Goal: Contribute content: Contribute content

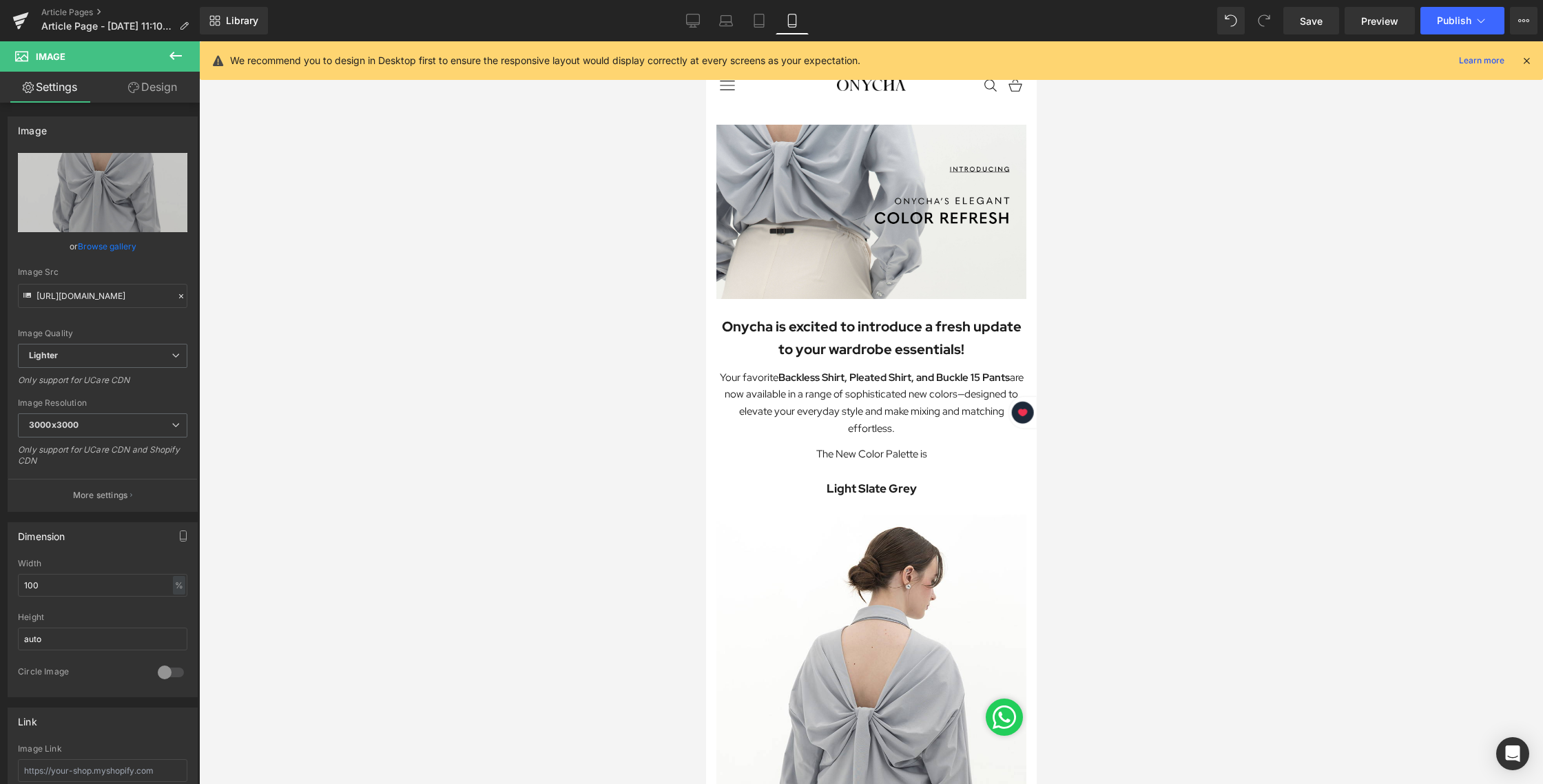
click at [691, 20] on icon at bounding box center [692, 21] width 14 height 14
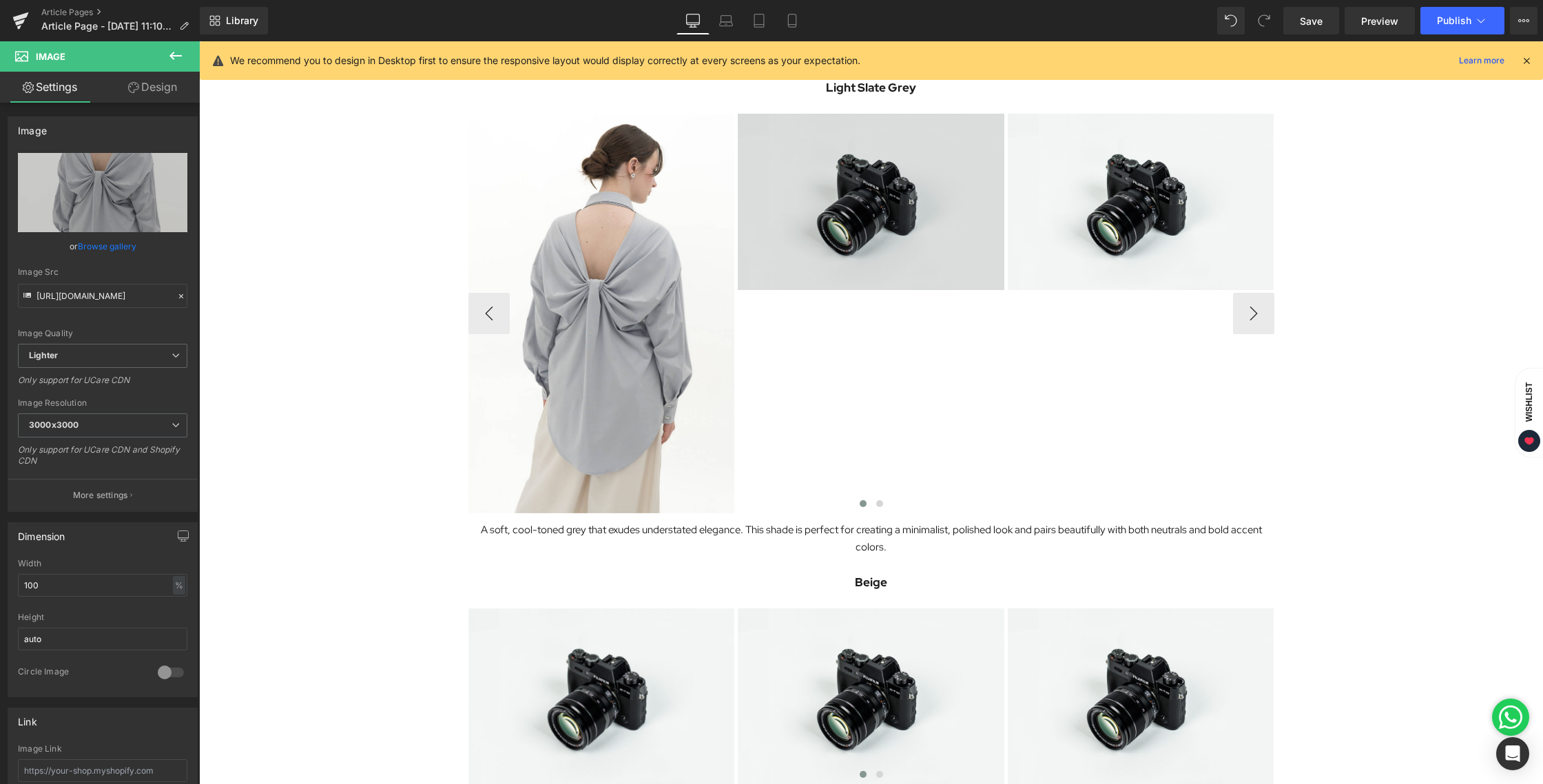
scroll to position [632, 0]
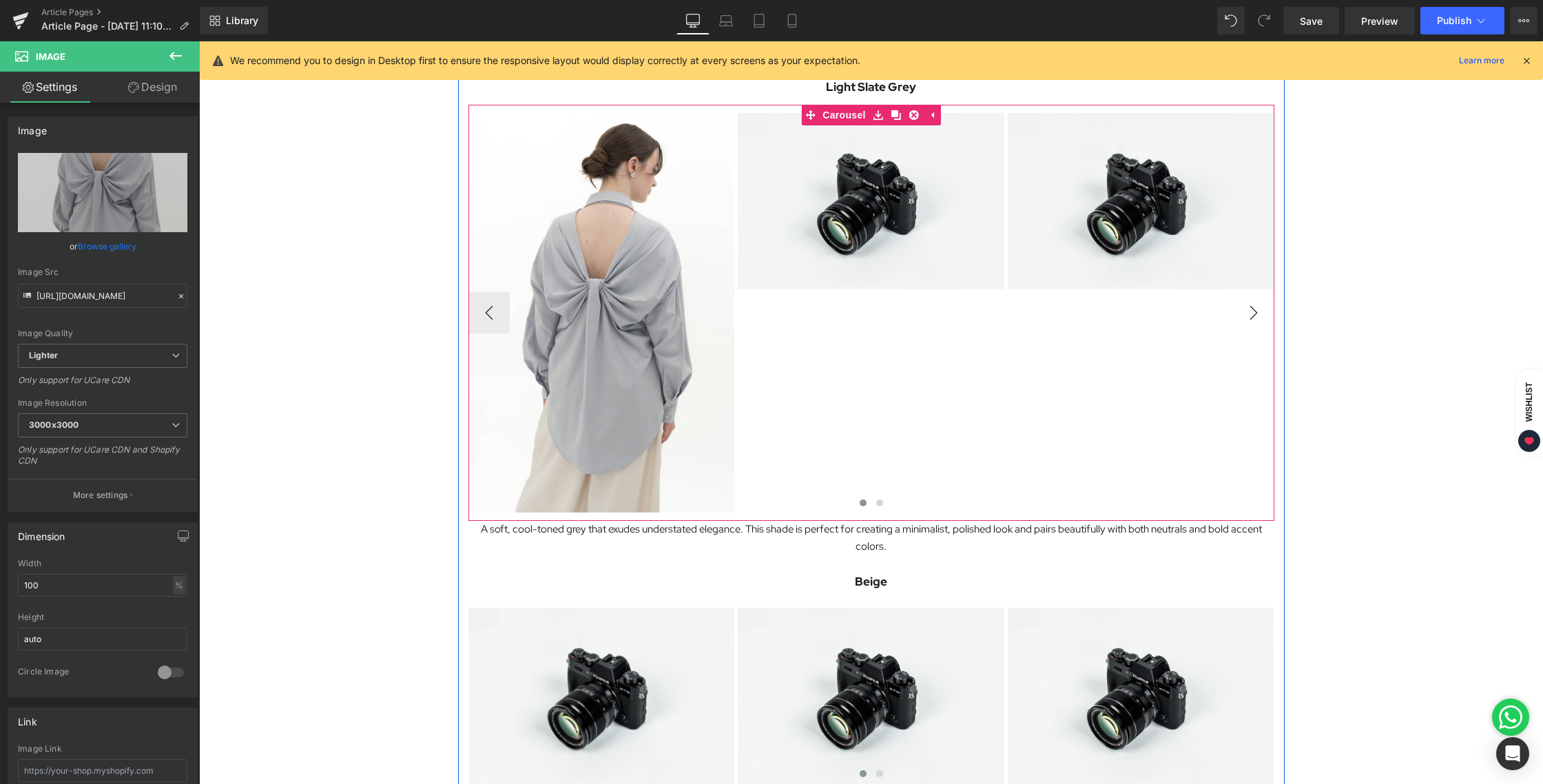
click at [1245, 307] on button "›" at bounding box center [1253, 312] width 41 height 41
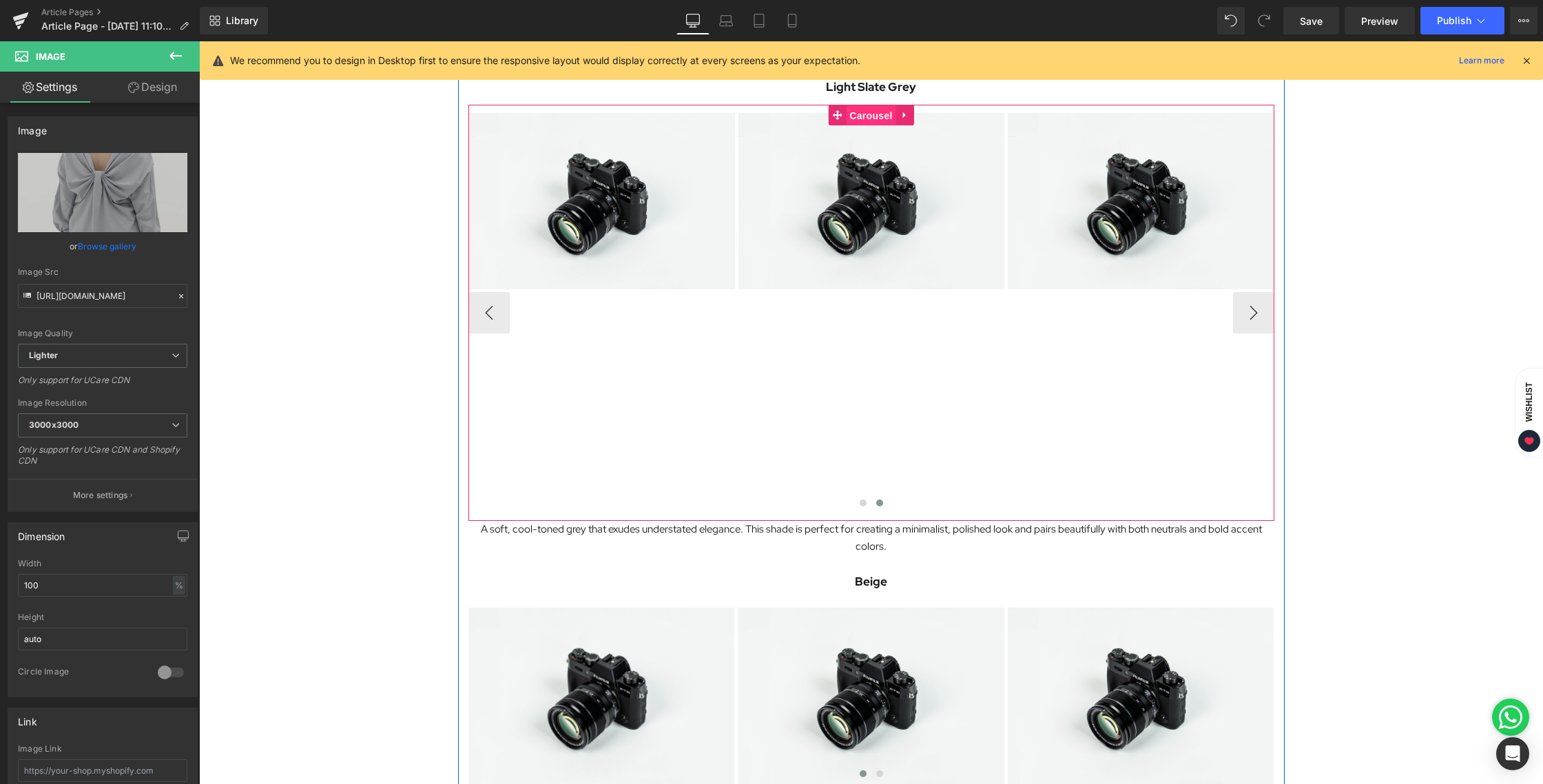
click at [836, 108] on link "Carousel" at bounding box center [862, 115] width 68 height 21
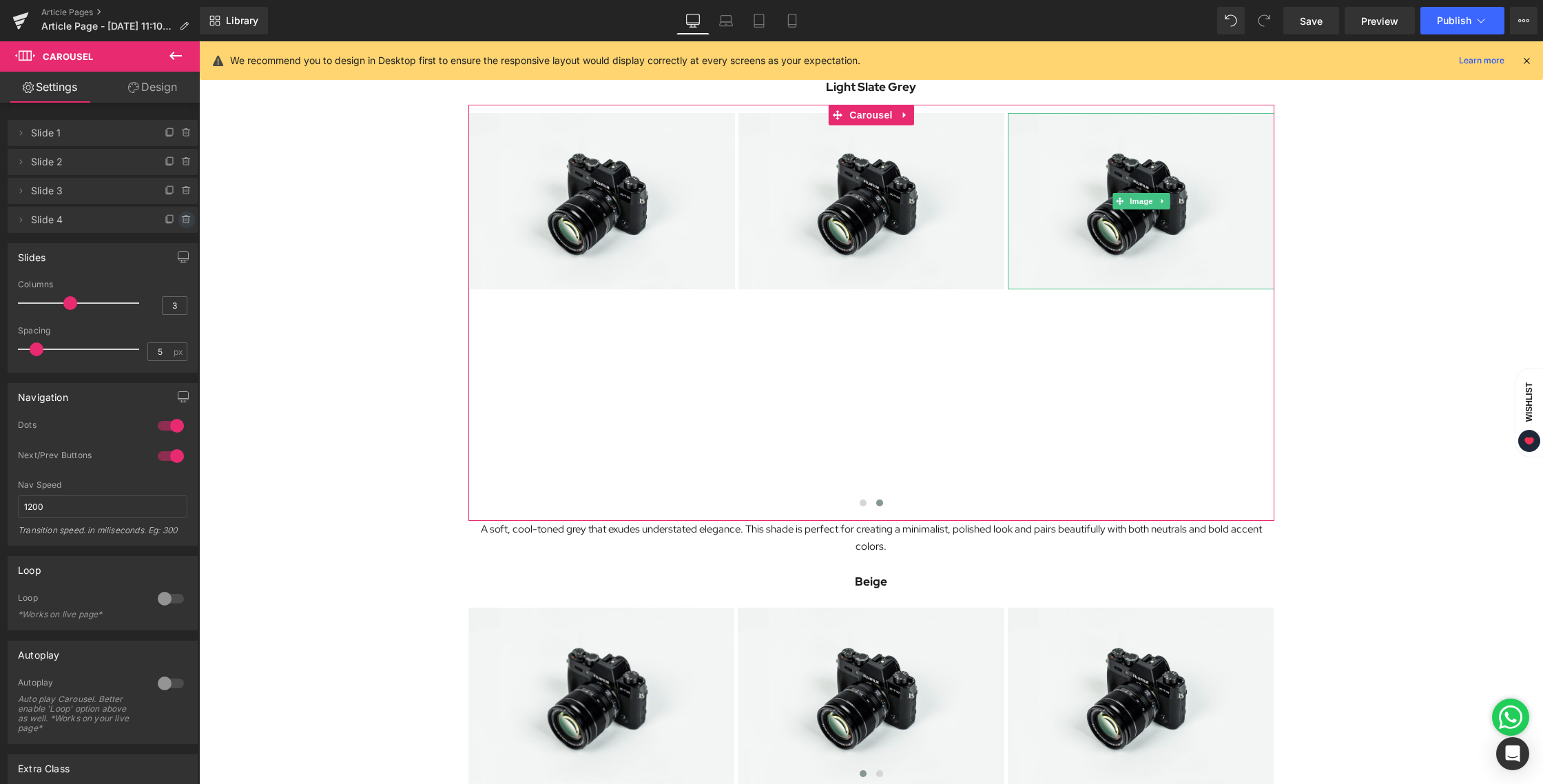
click at [183, 223] on icon at bounding box center [187, 219] width 11 height 11
click at [152, 224] on button "Delete" at bounding box center [172, 219] width 43 height 18
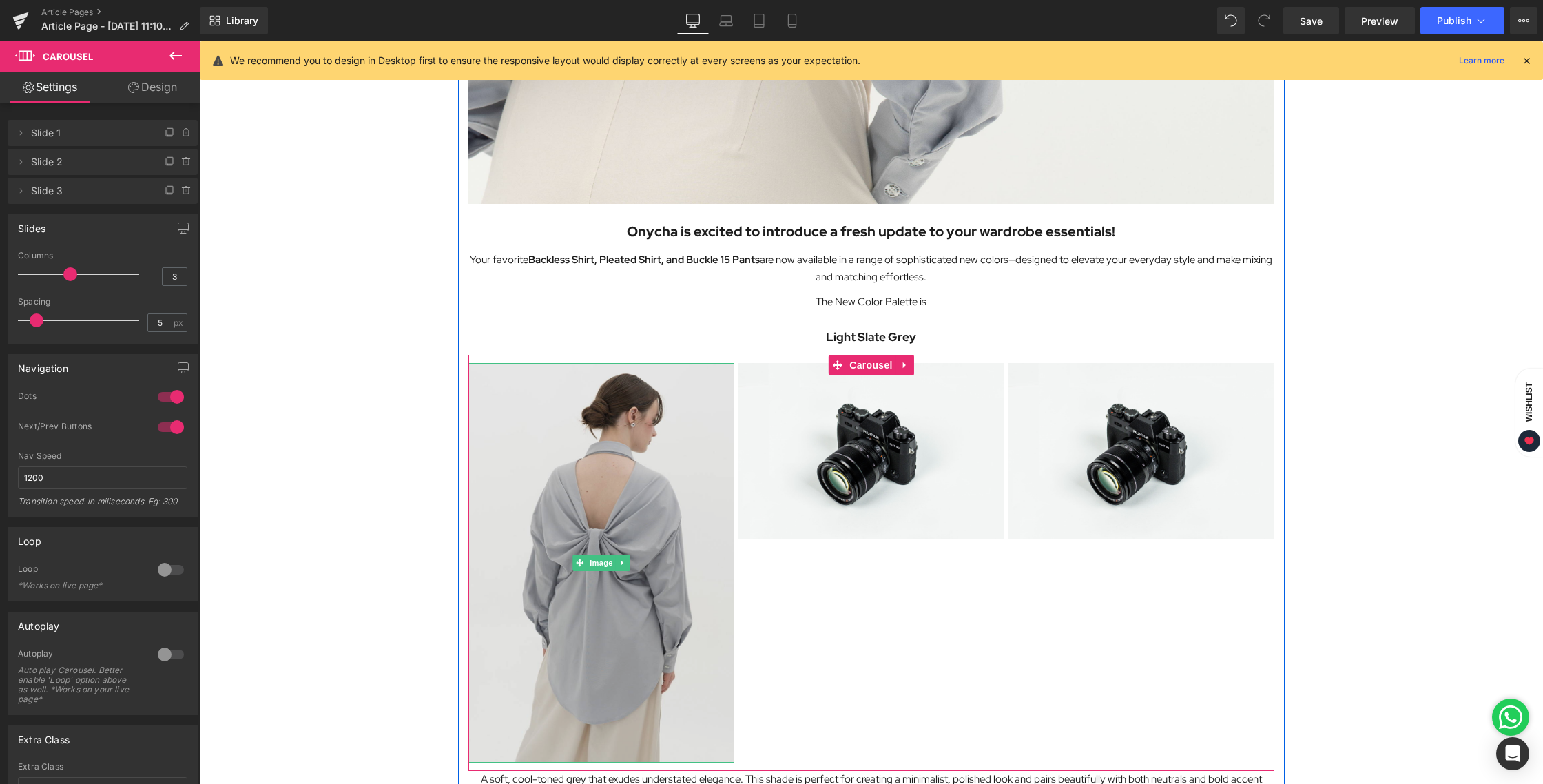
scroll to position [506, 0]
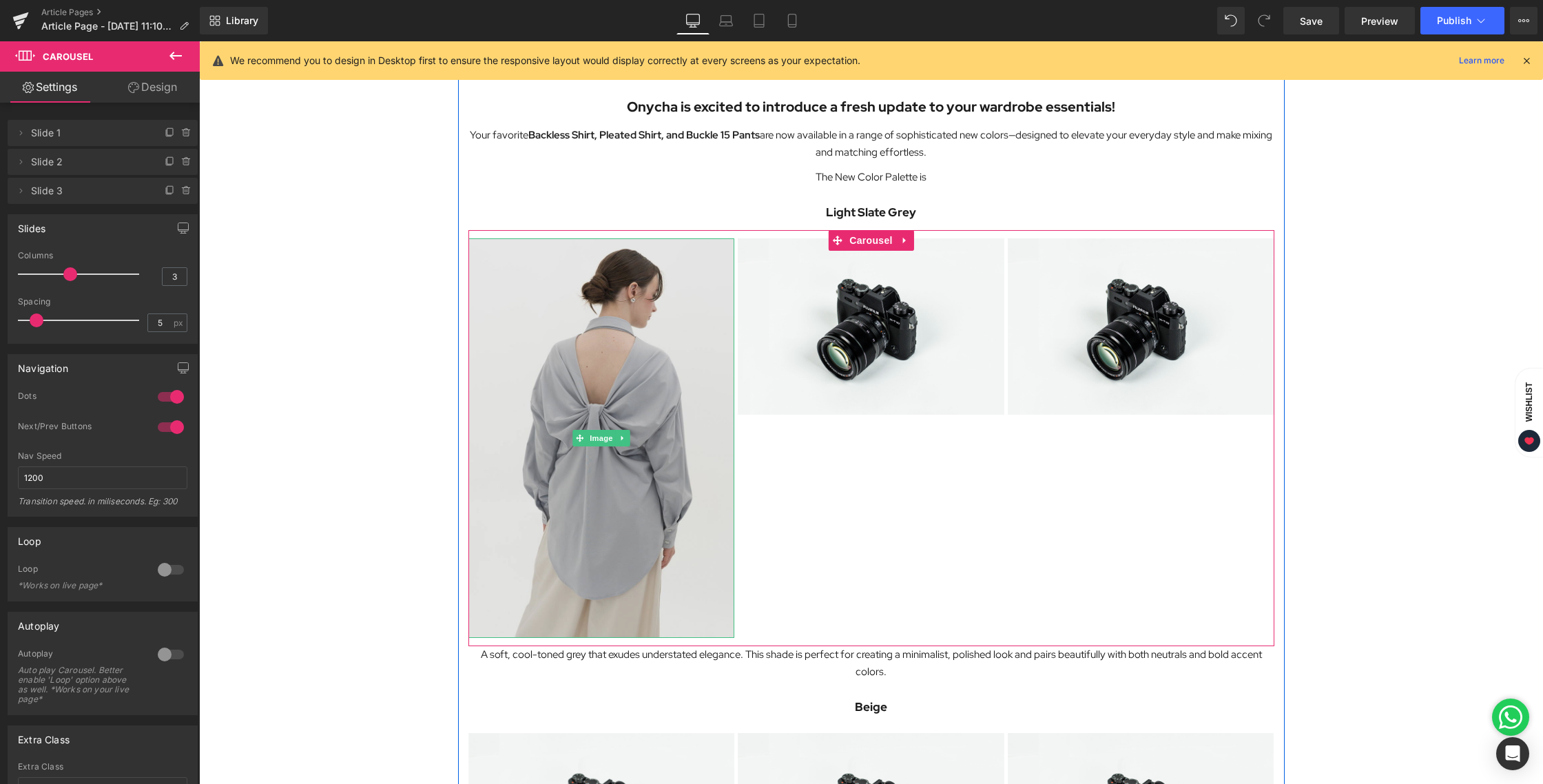
click at [595, 346] on img at bounding box center [601, 438] width 266 height 400
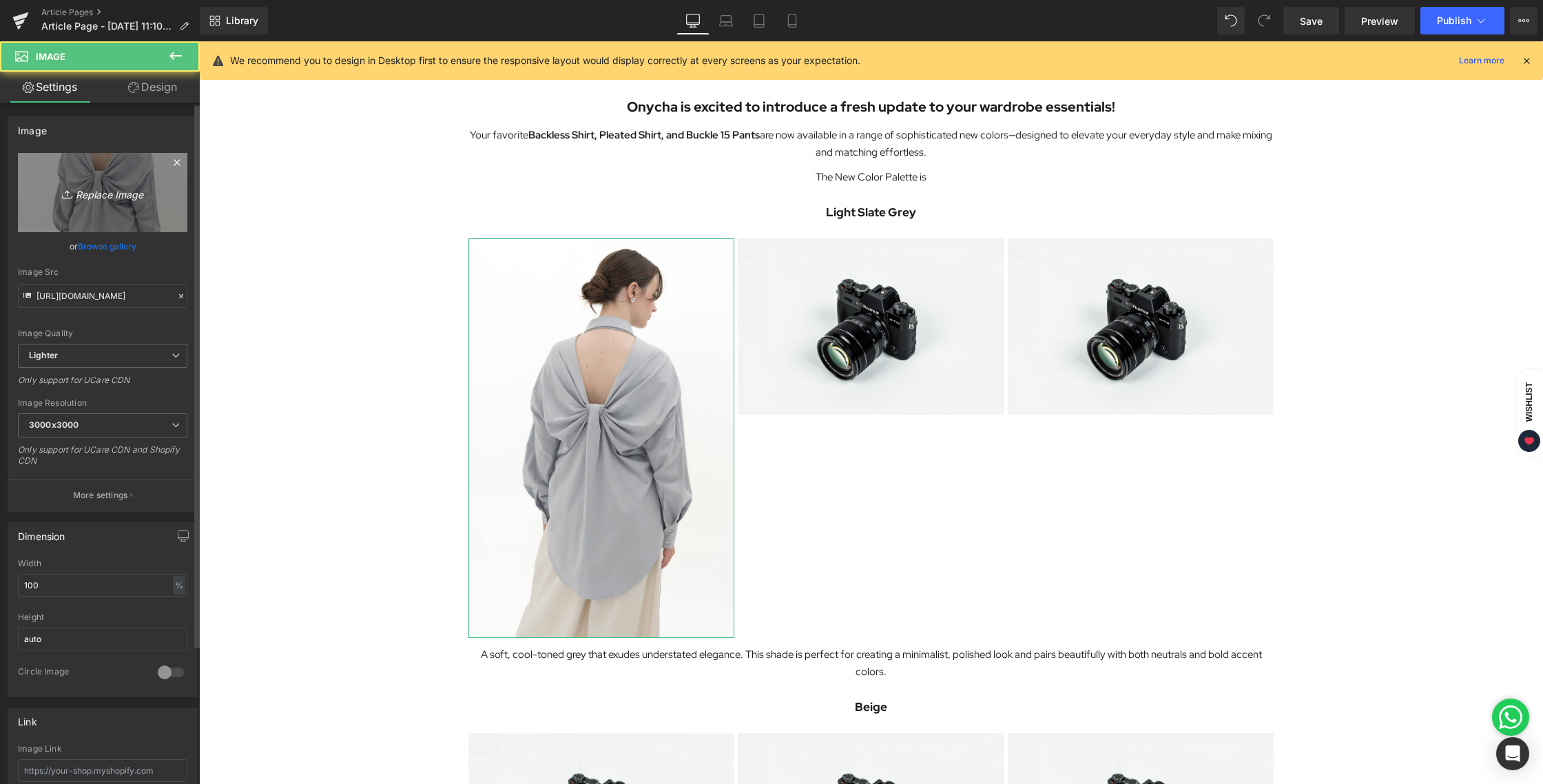
click at [80, 170] on link "Replace Image" at bounding box center [102, 192] width 170 height 79
type input "C:\fakepath\BLOG [DATE]-02.jpg"
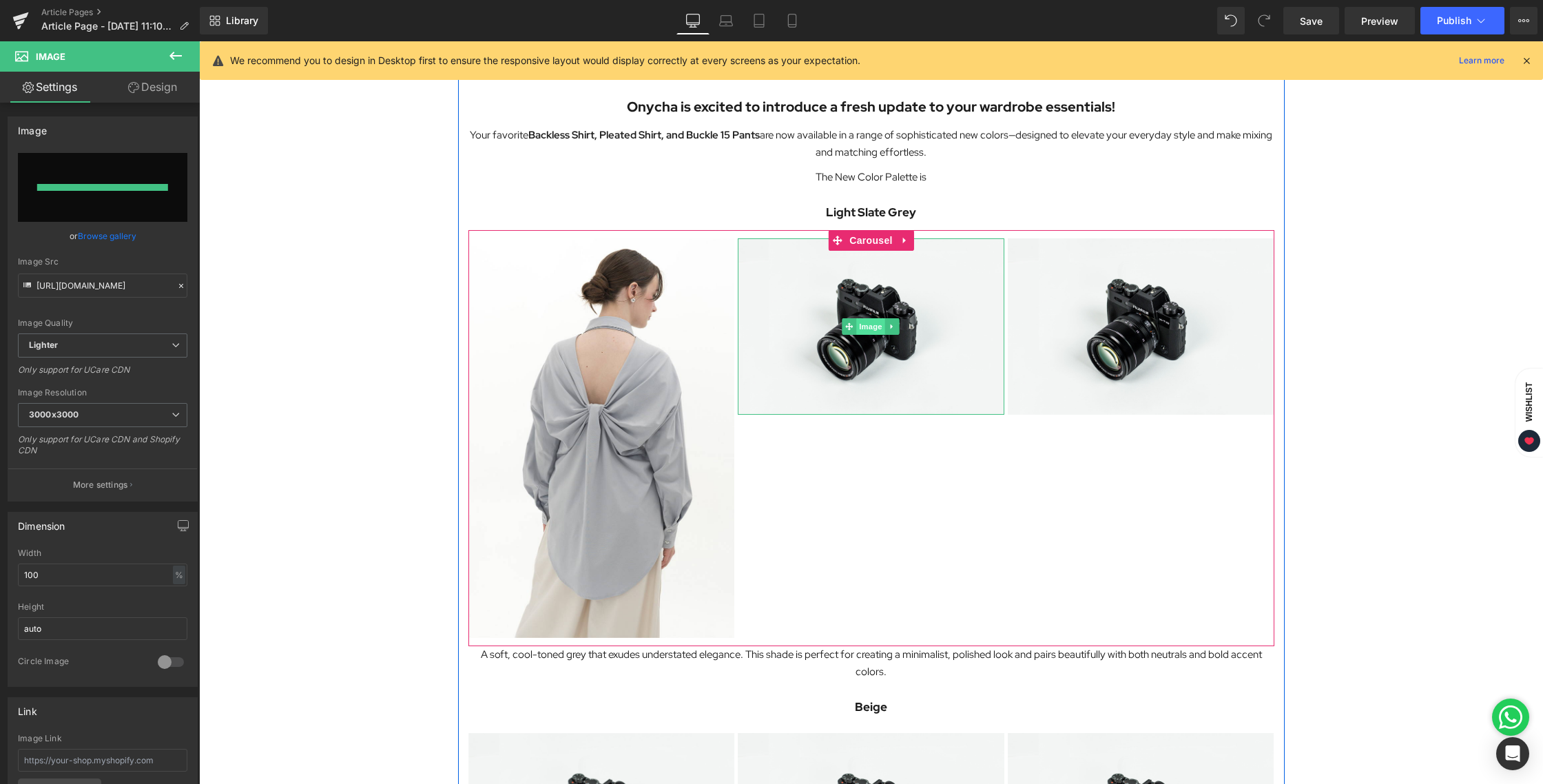
type input "[URL][DOMAIN_NAME][DATE]"
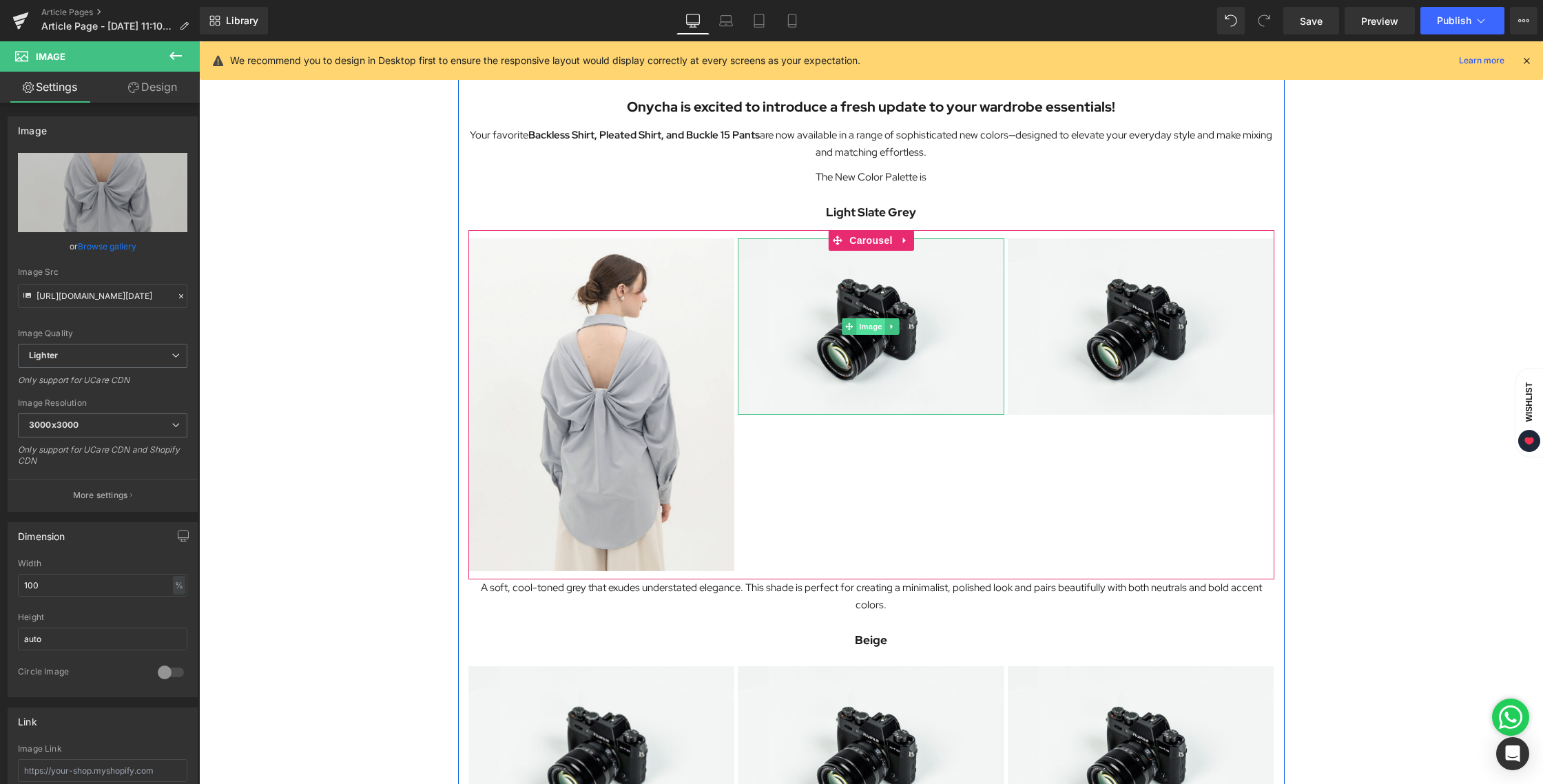
click at [870, 325] on span "Image" at bounding box center [870, 326] width 29 height 17
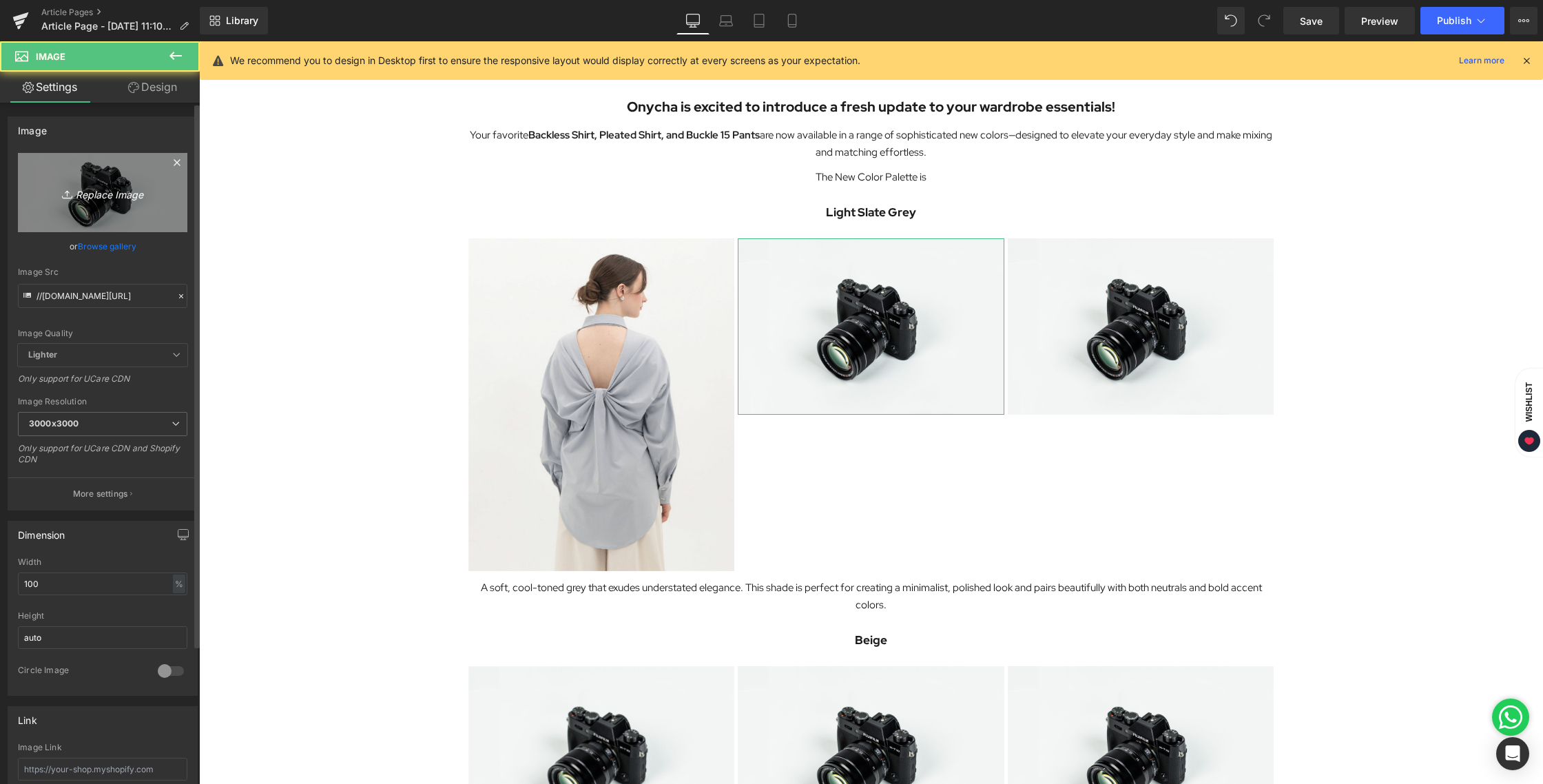
click at [123, 191] on icon "Replace Image" at bounding box center [102, 192] width 110 height 17
type input "C:\fakepath\BLOG [DATE]-03.jpg"
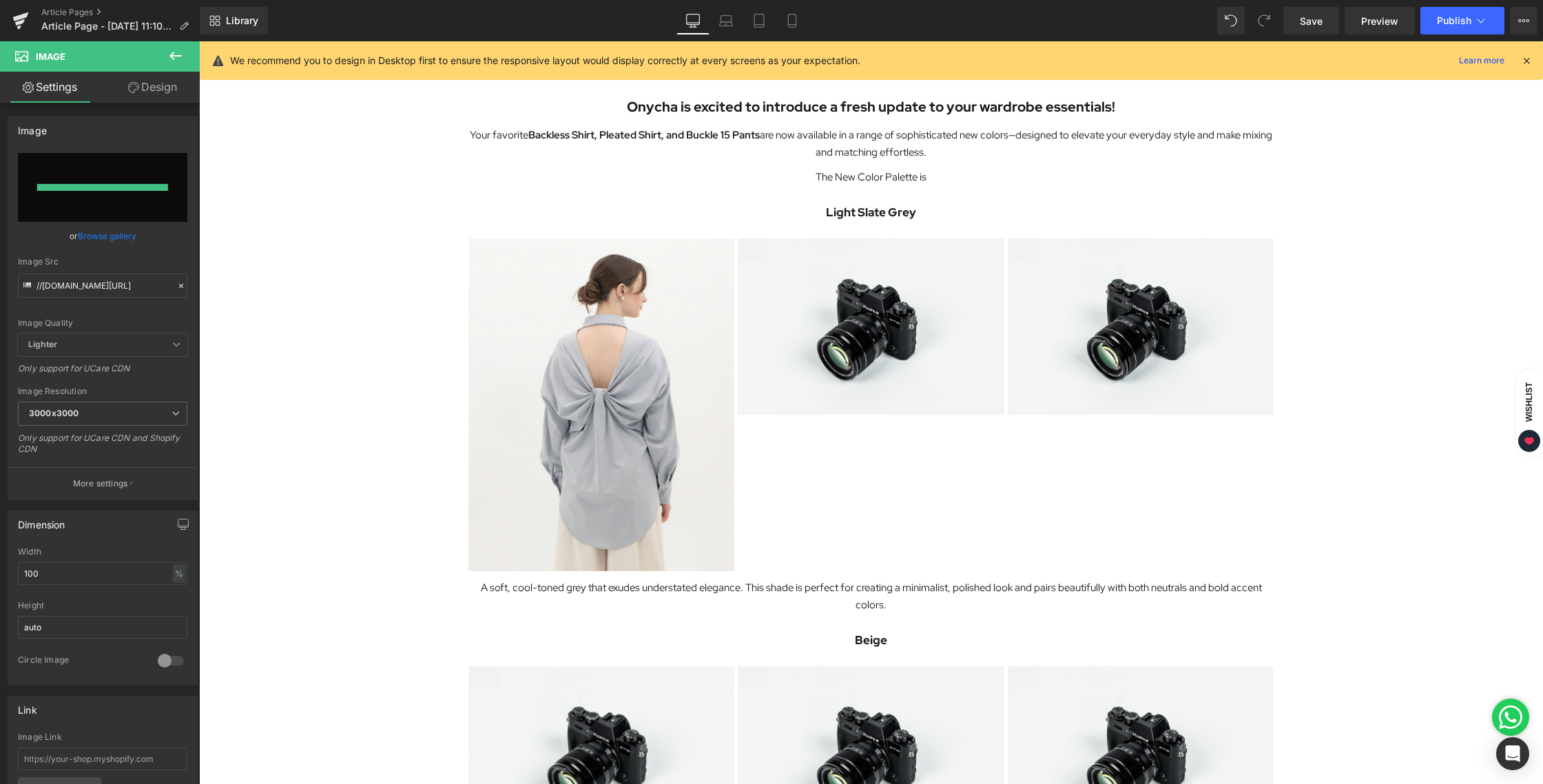
type input "[URL][DOMAIN_NAME][DATE]"
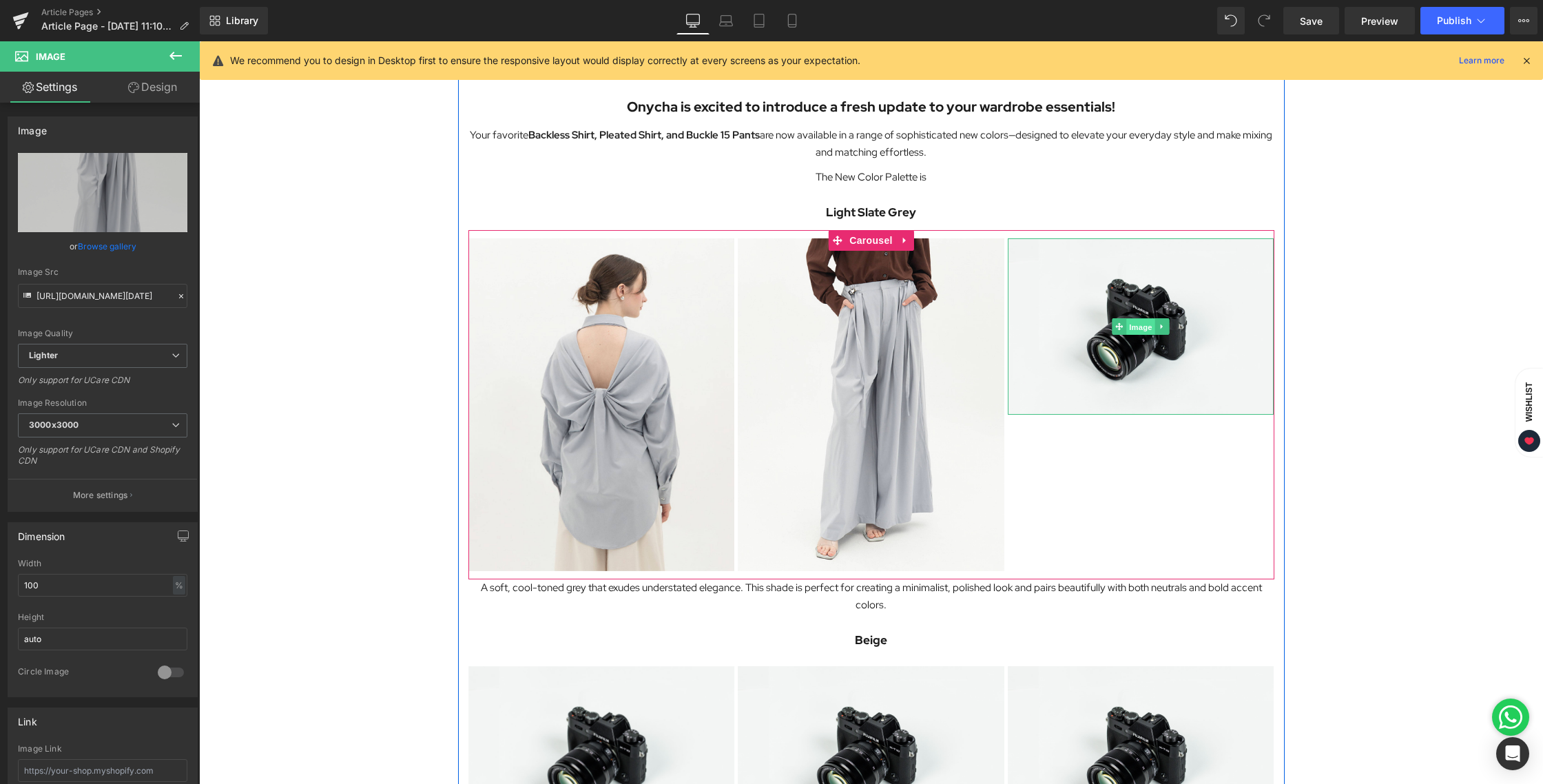
click at [1144, 325] on span "Image" at bounding box center [1141, 327] width 29 height 17
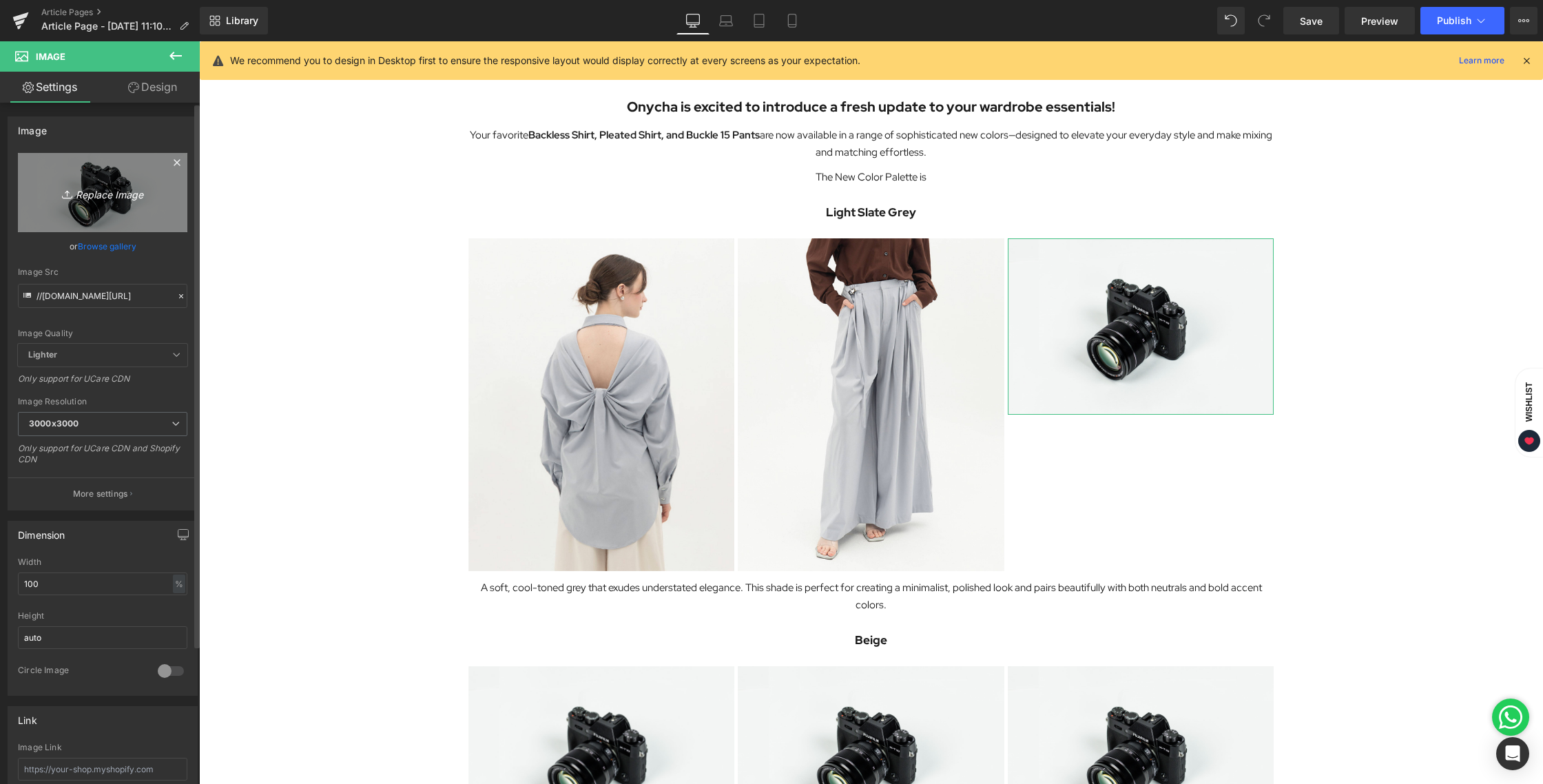
click at [117, 196] on icon "Replace Image" at bounding box center [102, 192] width 110 height 17
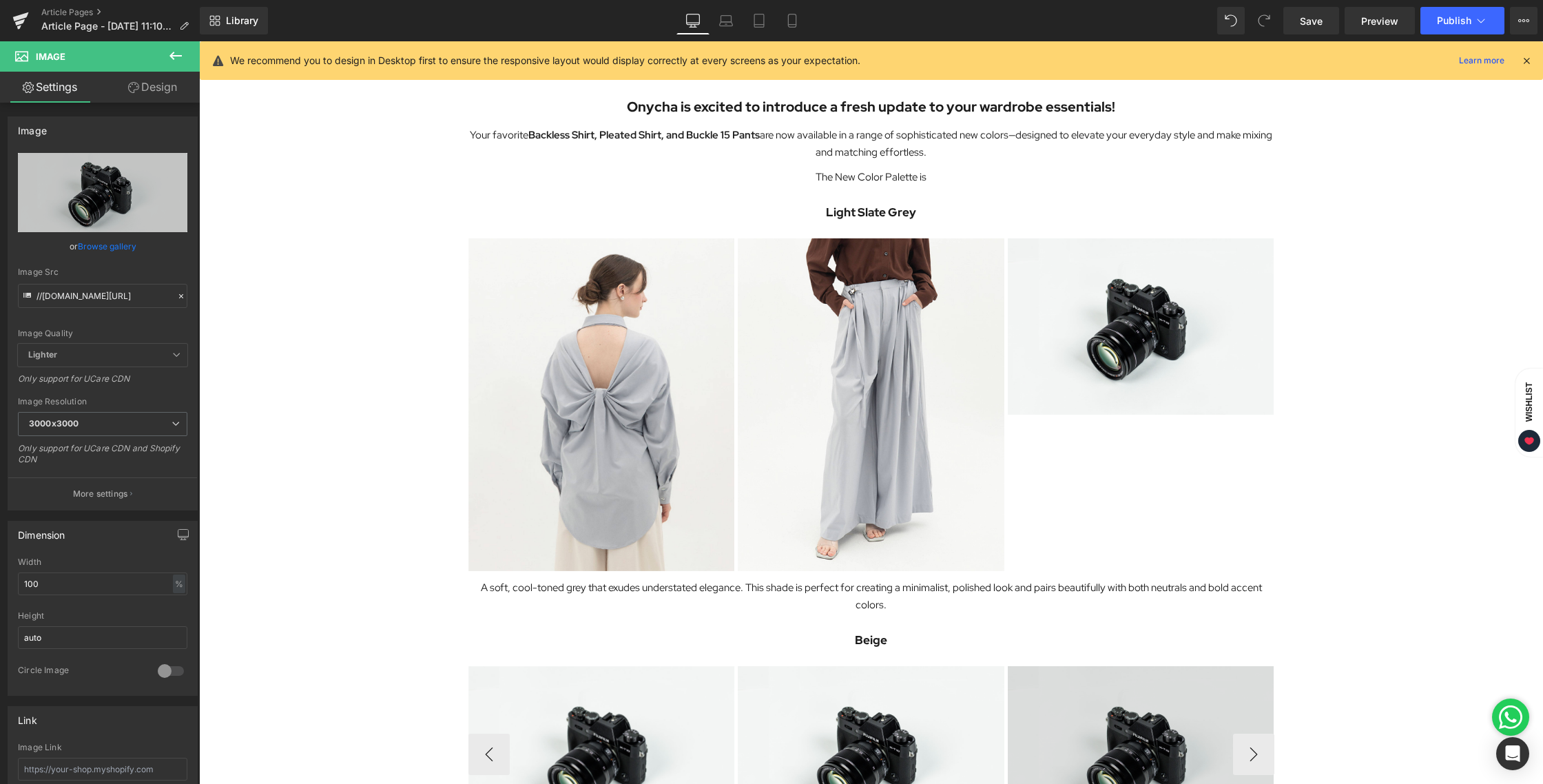
type input "C:\fakepath\BLOG [DATE]-04.jpg"
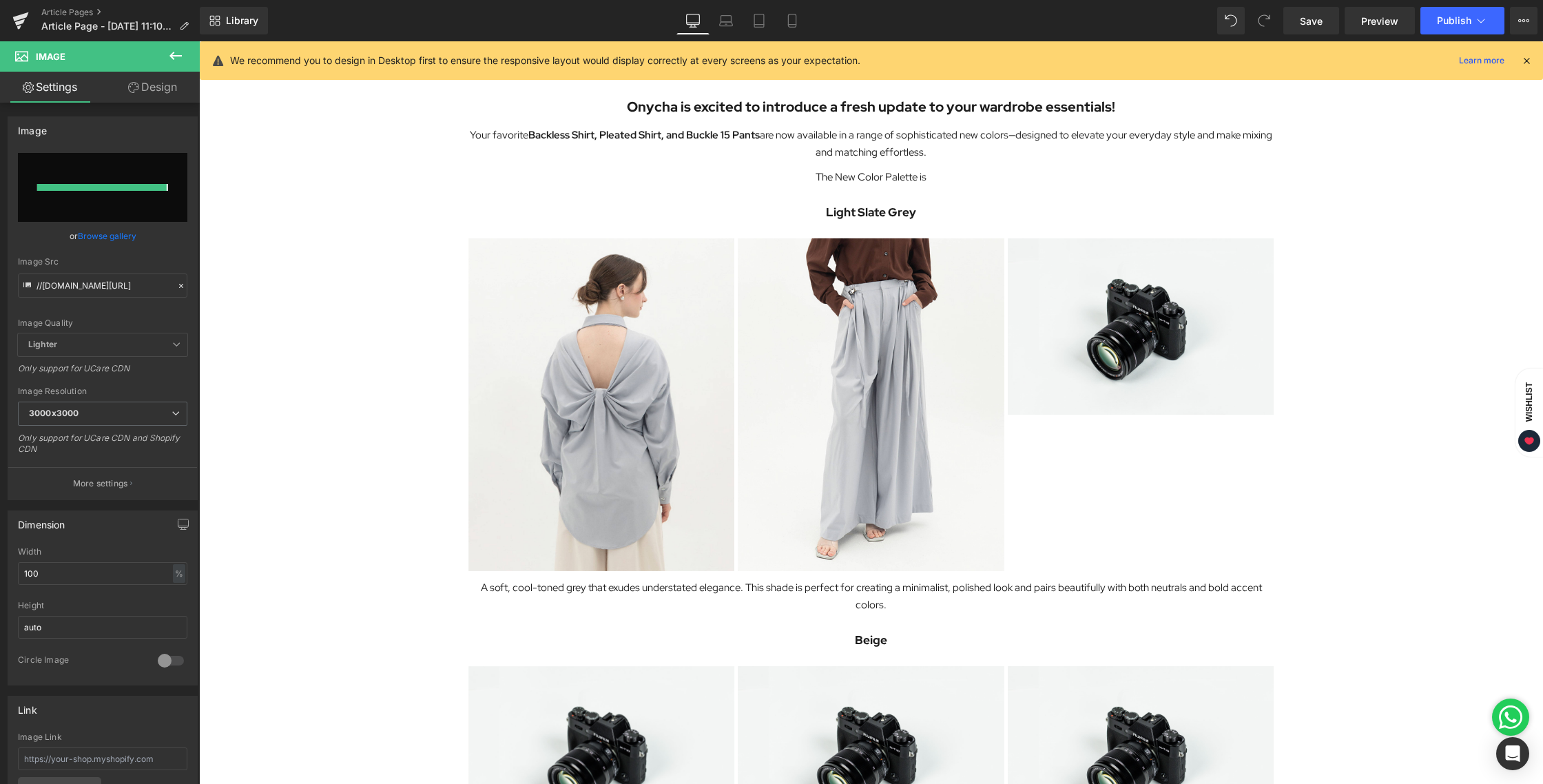
type input "[URL][DOMAIN_NAME][DATE]"
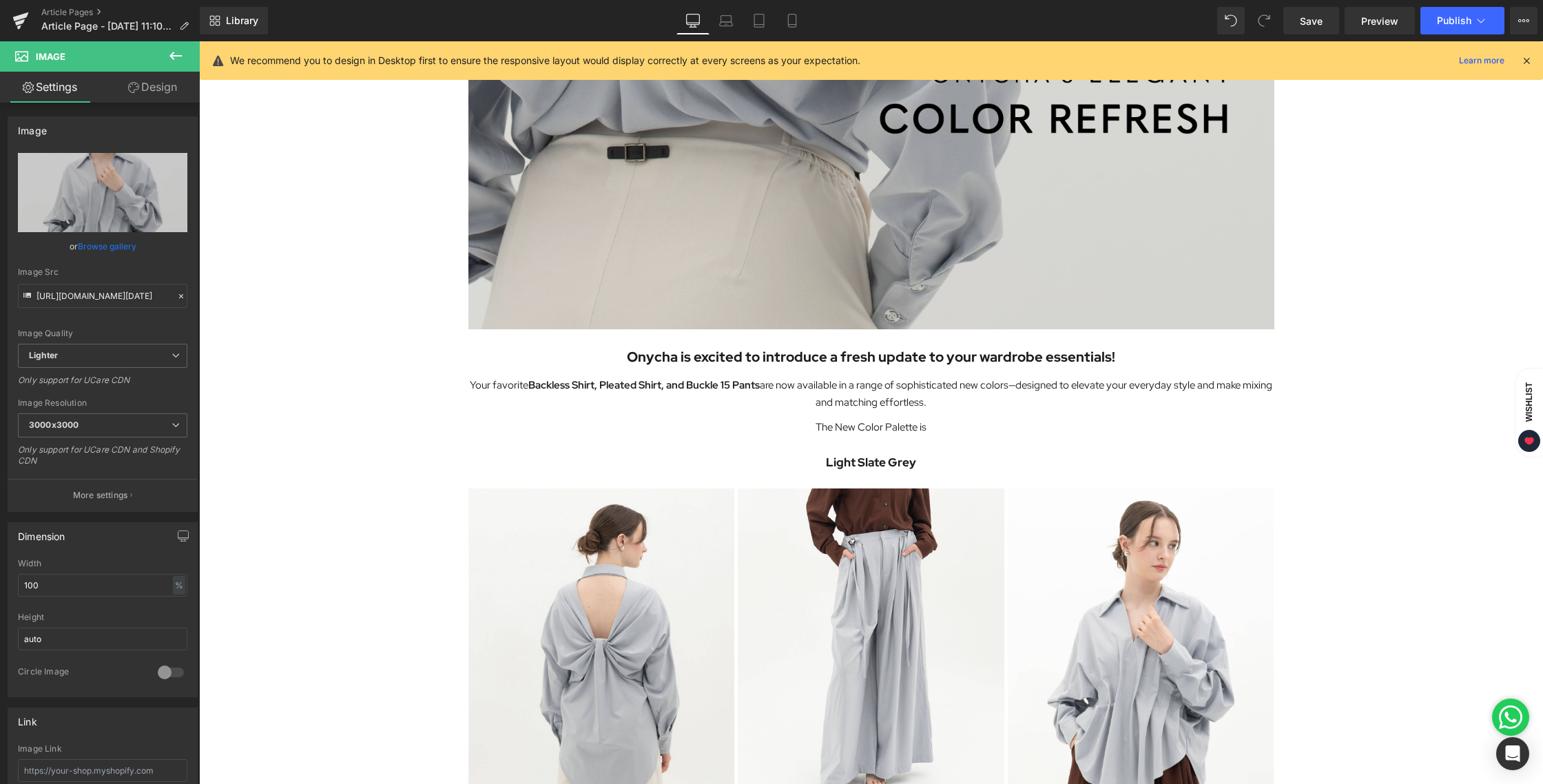
scroll to position [258, 0]
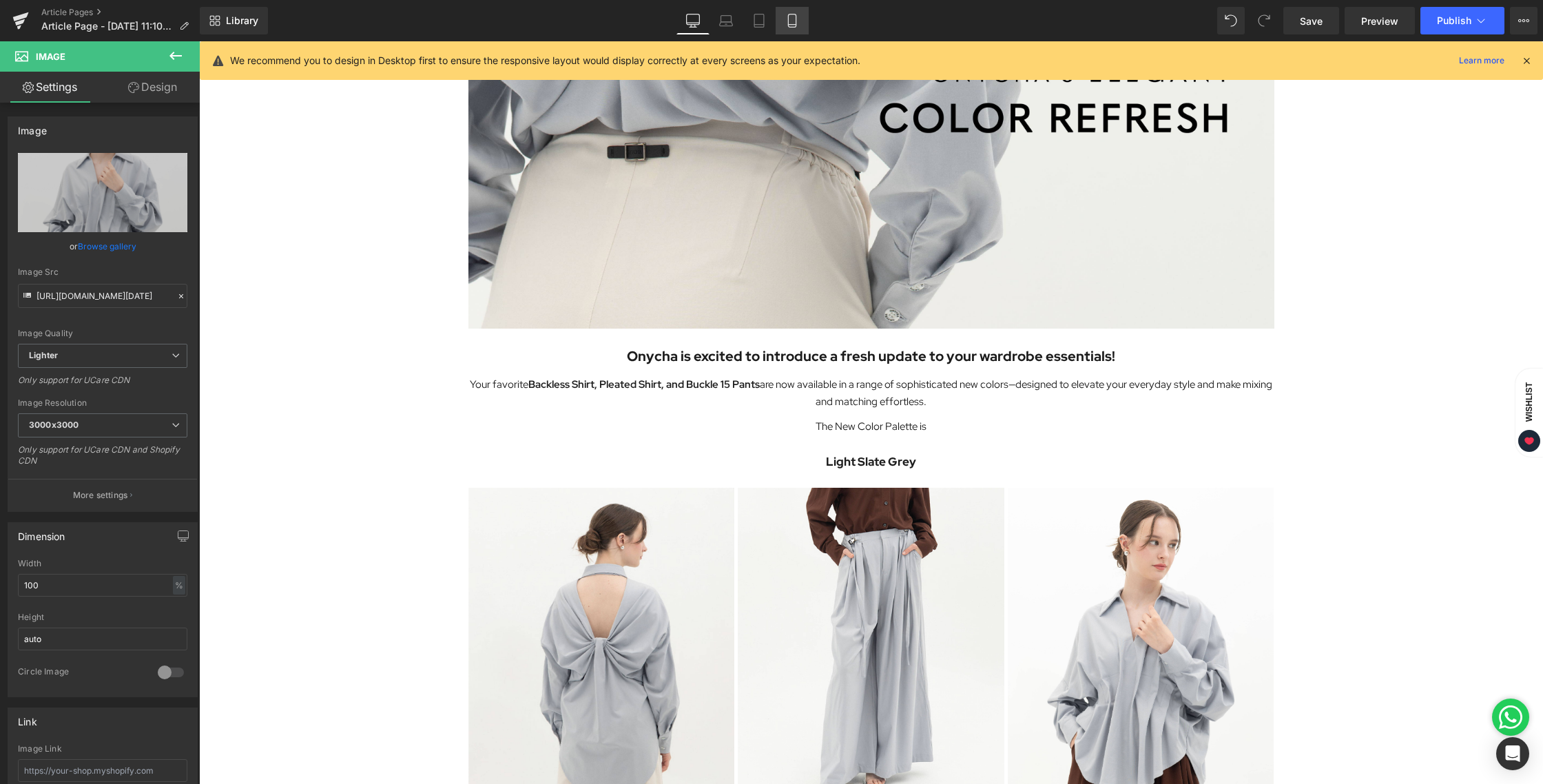
click at [785, 21] on link "Mobile" at bounding box center [792, 20] width 33 height 27
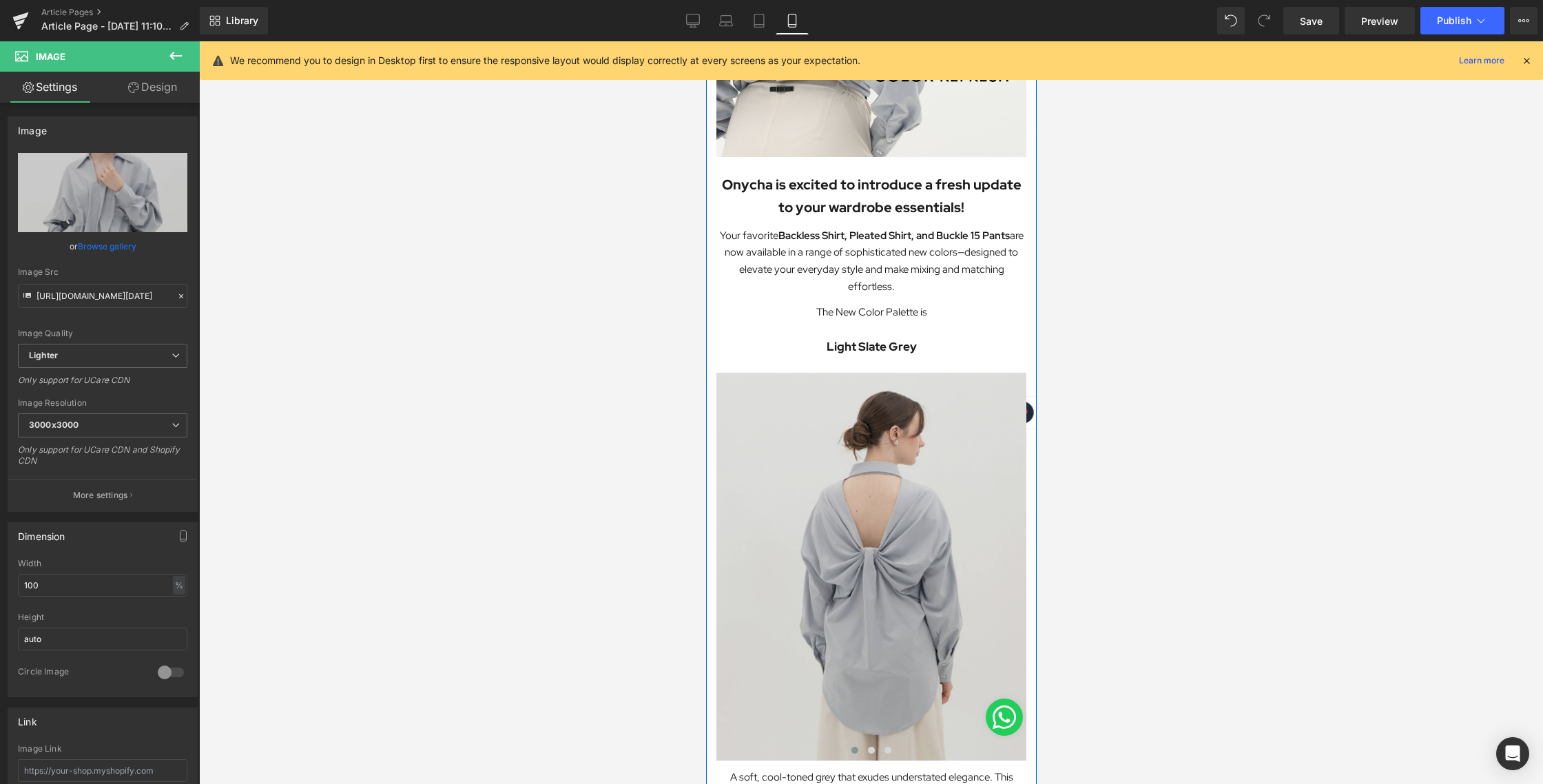
scroll to position [255, 0]
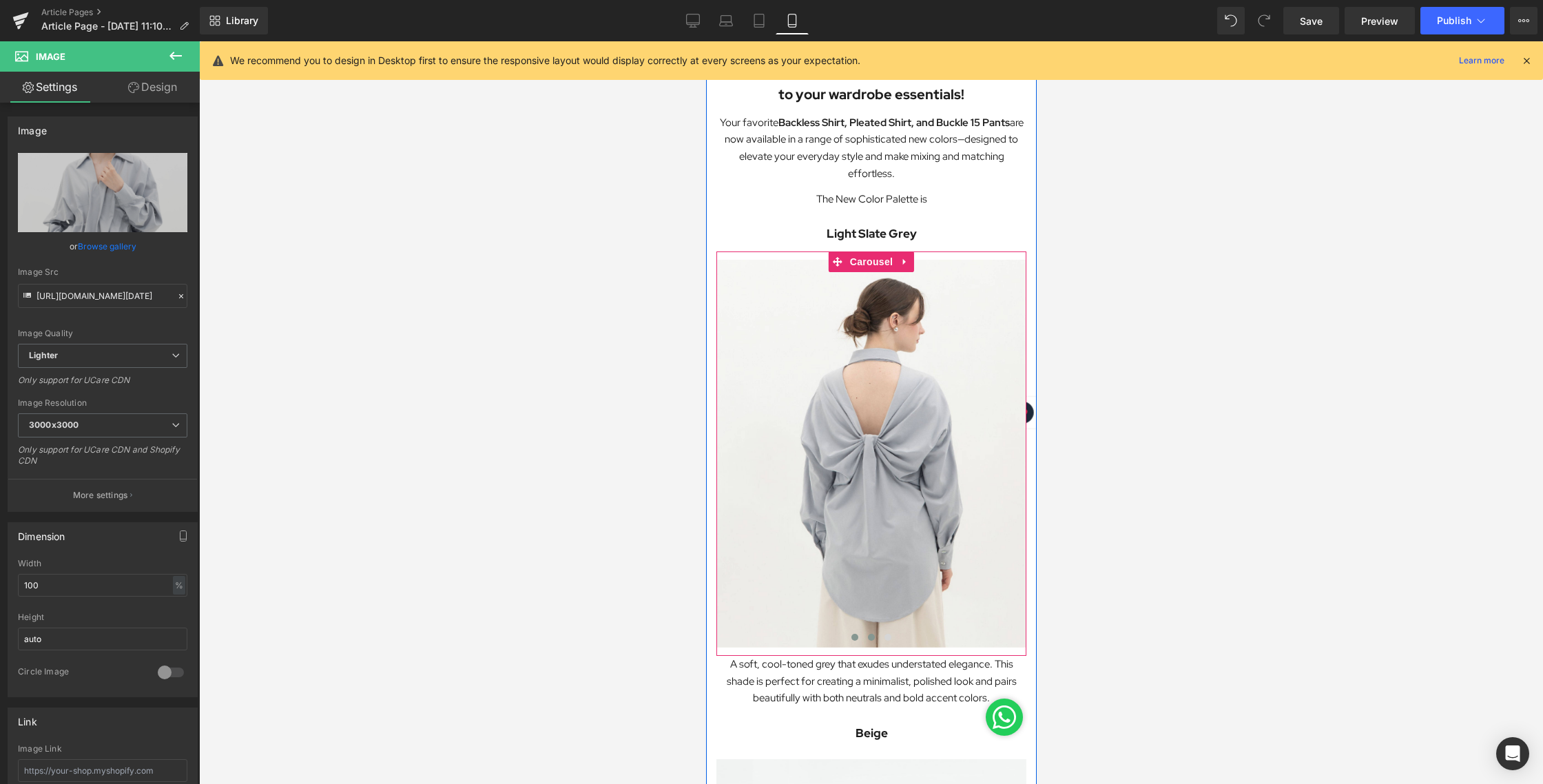
click at [870, 639] on span at bounding box center [870, 637] width 7 height 7
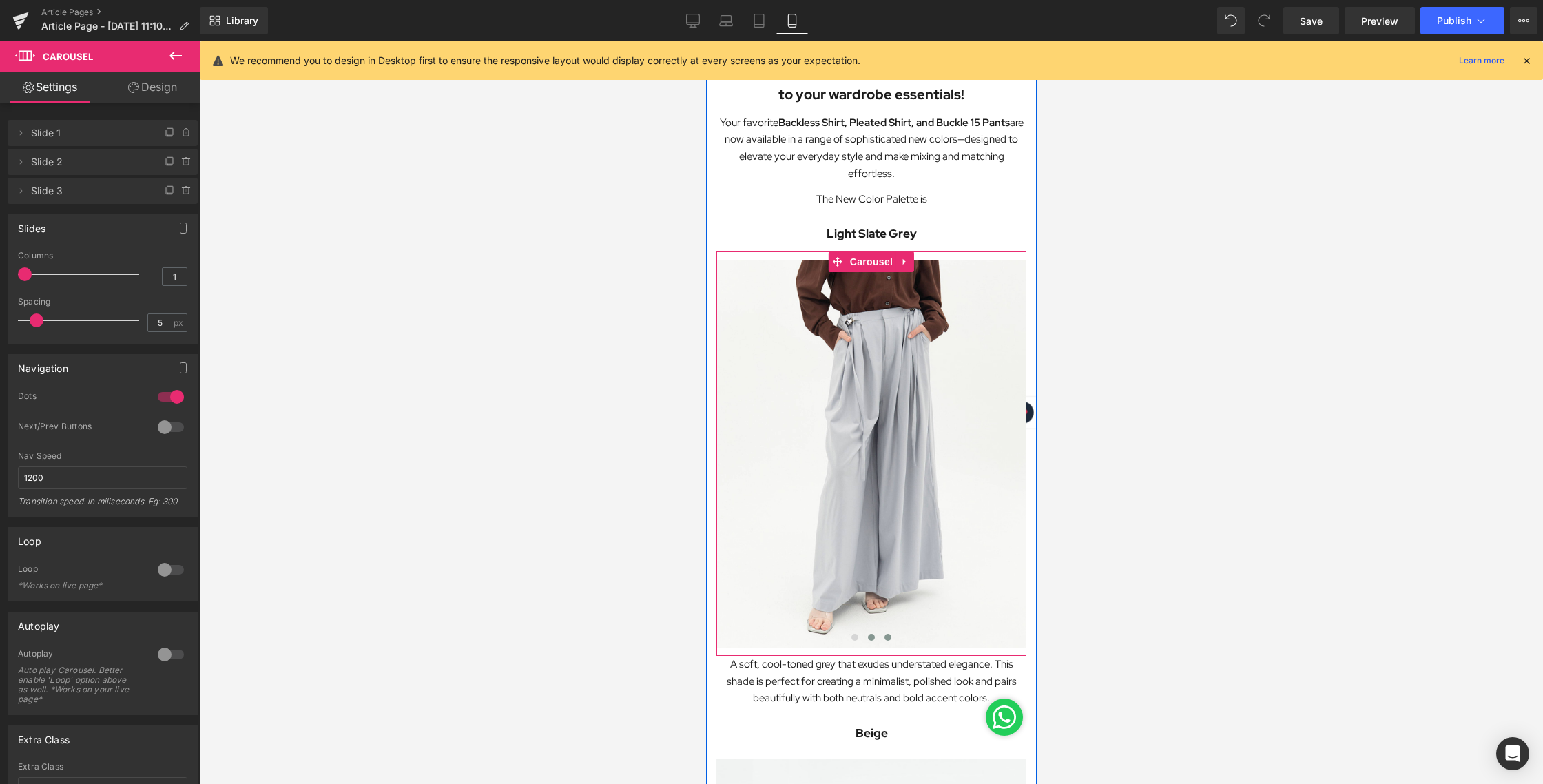
click at [887, 639] on span at bounding box center [886, 637] width 7 height 7
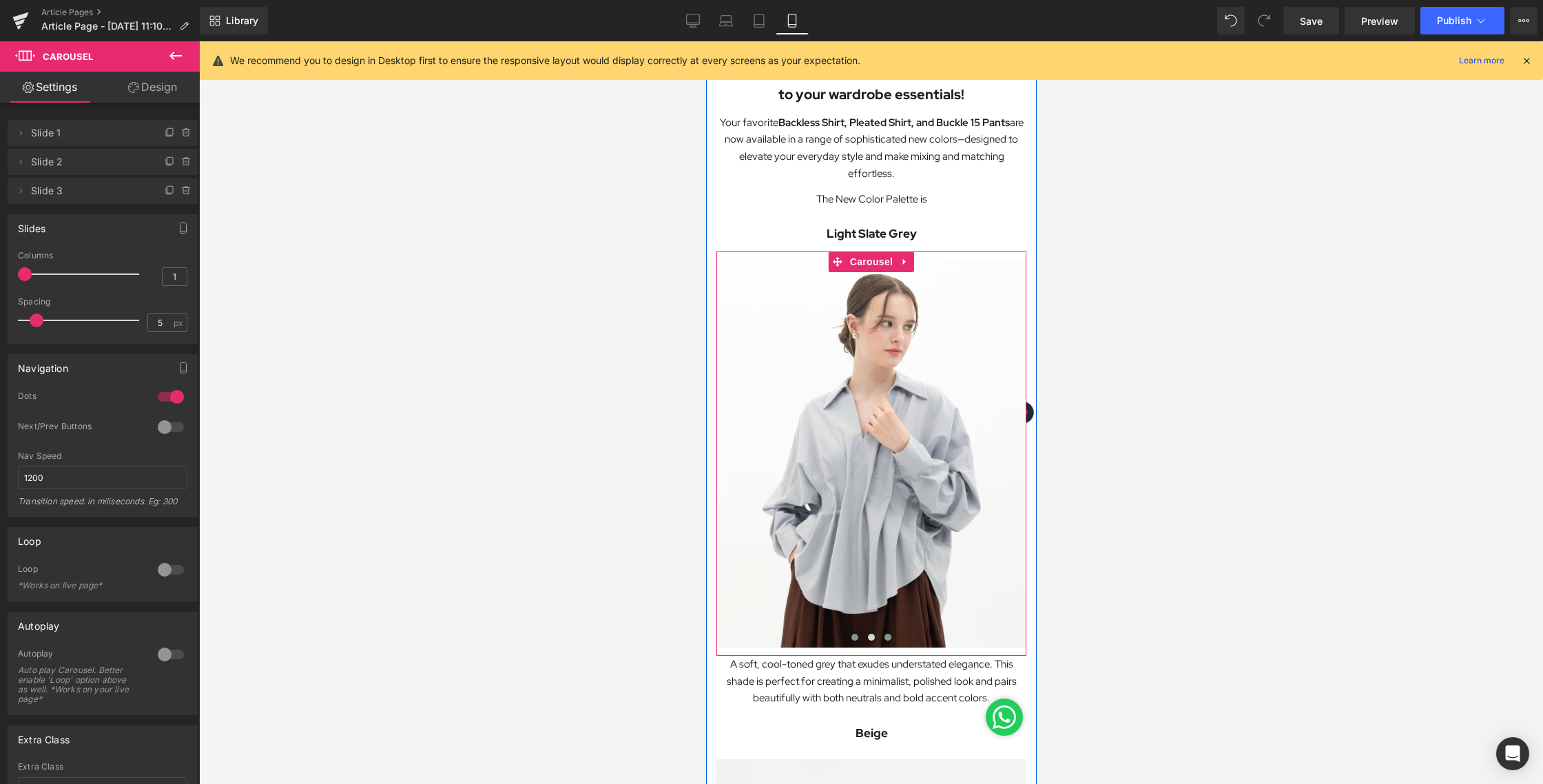
click at [855, 637] on span at bounding box center [854, 637] width 7 height 7
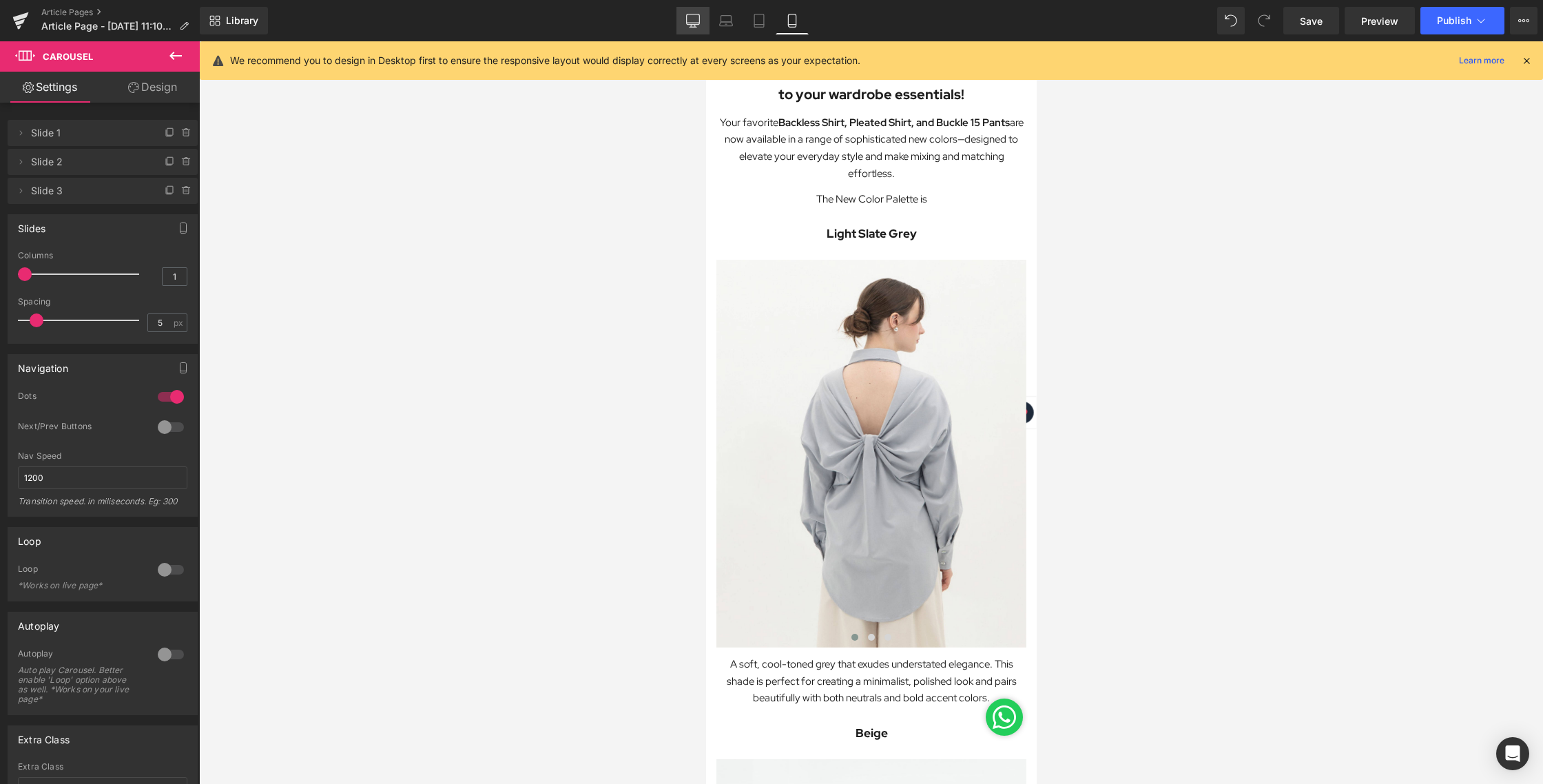
click at [682, 21] on link "Desktop" at bounding box center [692, 20] width 33 height 27
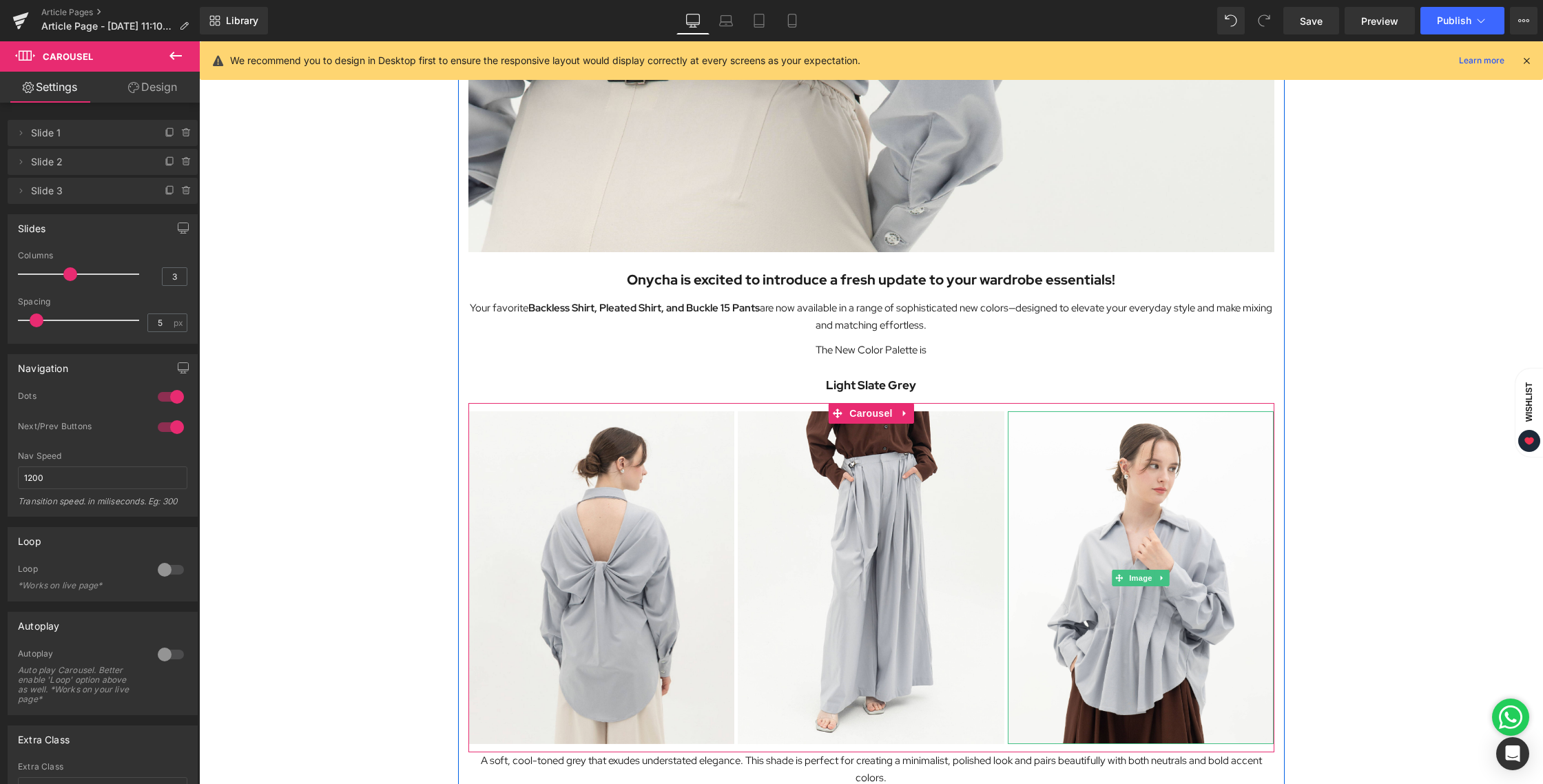
scroll to position [332, 0]
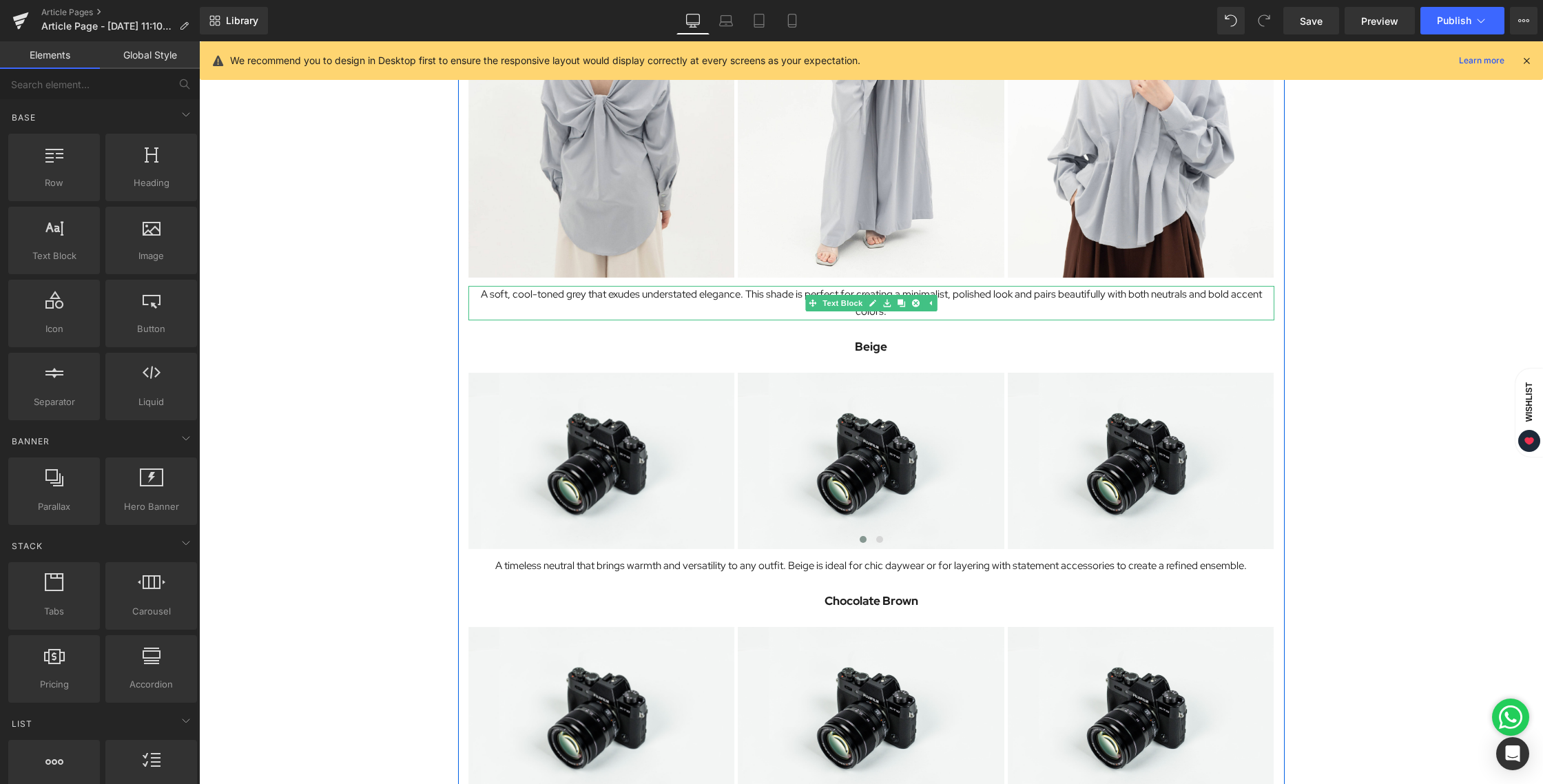
scroll to position [801, 0]
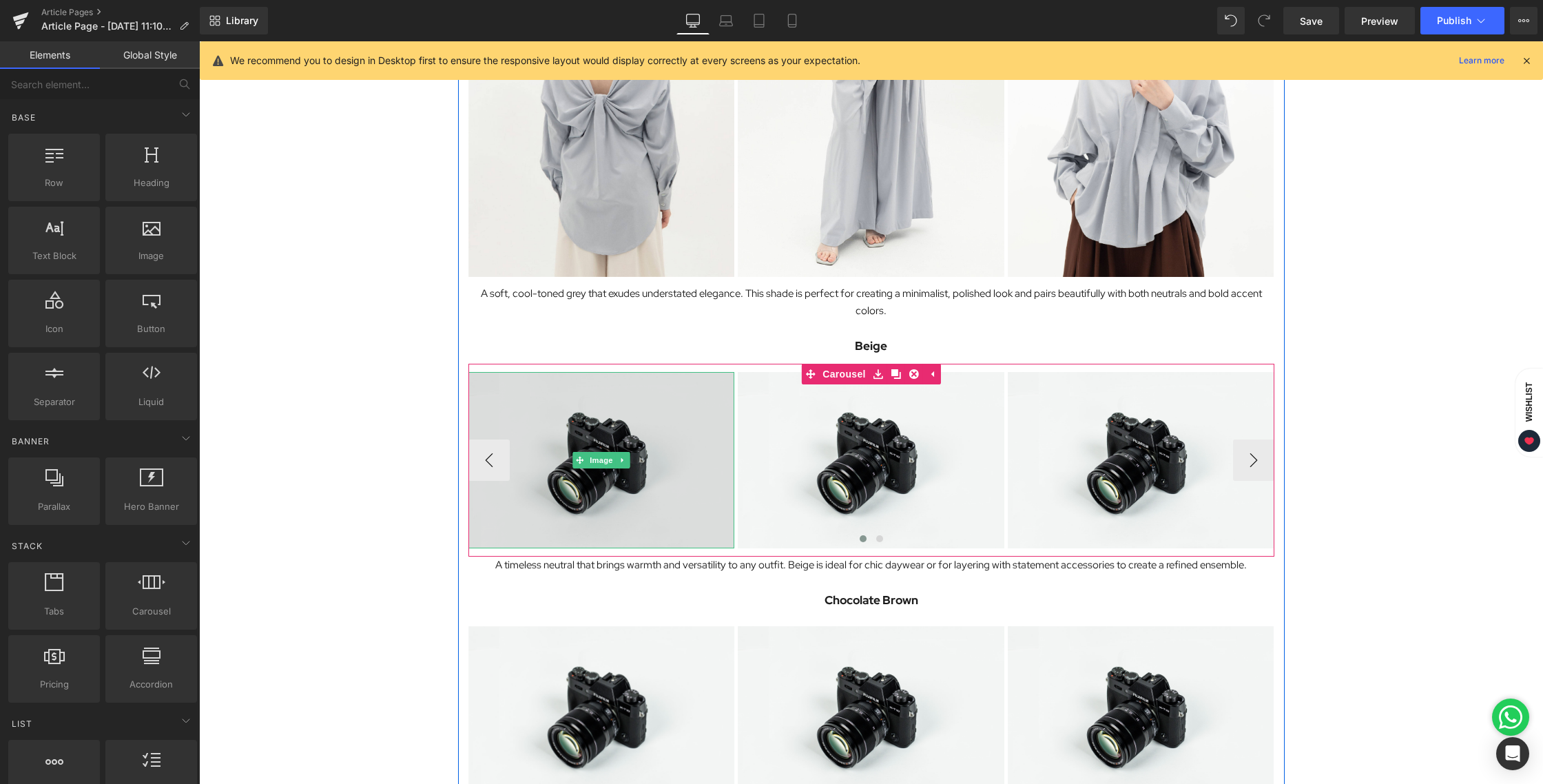
click at [598, 439] on img at bounding box center [601, 460] width 266 height 176
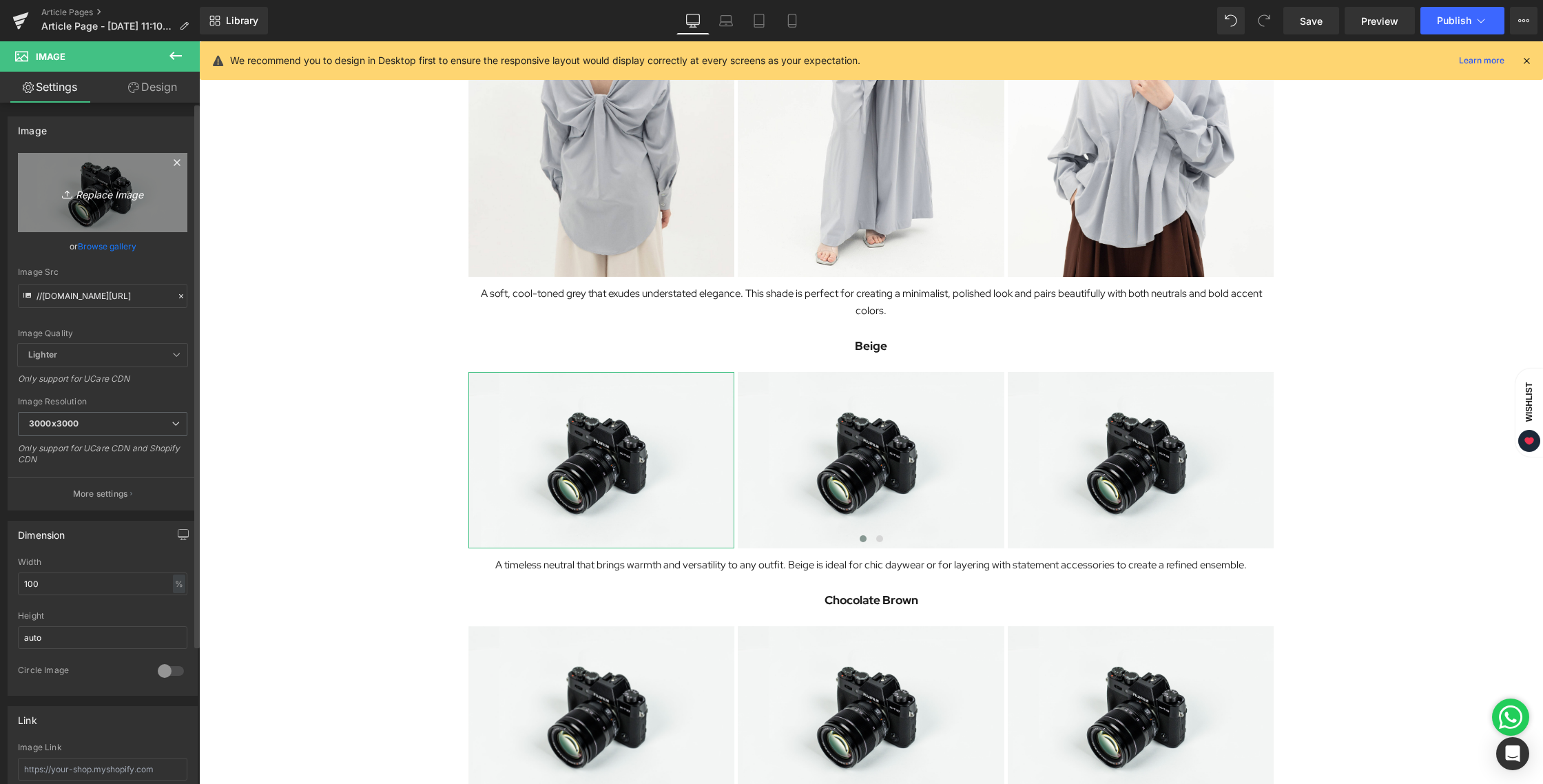
click at [74, 197] on icon "Replace Image" at bounding box center [102, 192] width 110 height 17
type input "C:\fakepath\BLOG [DATE]-05.jpg"
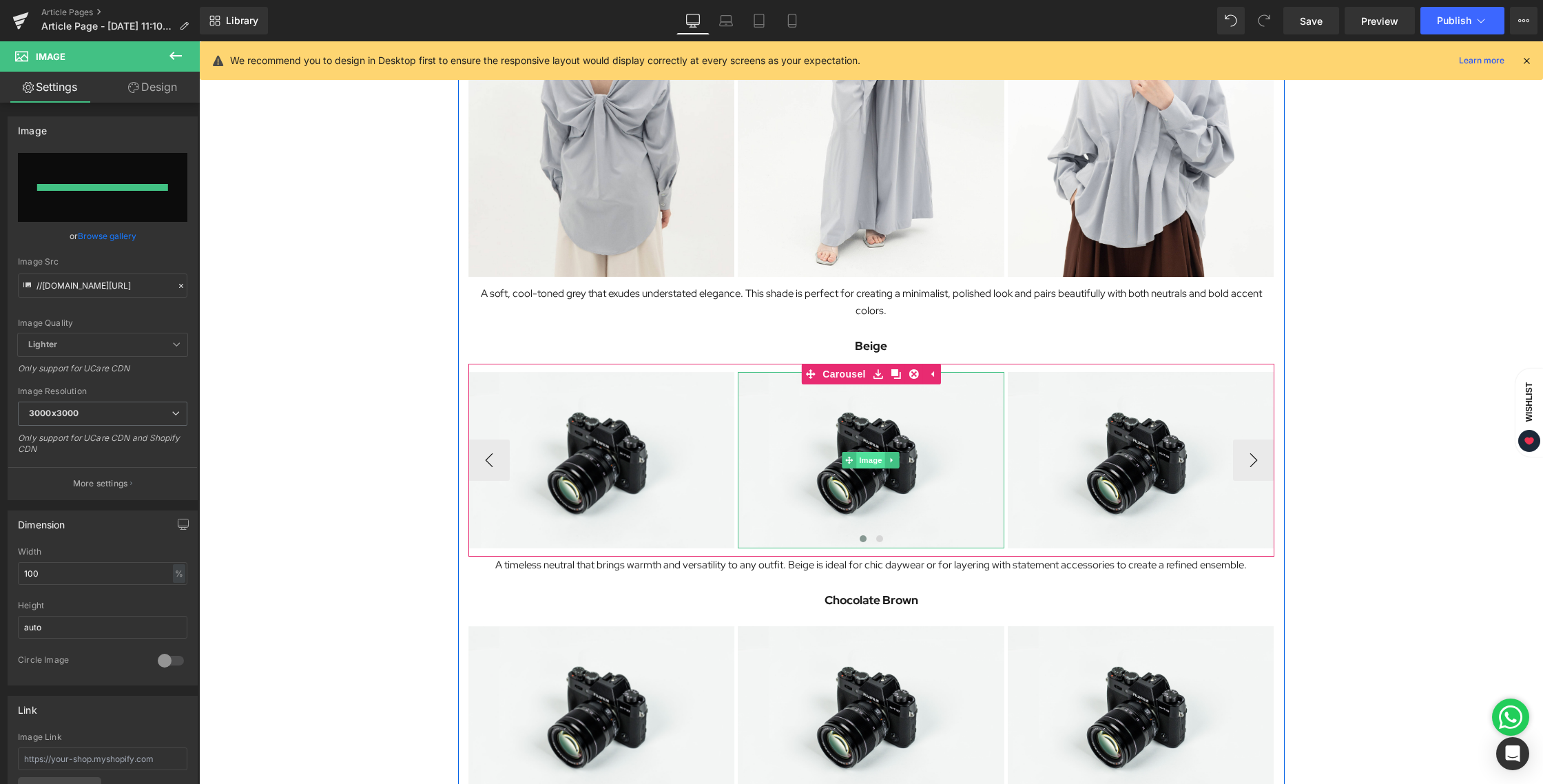
type input "[URL][DOMAIN_NAME][DATE]"
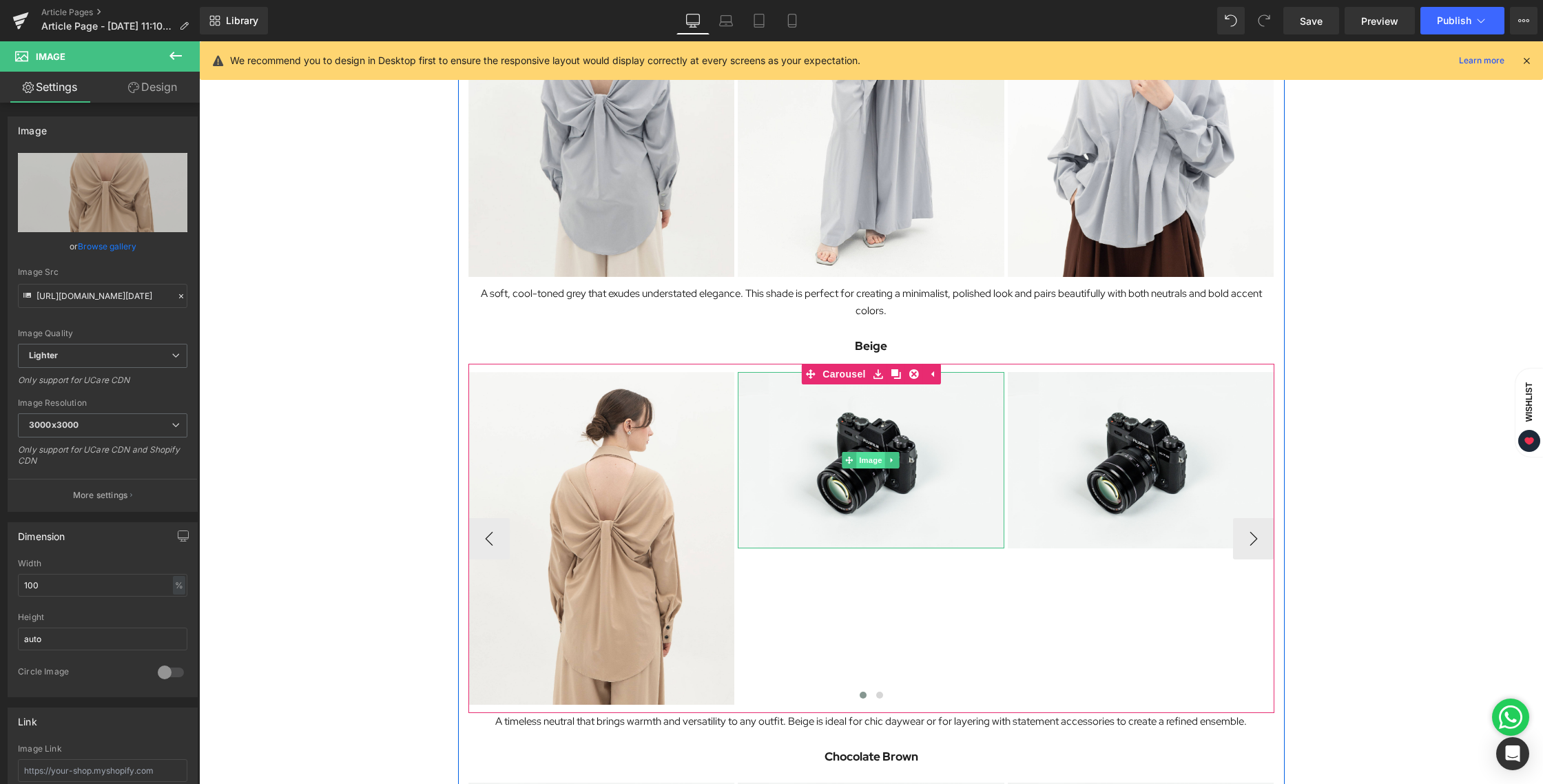
click at [870, 465] on span "Image" at bounding box center [870, 460] width 29 height 17
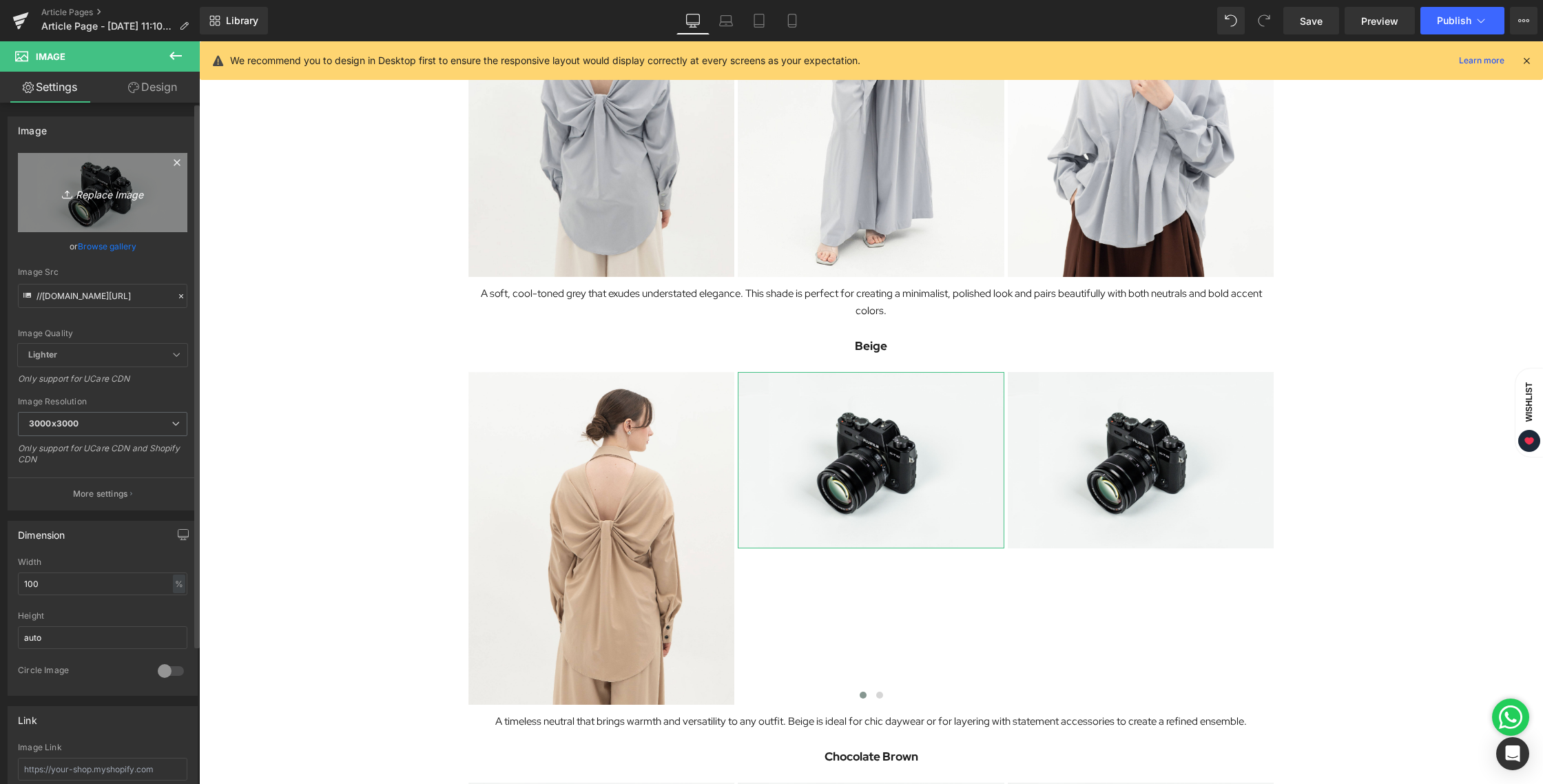
click at [126, 204] on link "Replace Image" at bounding box center [102, 192] width 170 height 79
type input "C:\fakepath\BLOG [DATE]-06.jpg"
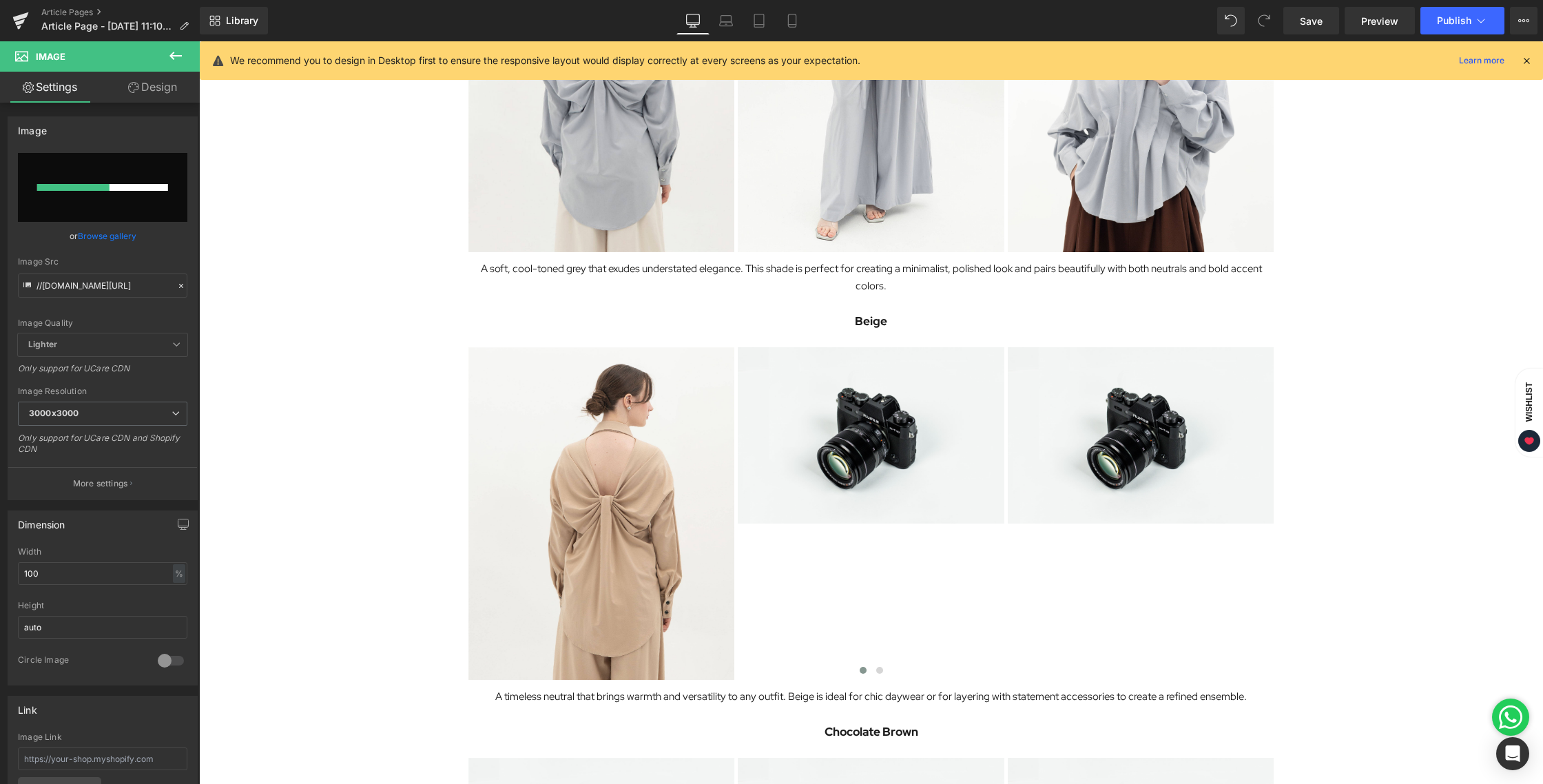
scroll to position [827, 0]
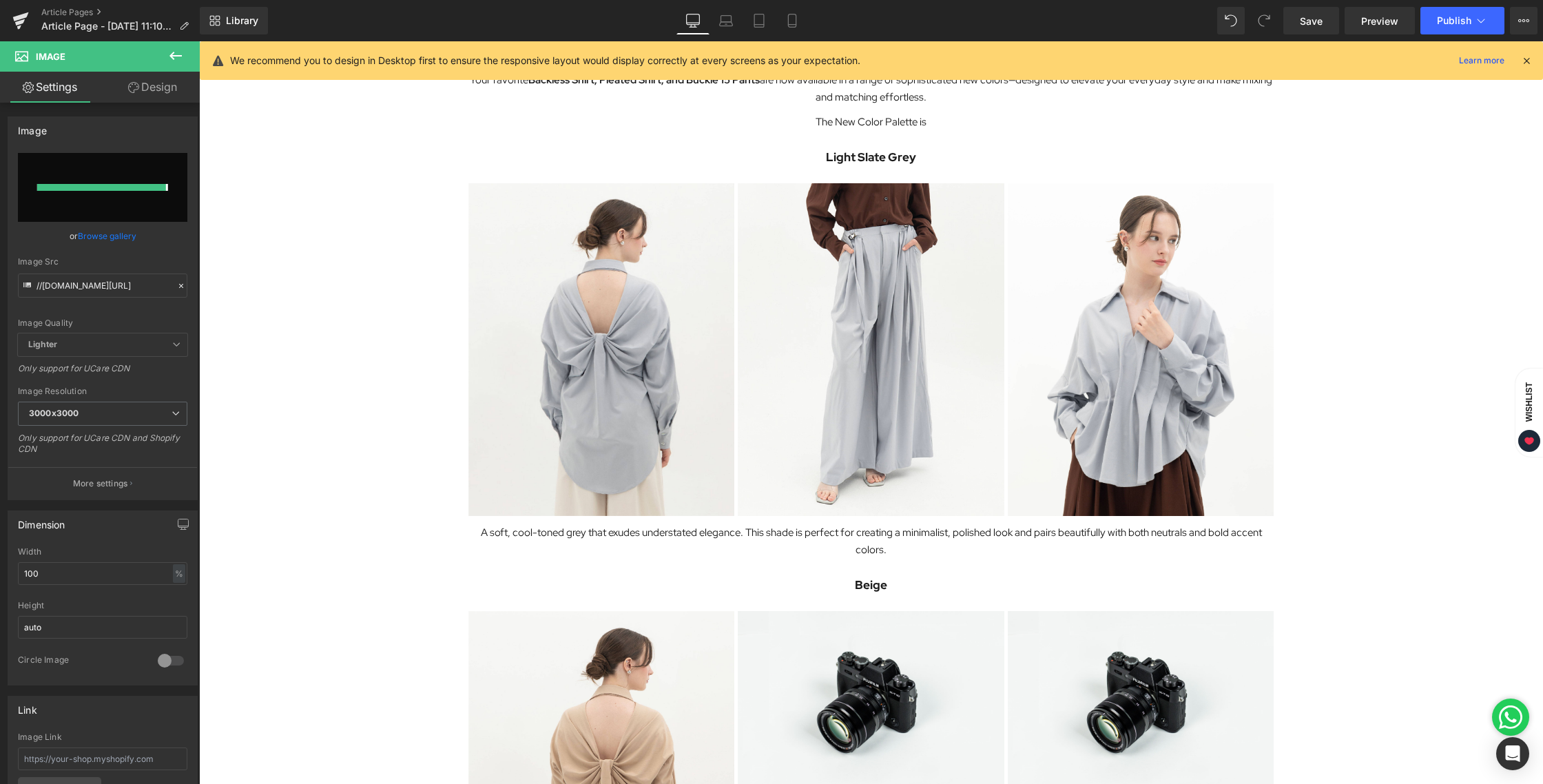
type input "[URL][DOMAIN_NAME][DATE]"
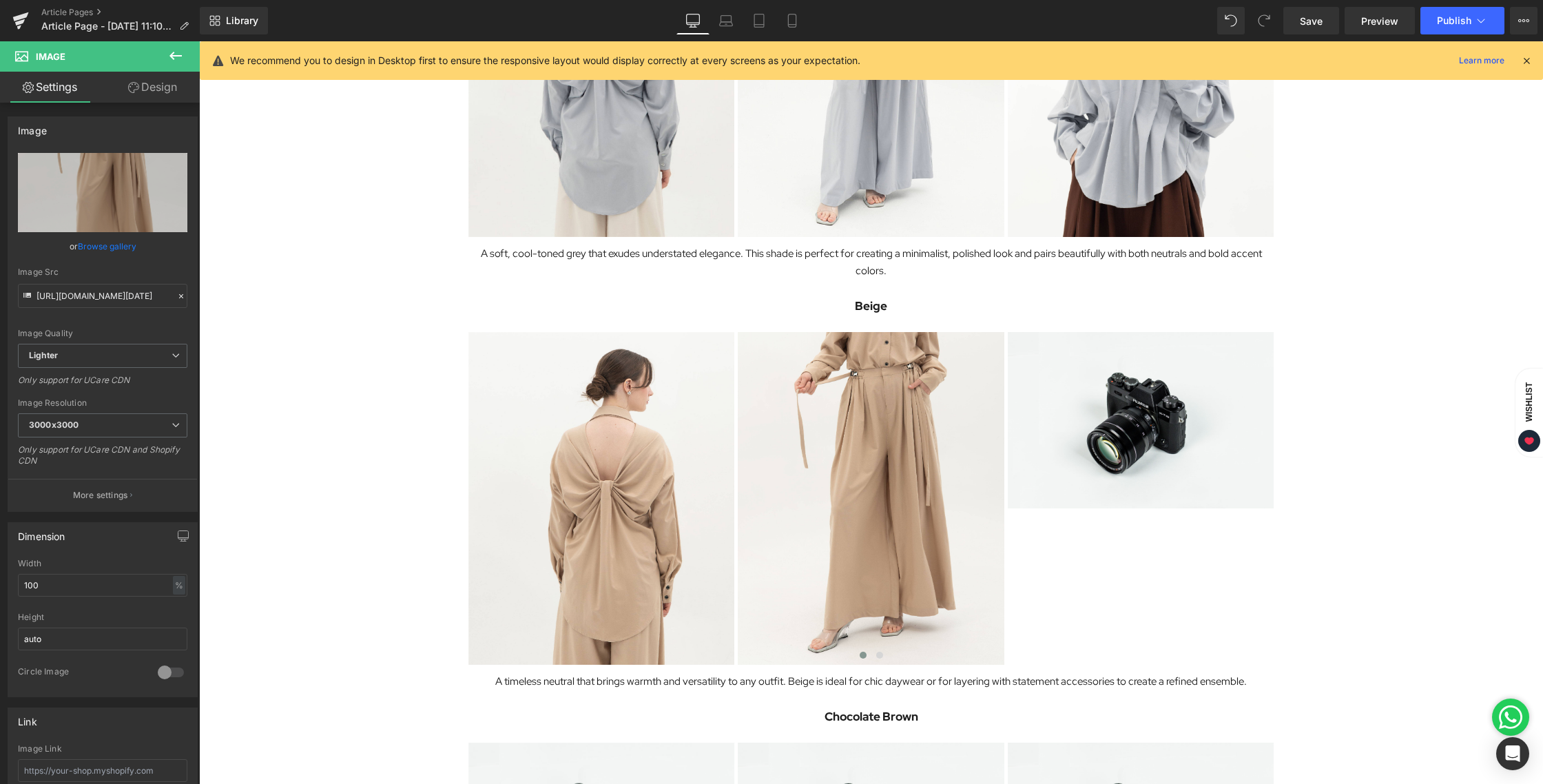
scroll to position [841, 0]
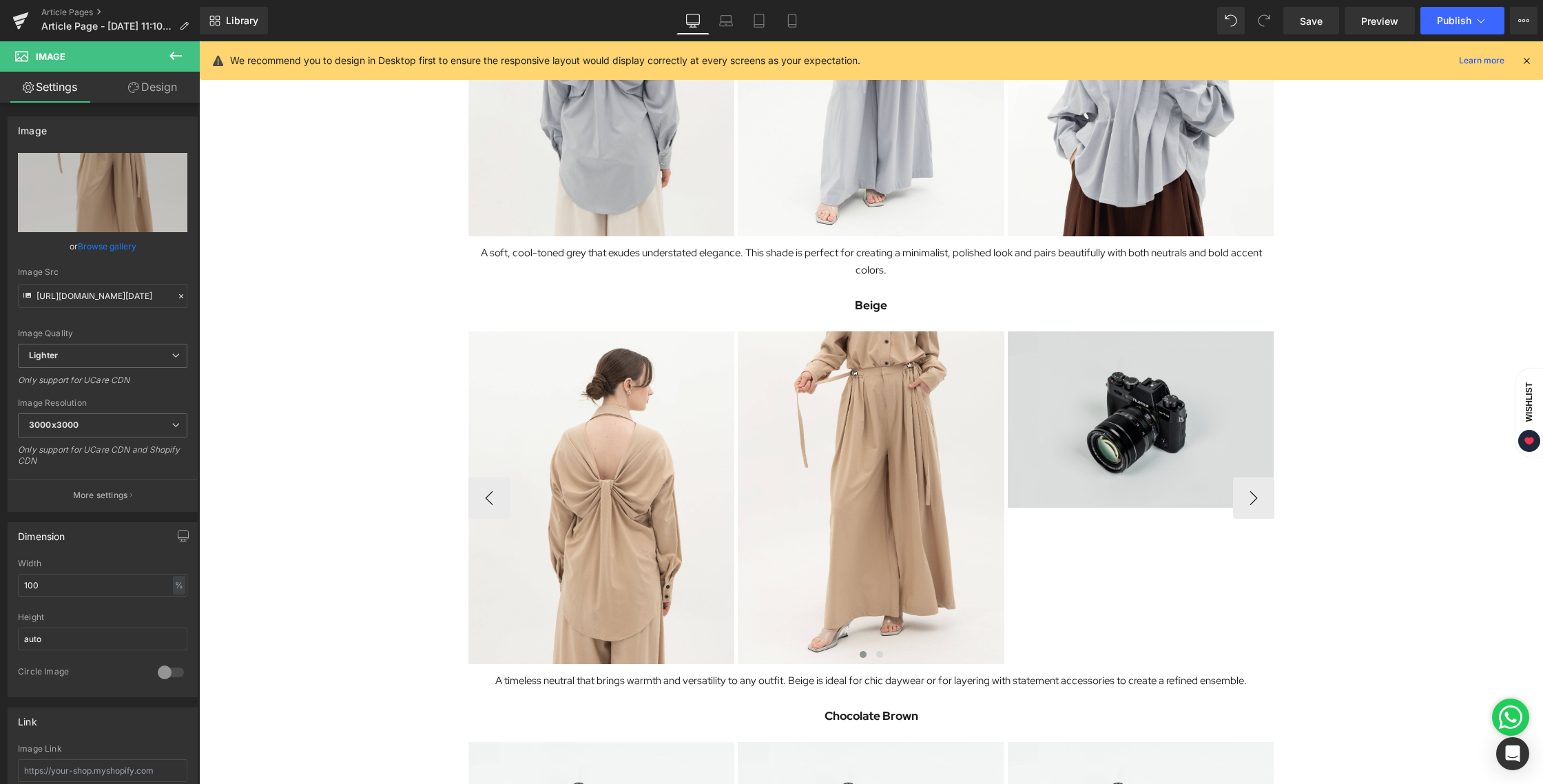
click at [1121, 416] on div "Image" at bounding box center [1141, 419] width 266 height 176
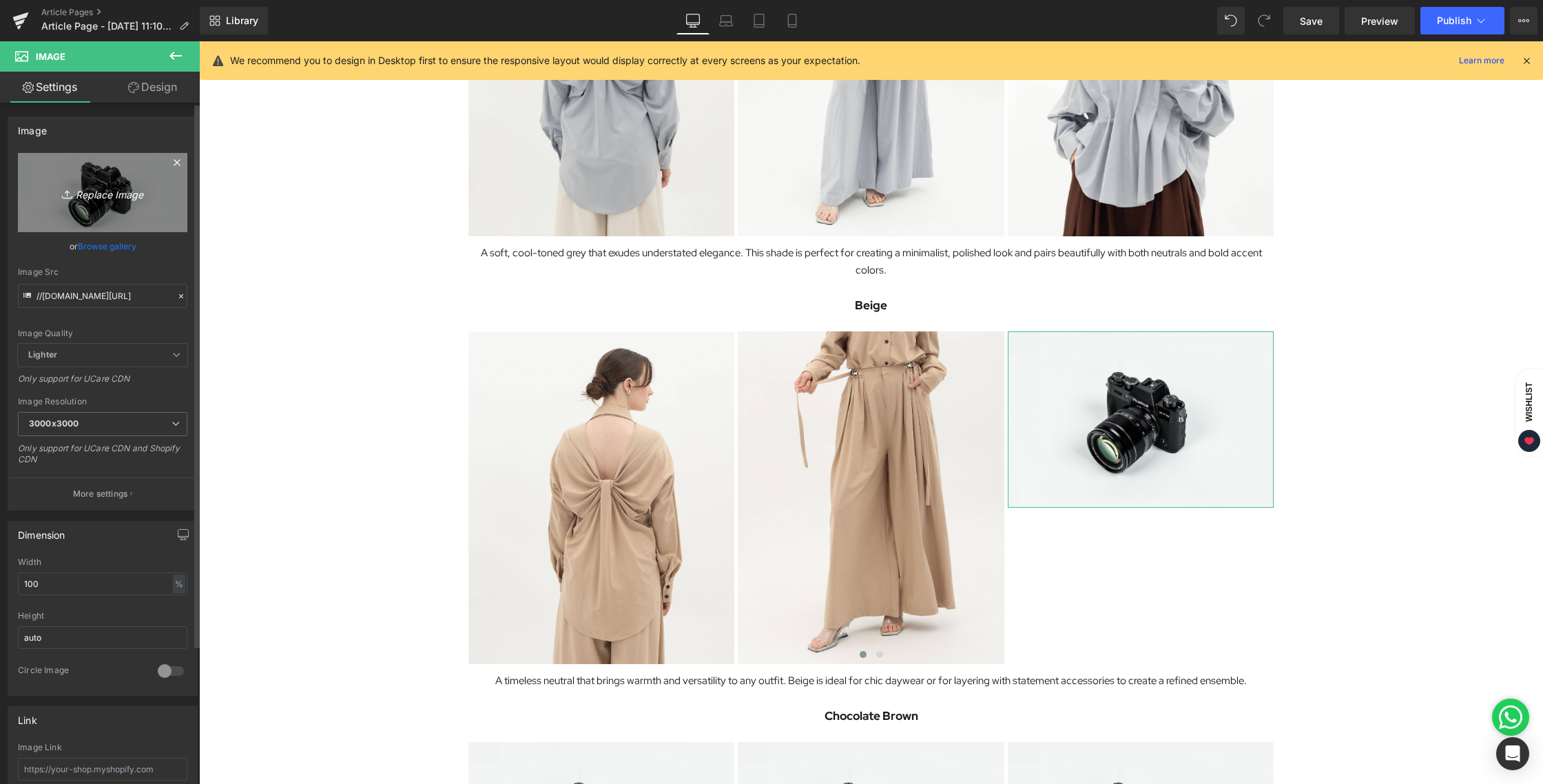
click at [91, 184] on icon "Replace Image" at bounding box center [102, 192] width 110 height 17
type input "C:\fakepath\BLOG [DATE]-07.jpg"
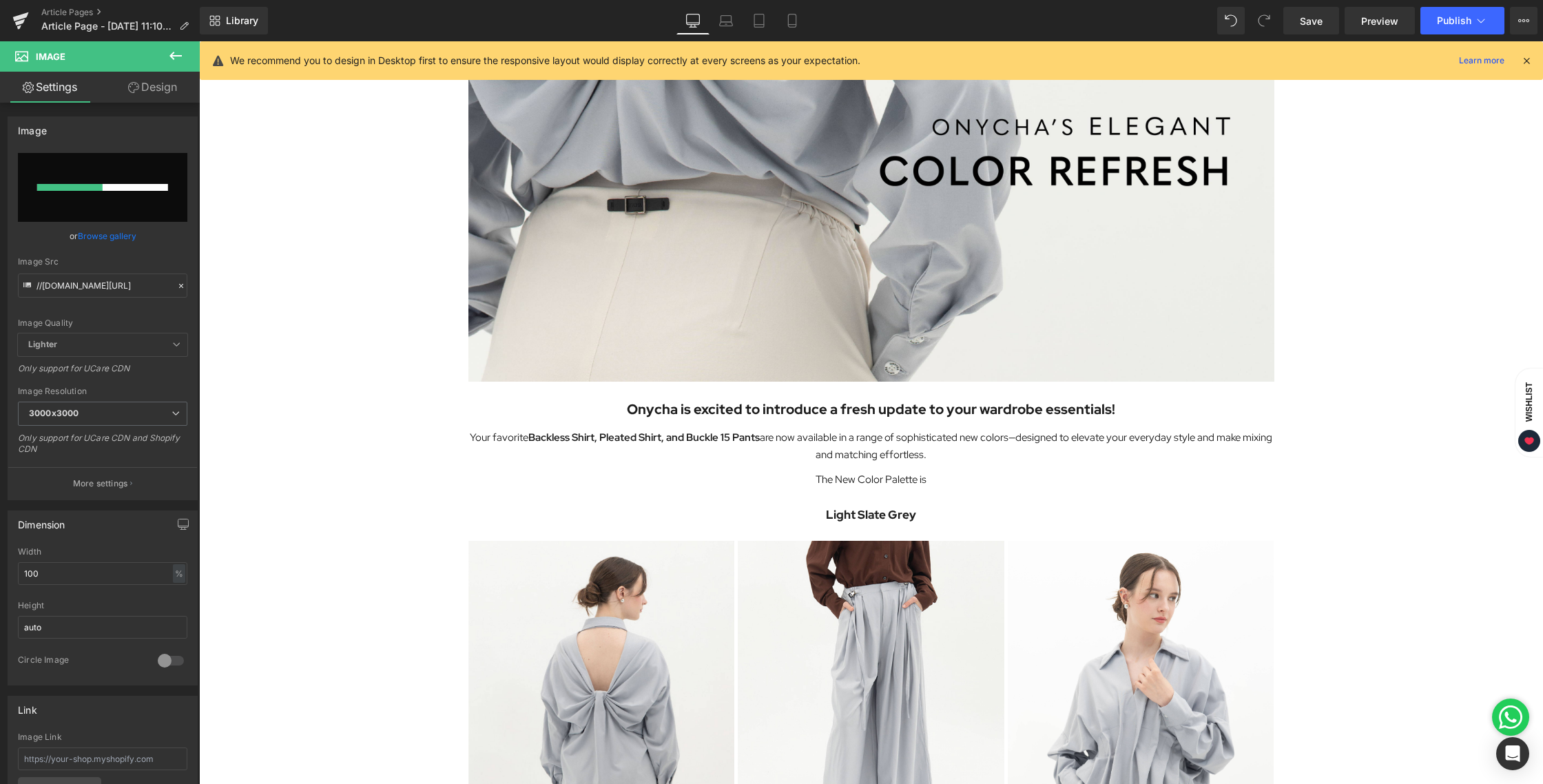
scroll to position [0, 0]
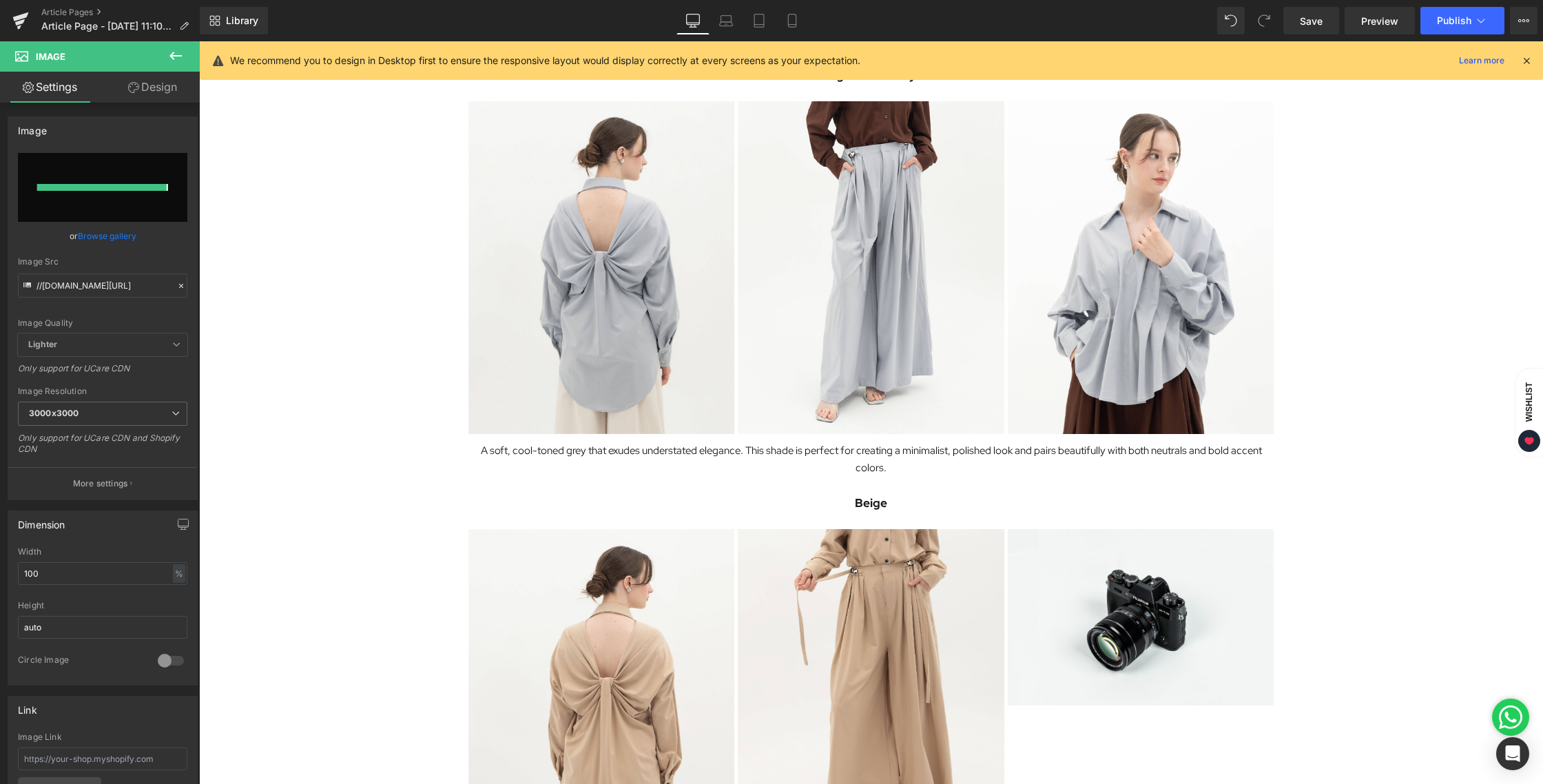
type input "[URL][DOMAIN_NAME][DATE]"
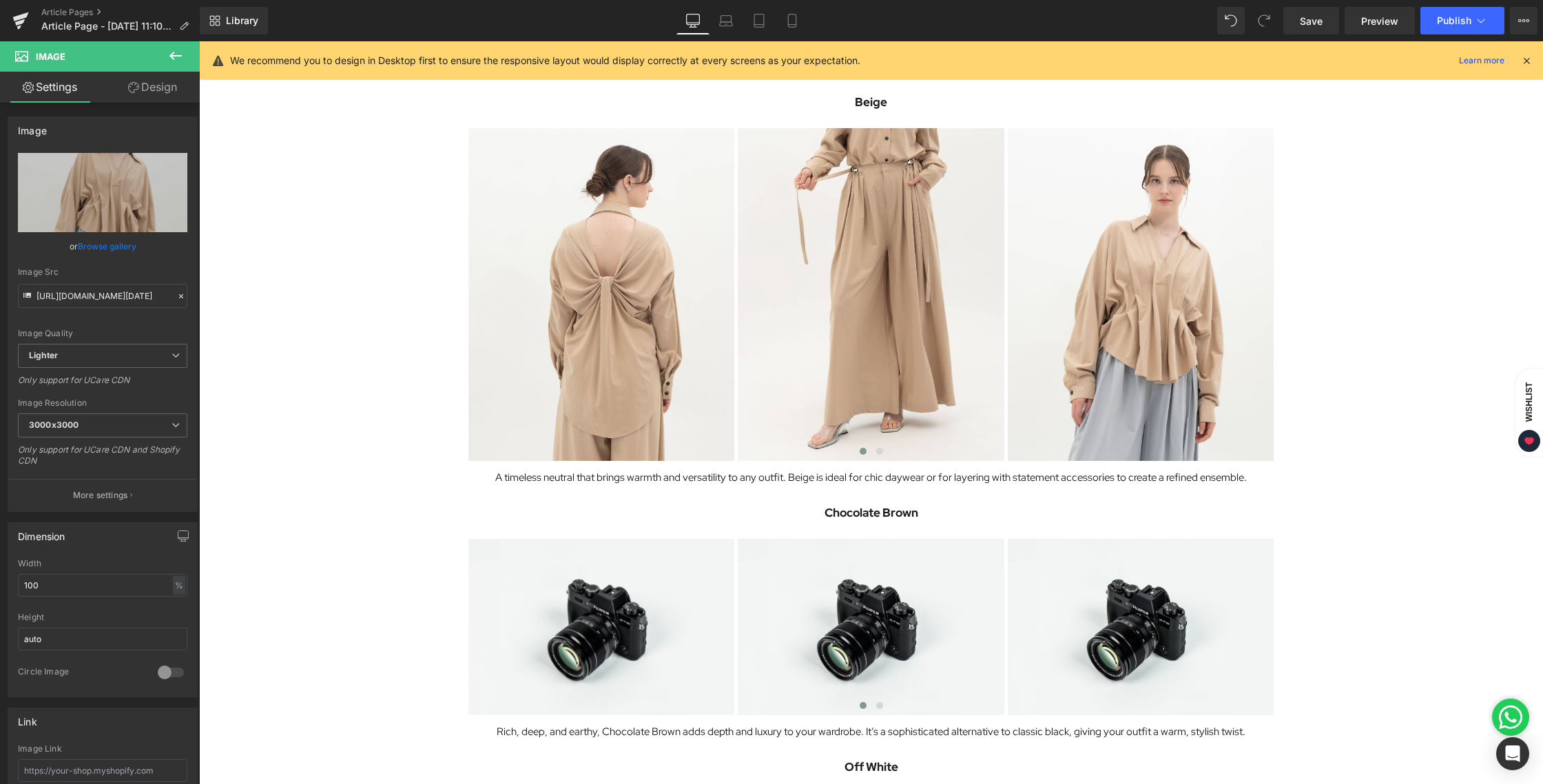
scroll to position [1045, 0]
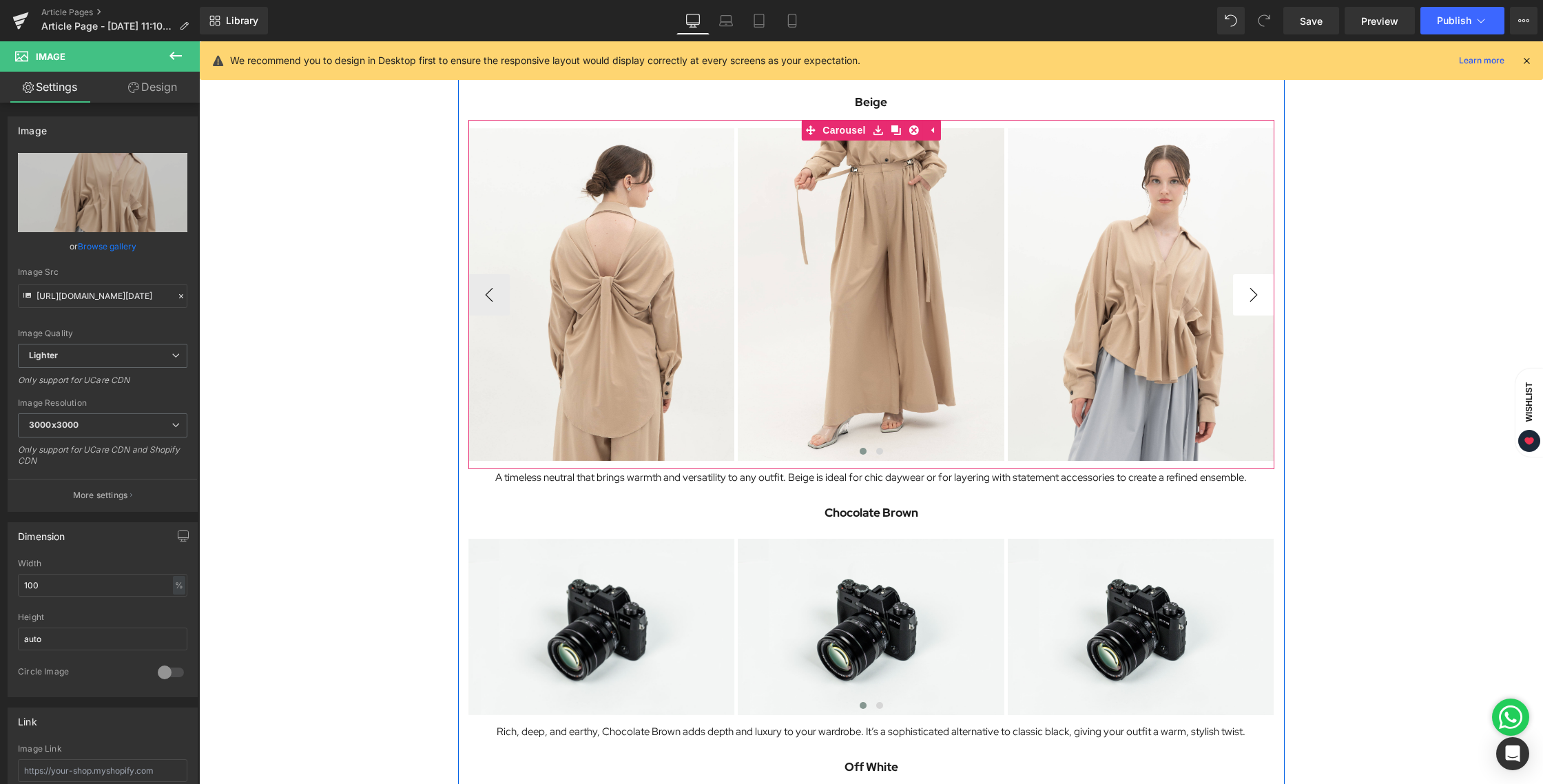
click at [1263, 302] on button "›" at bounding box center [1253, 294] width 41 height 41
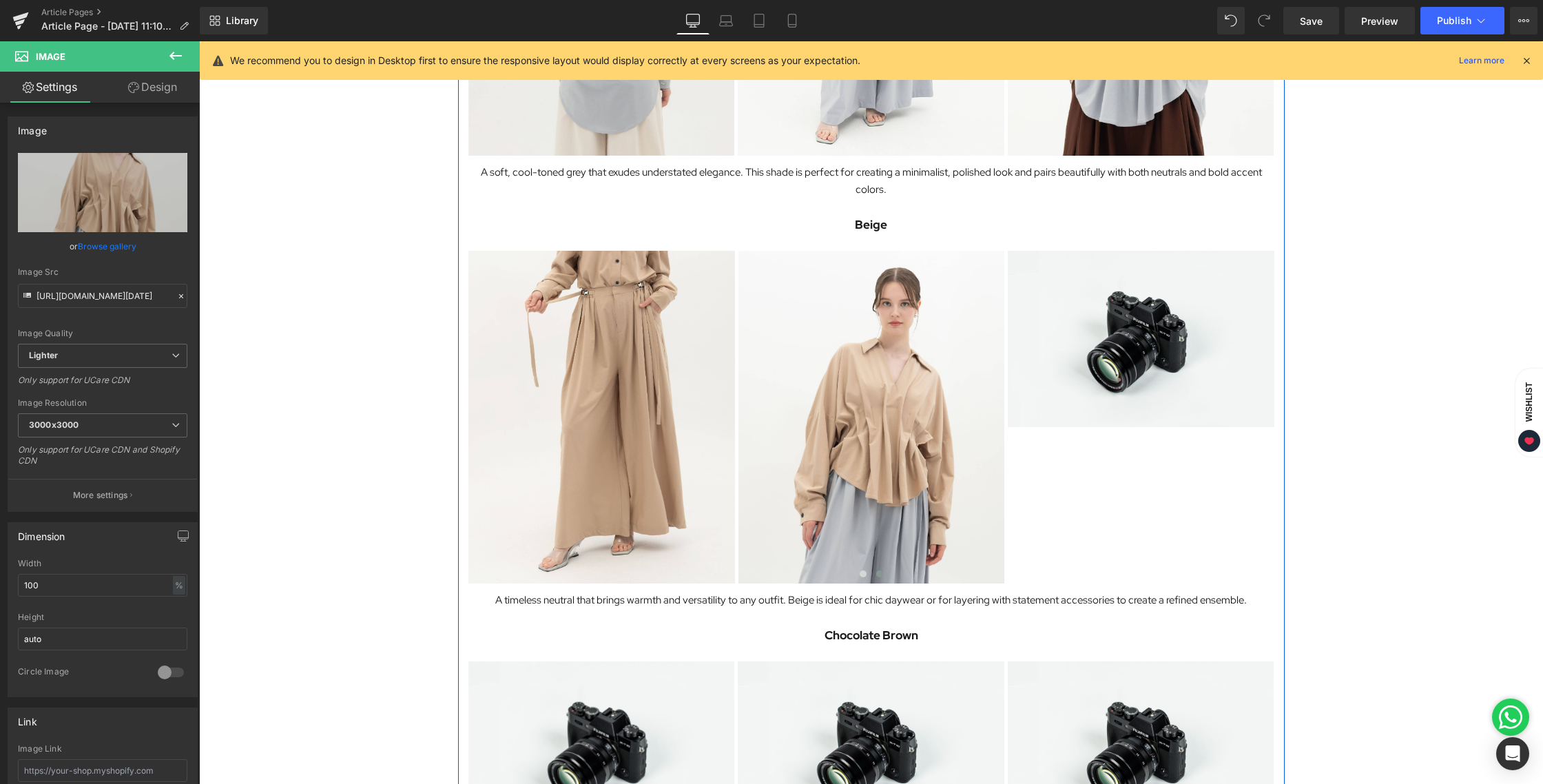
scroll to position [921, 0]
click at [131, 86] on icon at bounding box center [134, 87] width 11 height 11
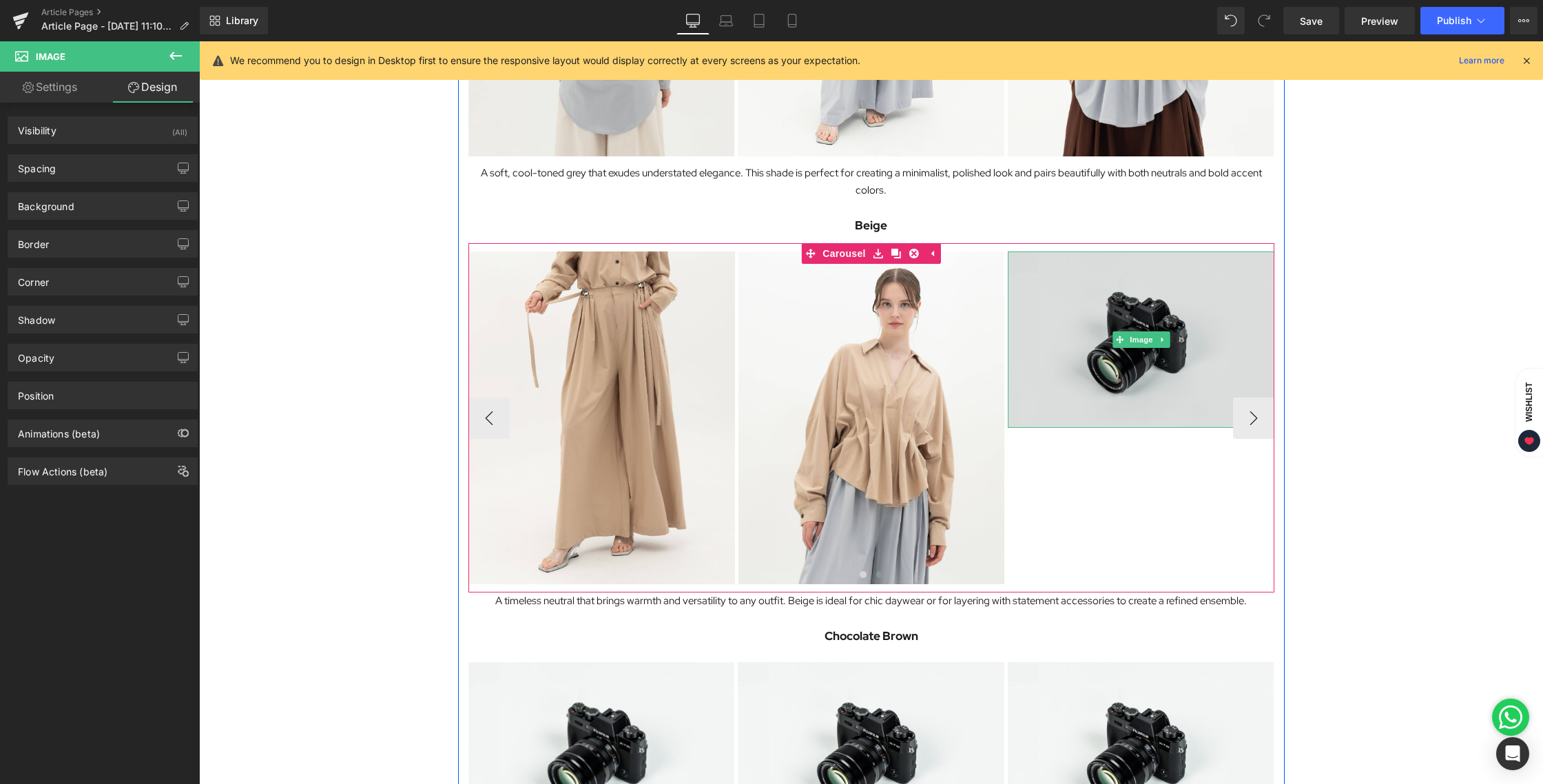
click at [1140, 324] on img at bounding box center [1141, 339] width 266 height 176
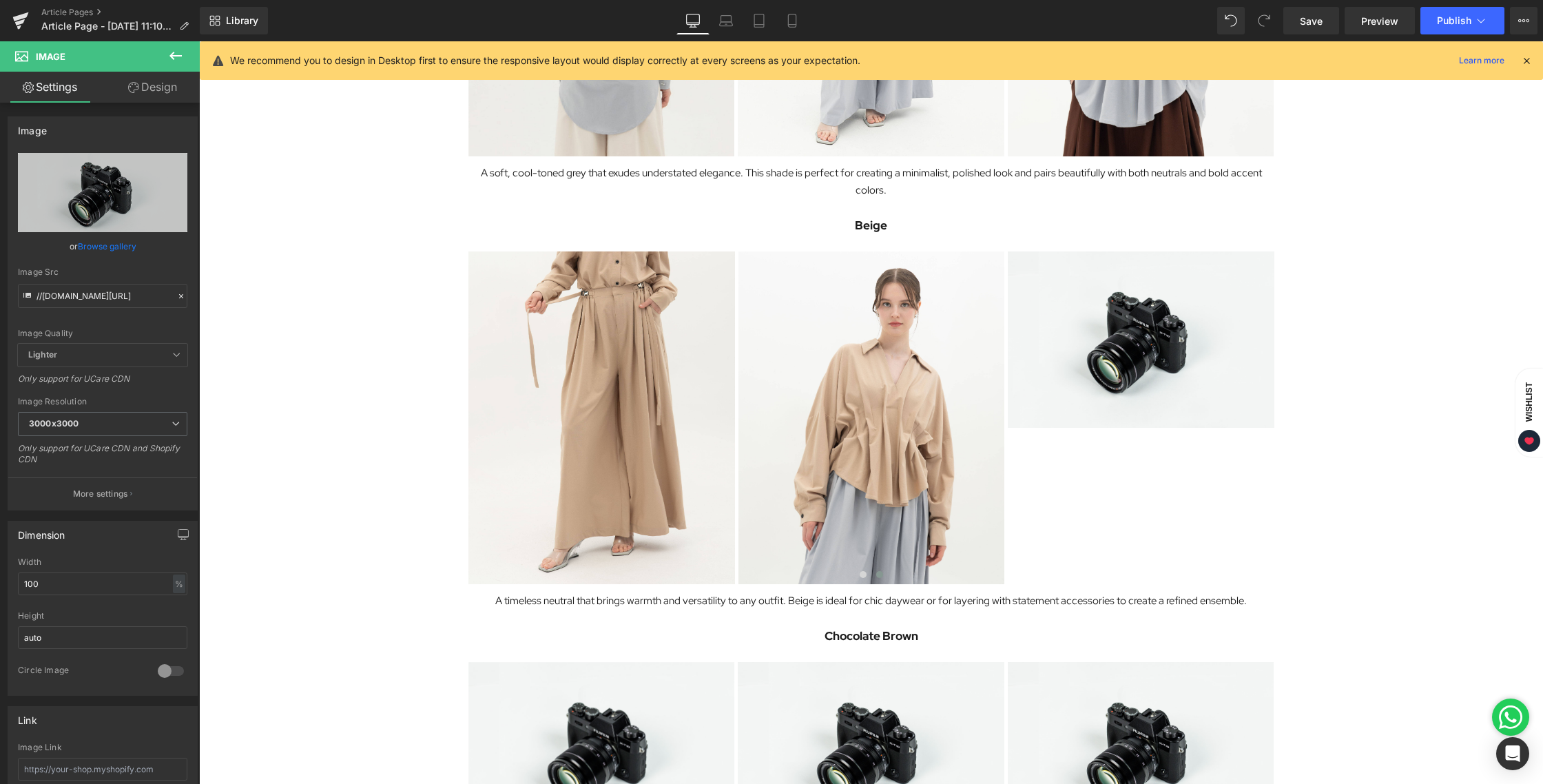
click at [174, 58] on icon at bounding box center [175, 55] width 12 height 8
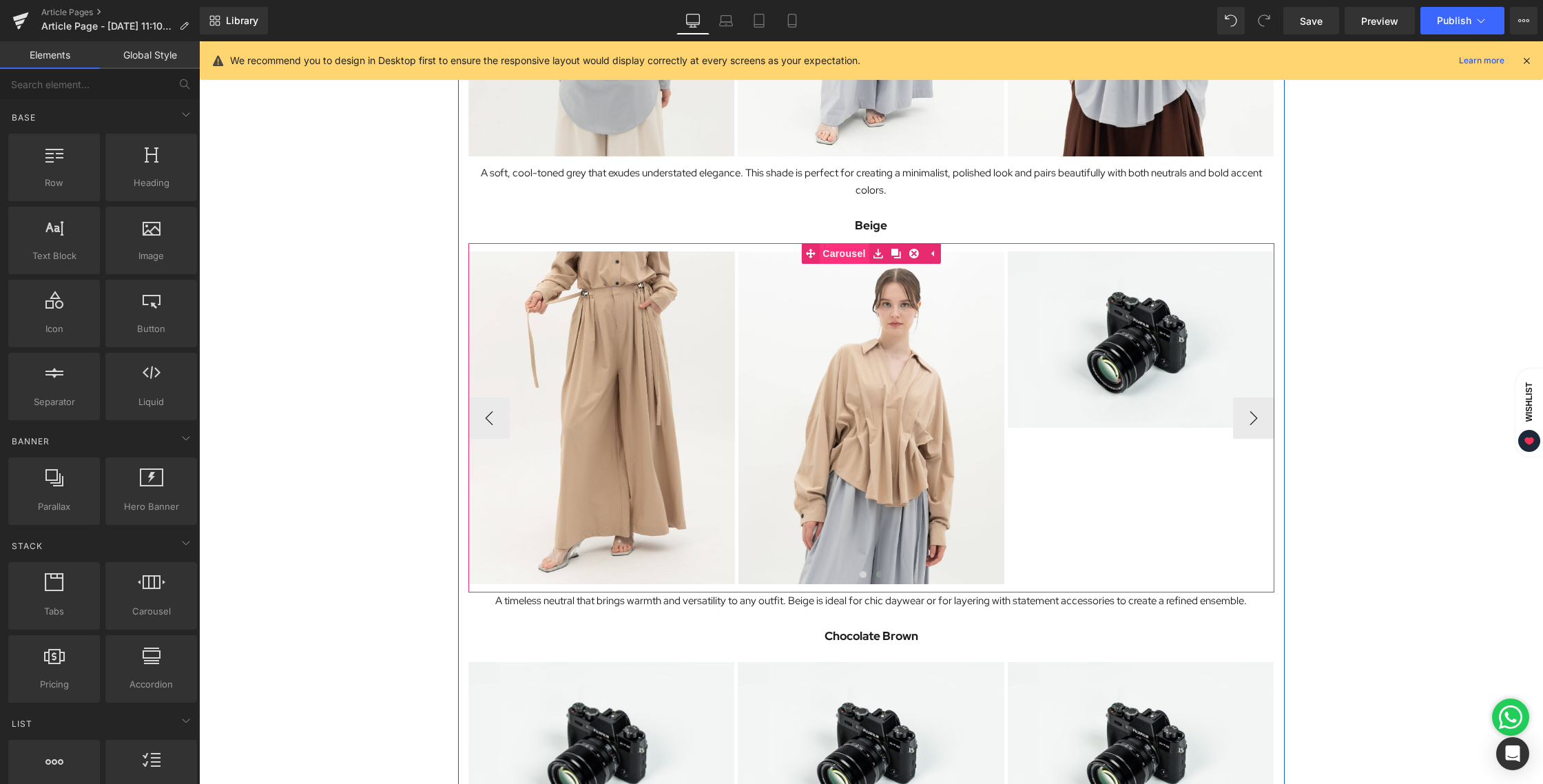
click at [841, 247] on link "Carousel" at bounding box center [835, 253] width 68 height 21
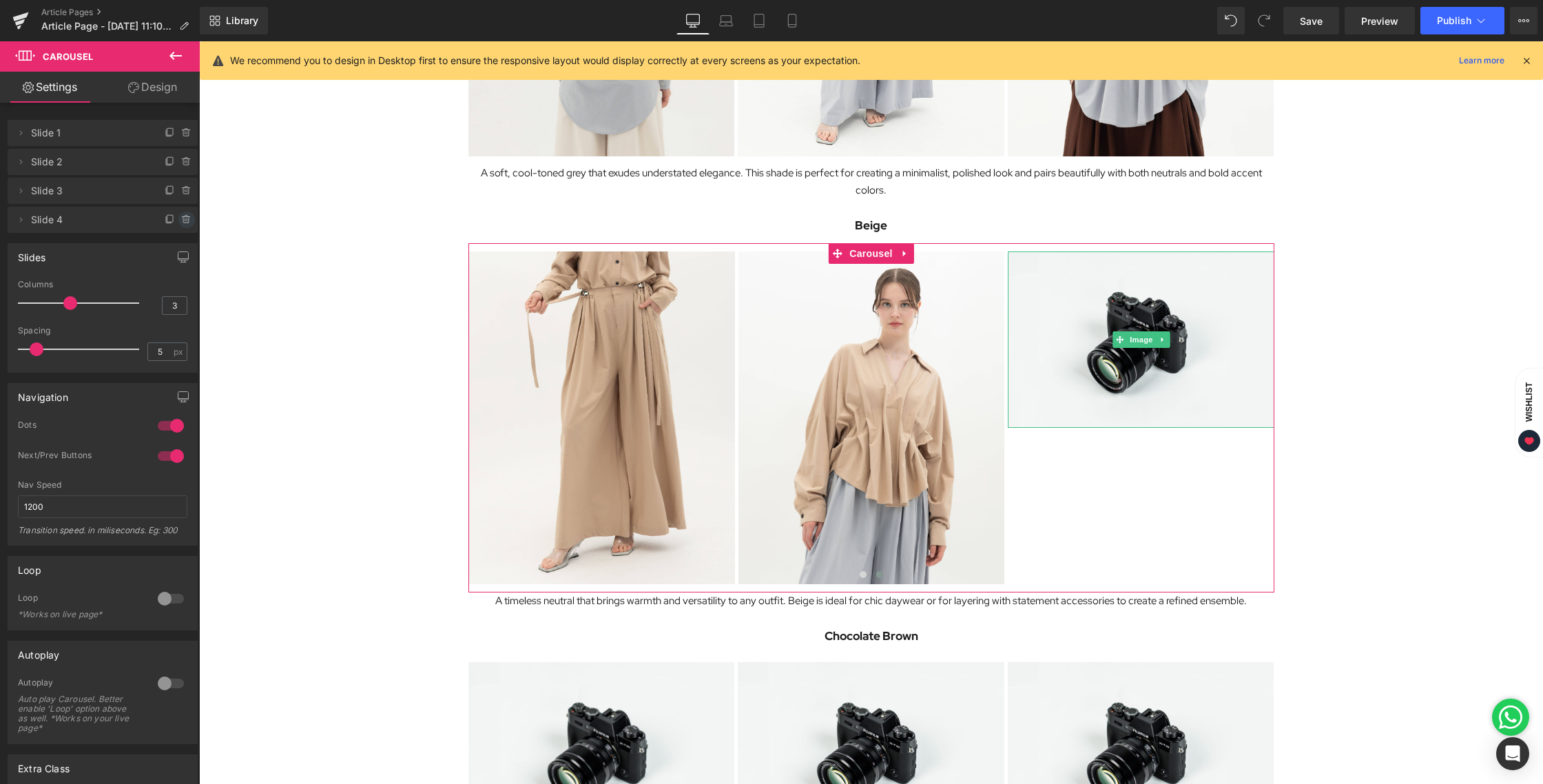
click at [187, 215] on span at bounding box center [187, 219] width 17 height 17
click at [163, 215] on button "Delete" at bounding box center [172, 219] width 43 height 18
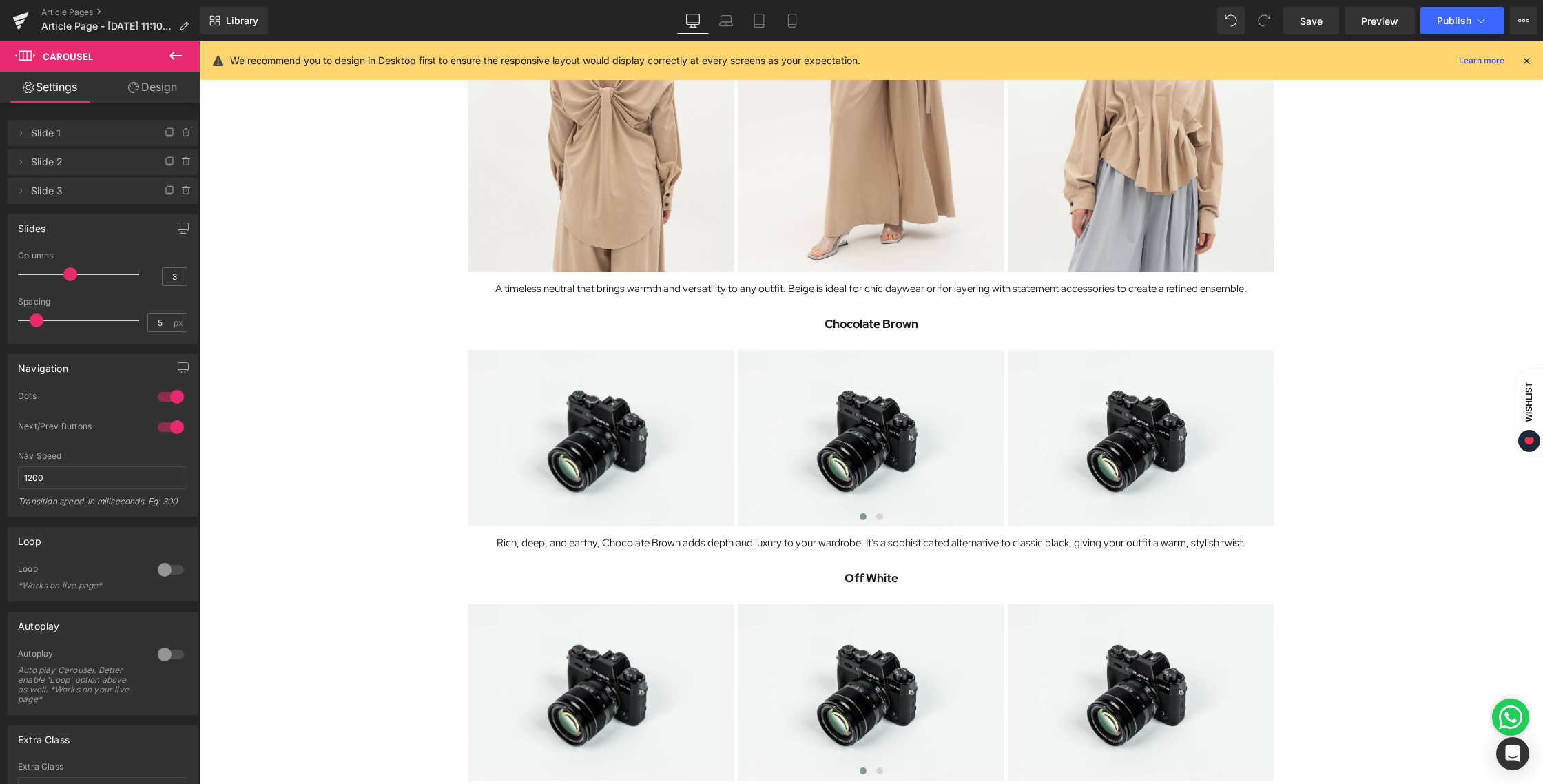
scroll to position [1331, 0]
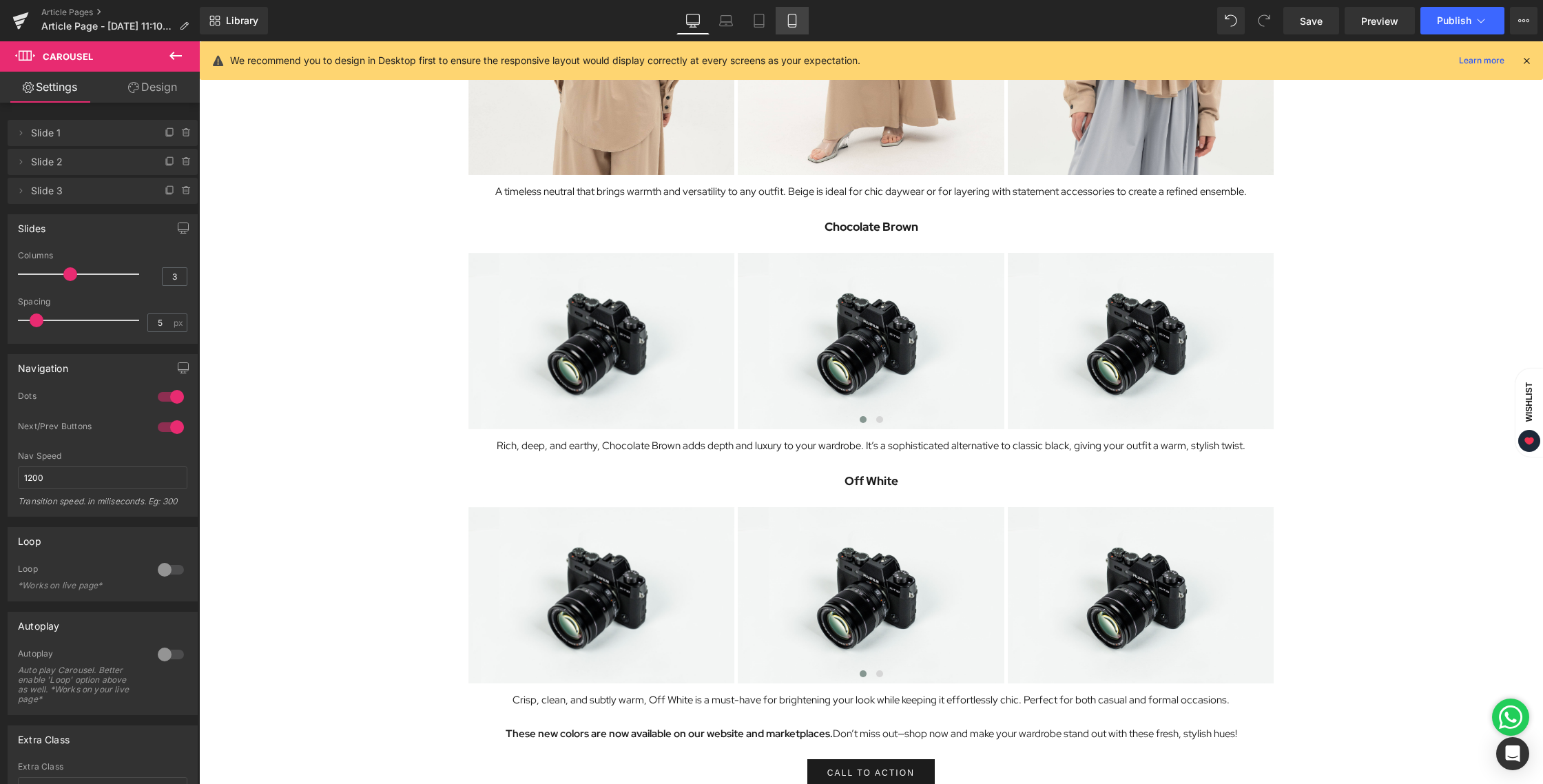
click at [779, 29] on link "Mobile" at bounding box center [792, 20] width 33 height 27
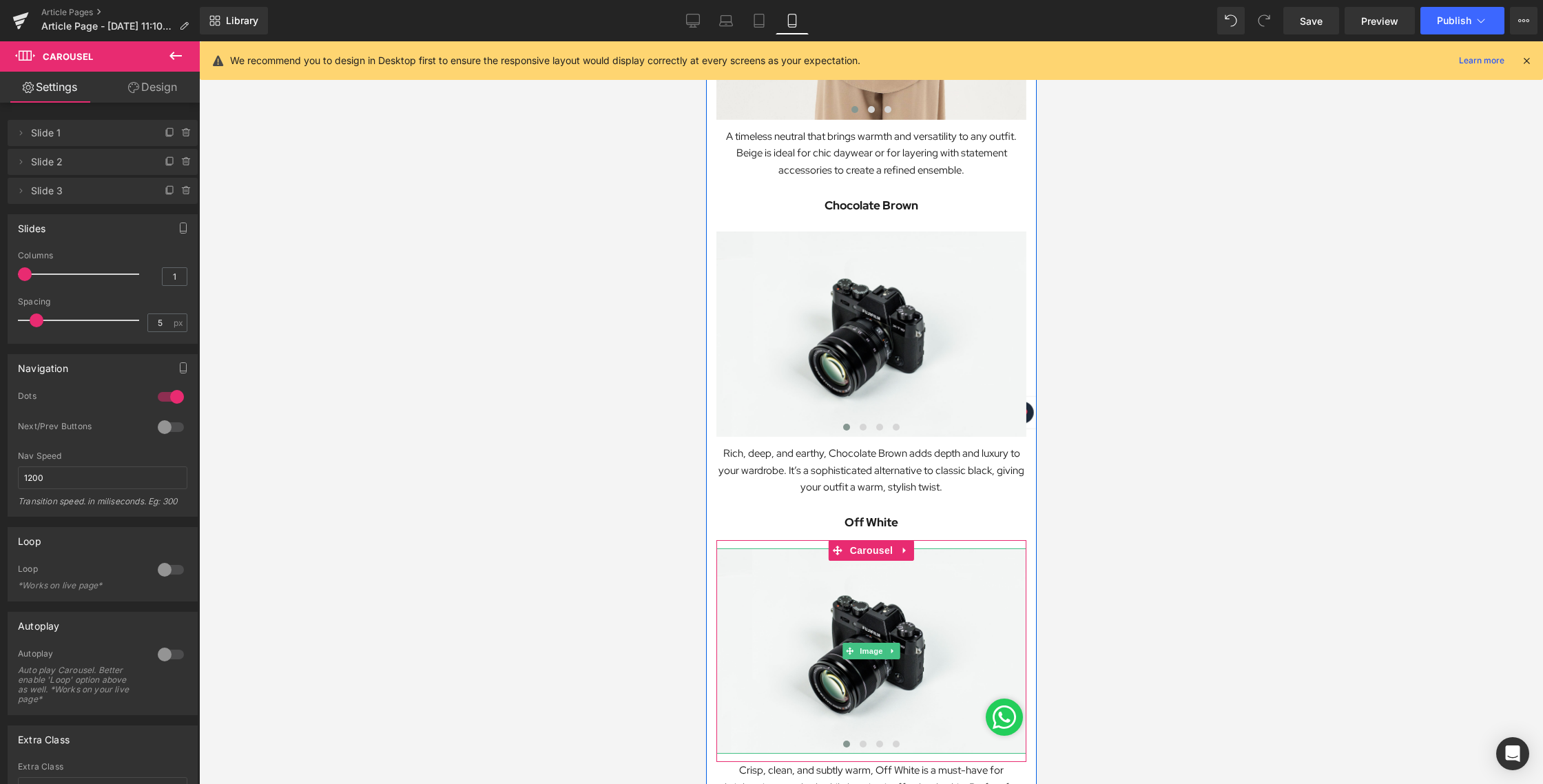
scroll to position [1279, 0]
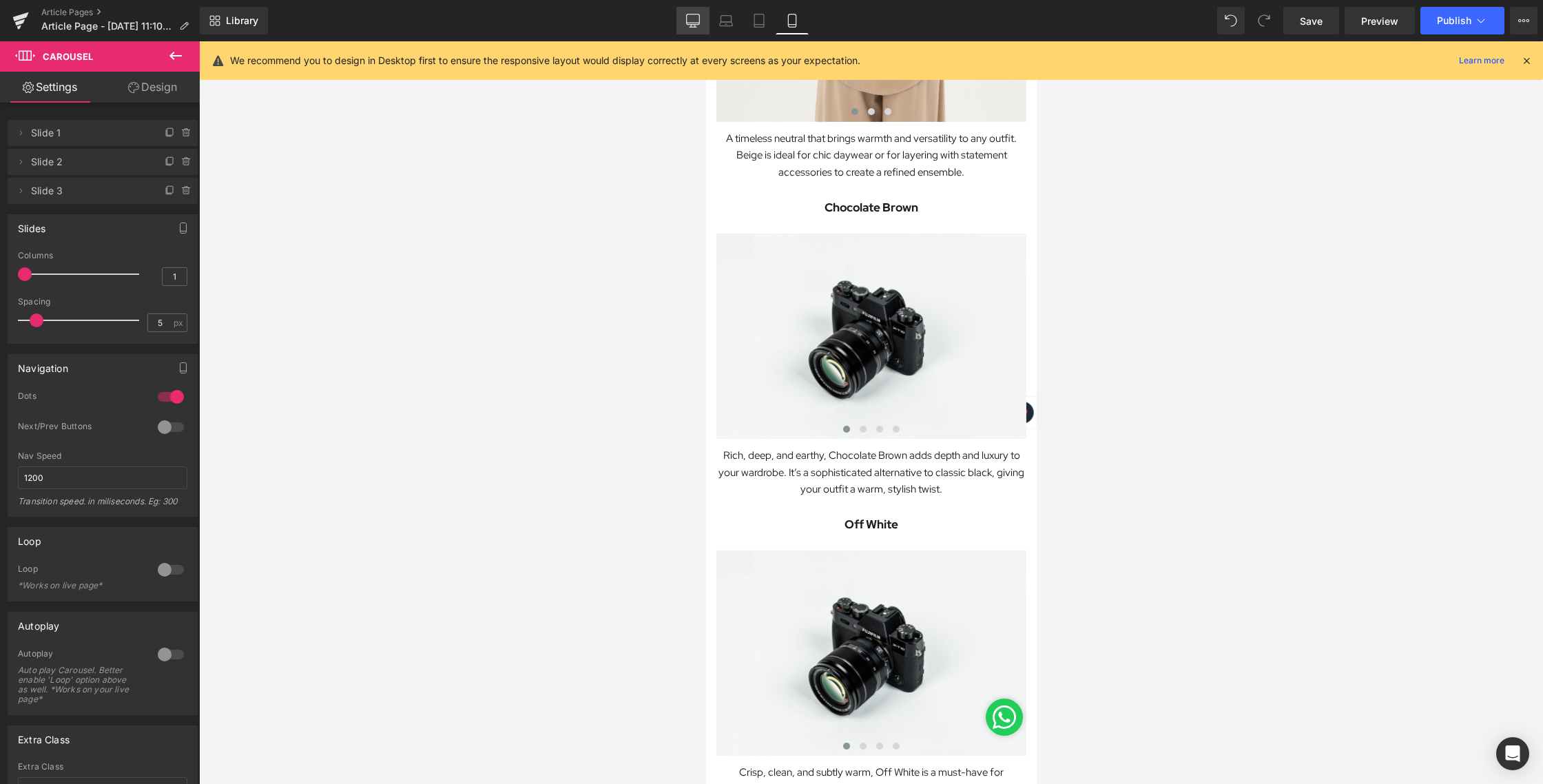
click at [687, 24] on icon at bounding box center [692, 21] width 14 height 14
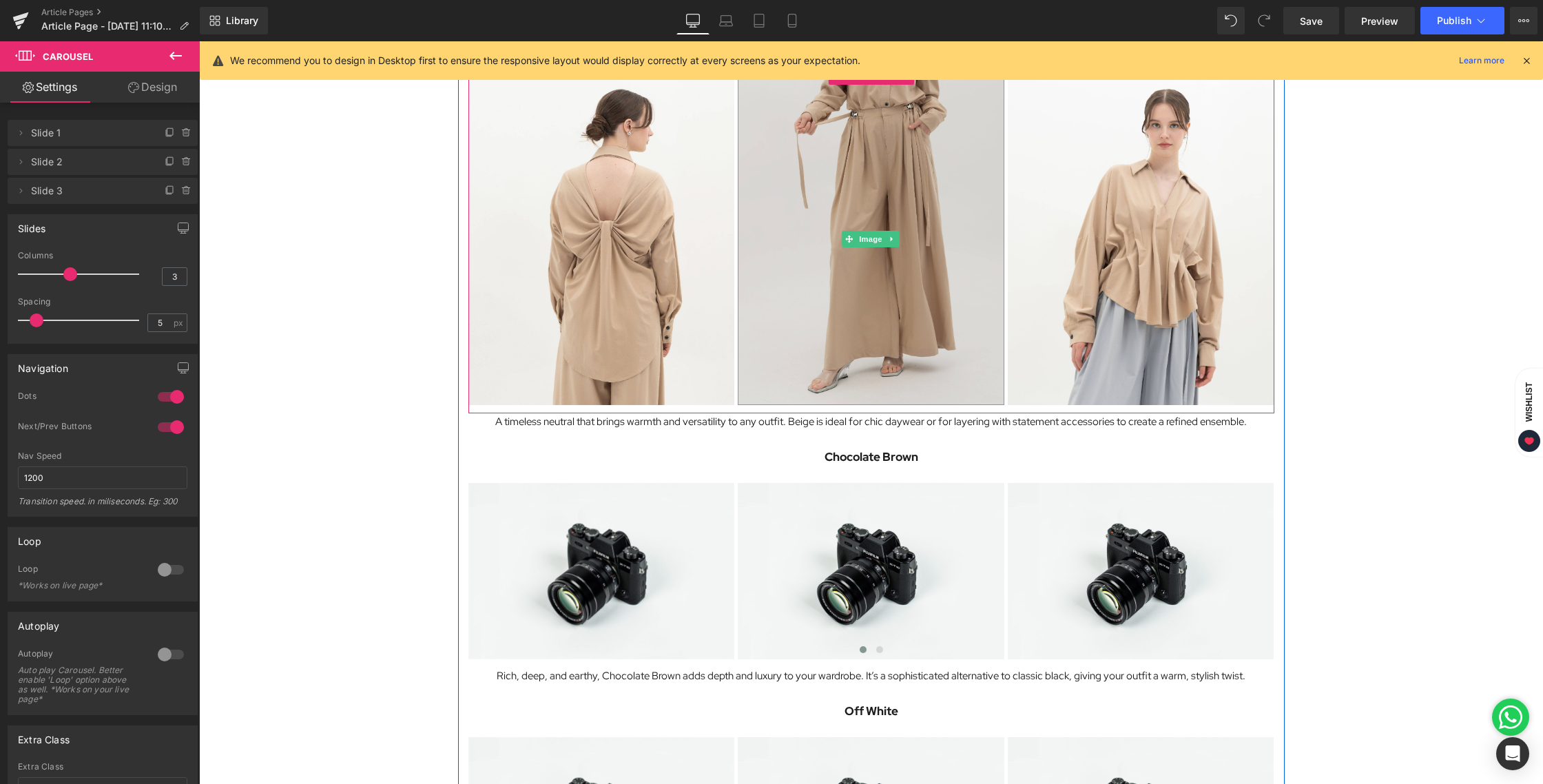
scroll to position [1354, 0]
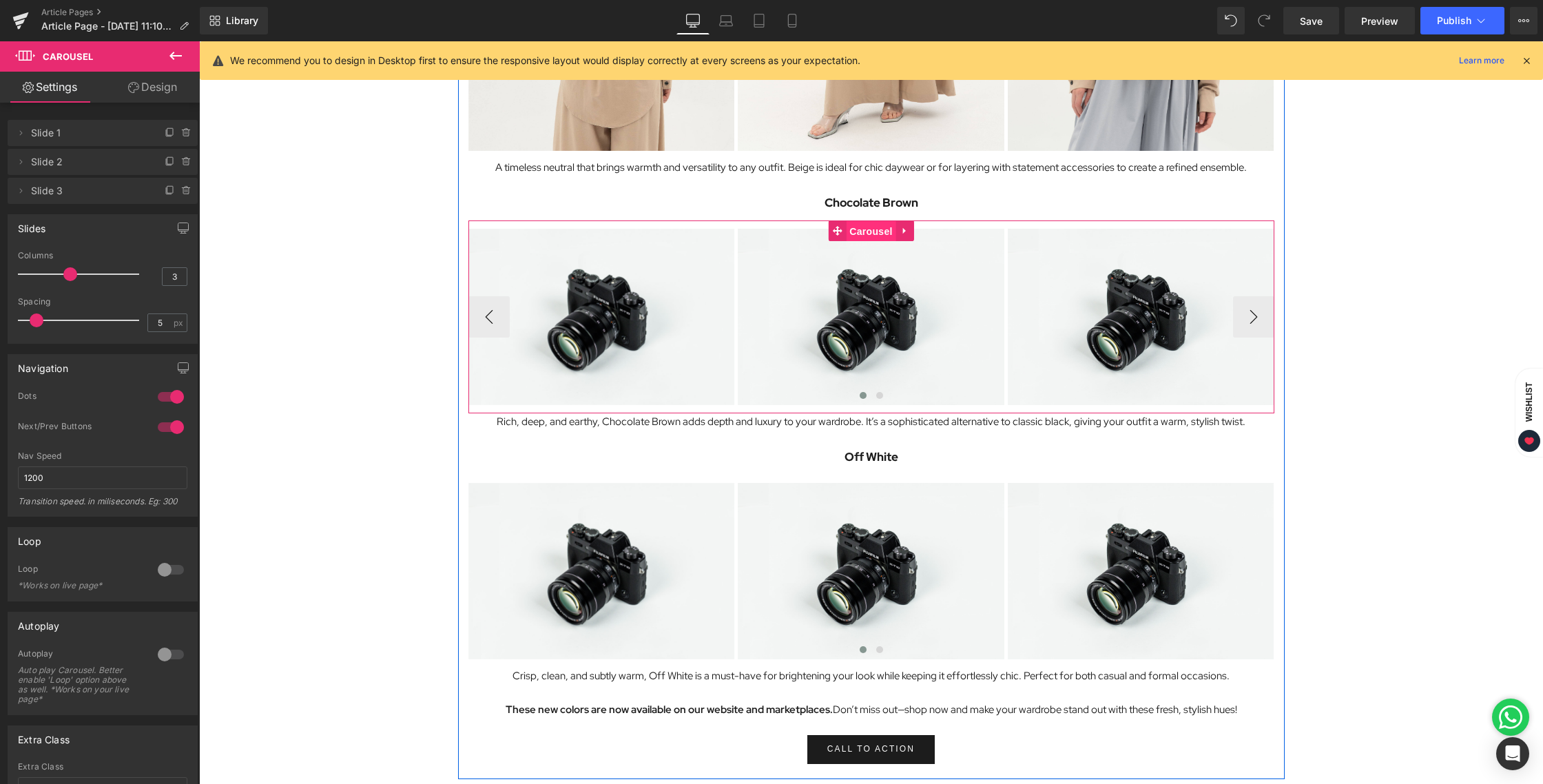
click at [839, 230] on link "Carousel" at bounding box center [862, 231] width 68 height 21
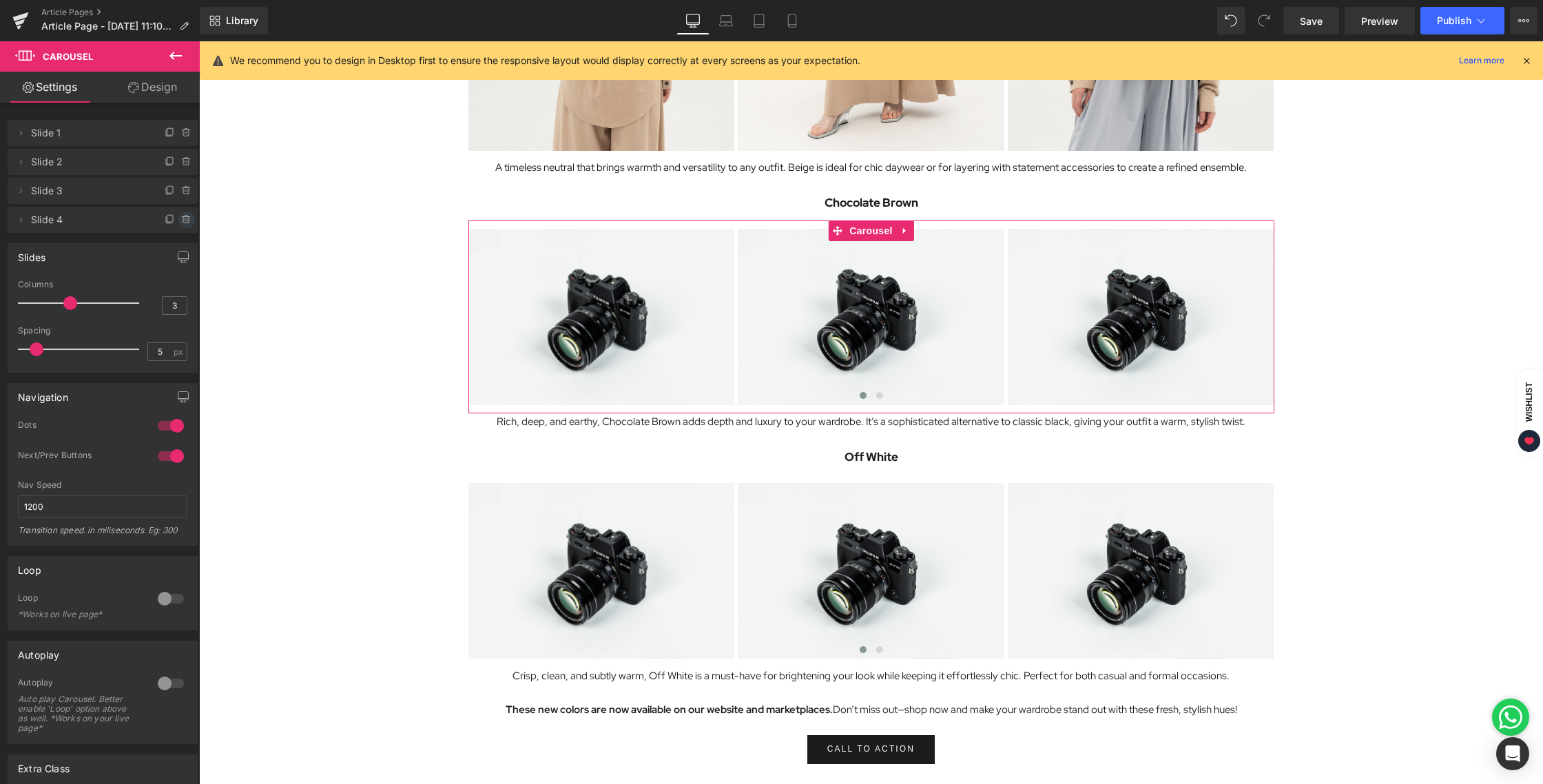
click at [183, 219] on icon at bounding box center [187, 219] width 11 height 11
click at [161, 223] on button "Delete" at bounding box center [172, 219] width 43 height 18
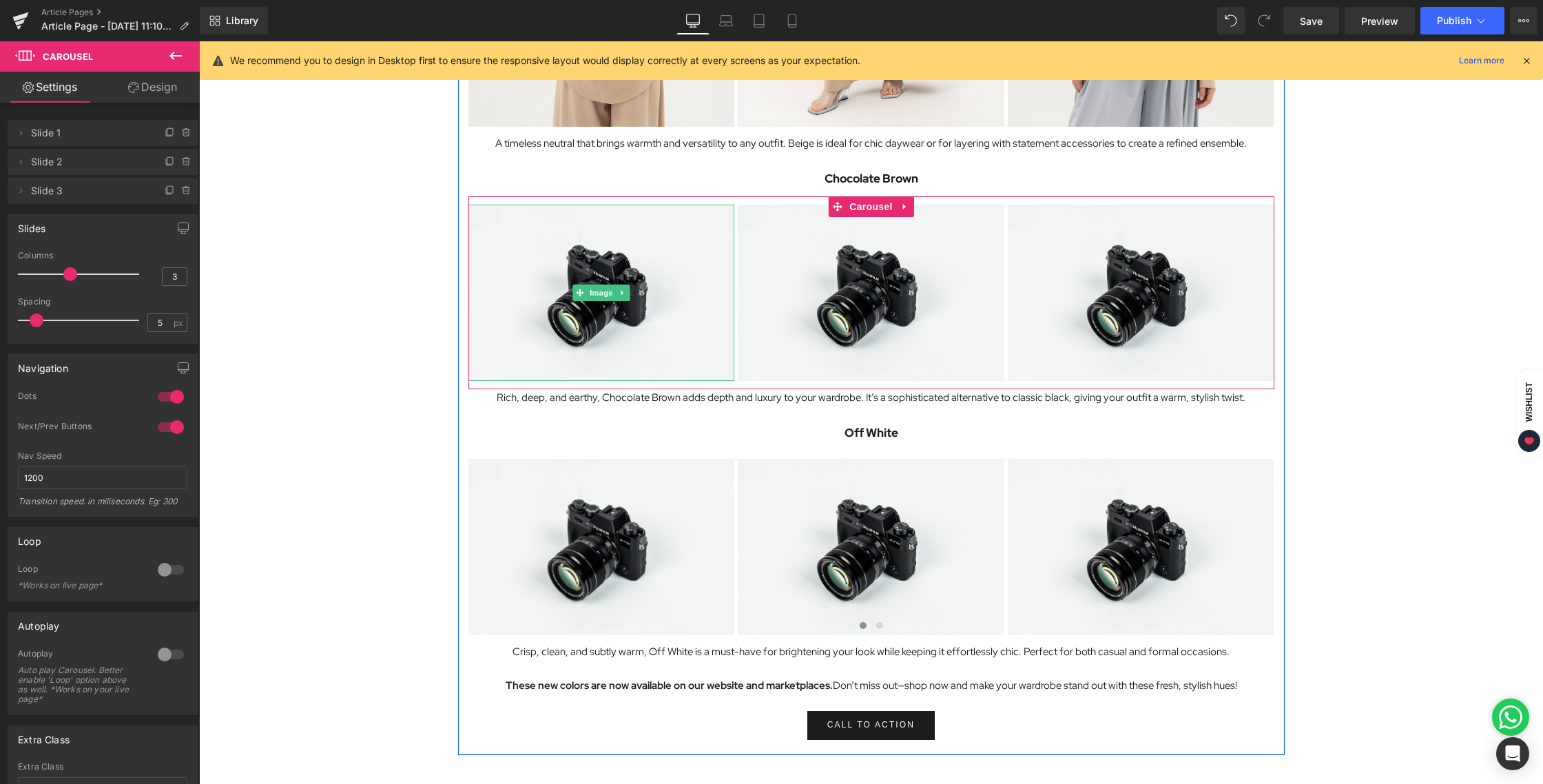
scroll to position [1380, 0]
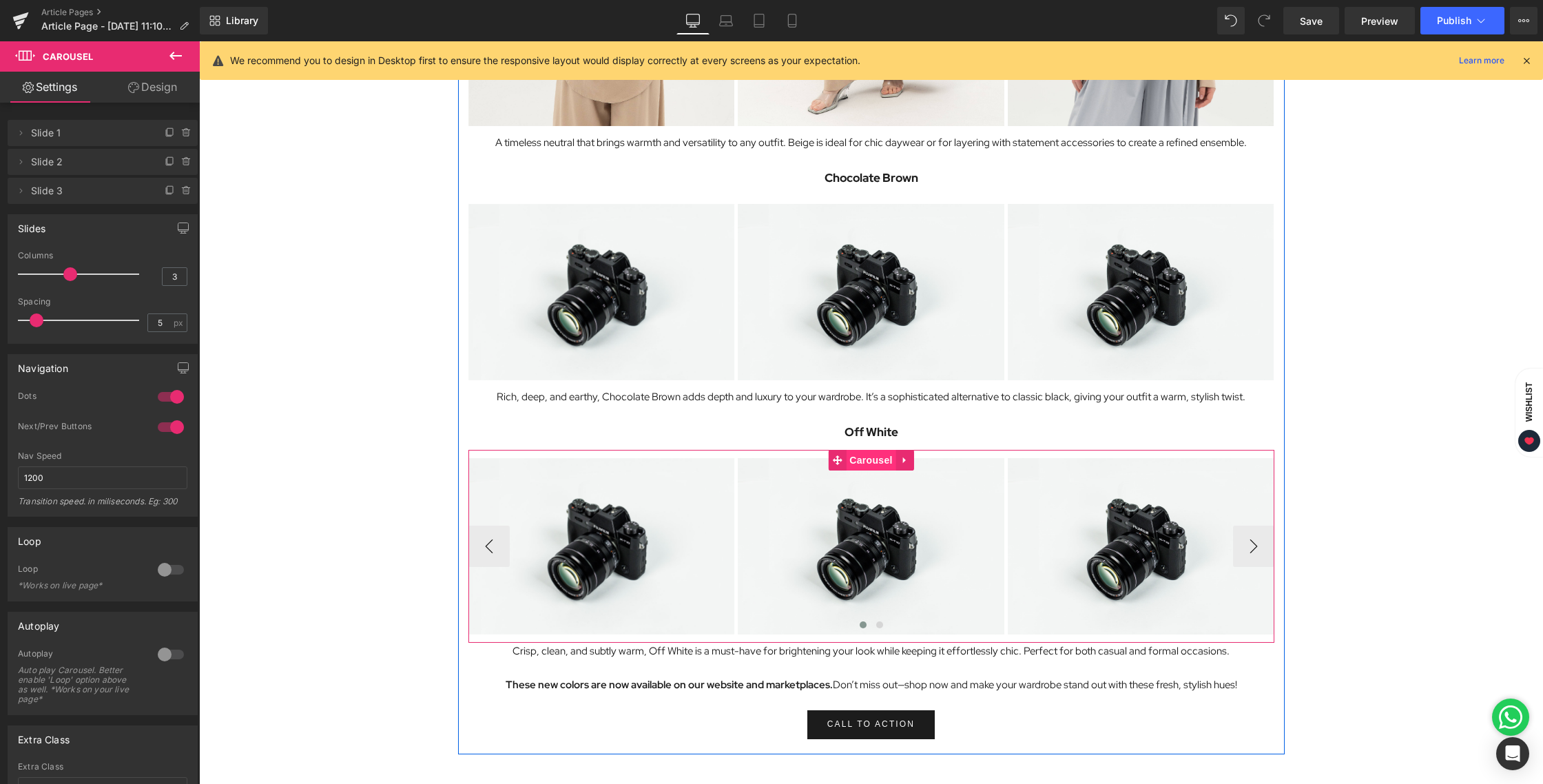
click at [868, 458] on span "Carousel" at bounding box center [870, 460] width 50 height 21
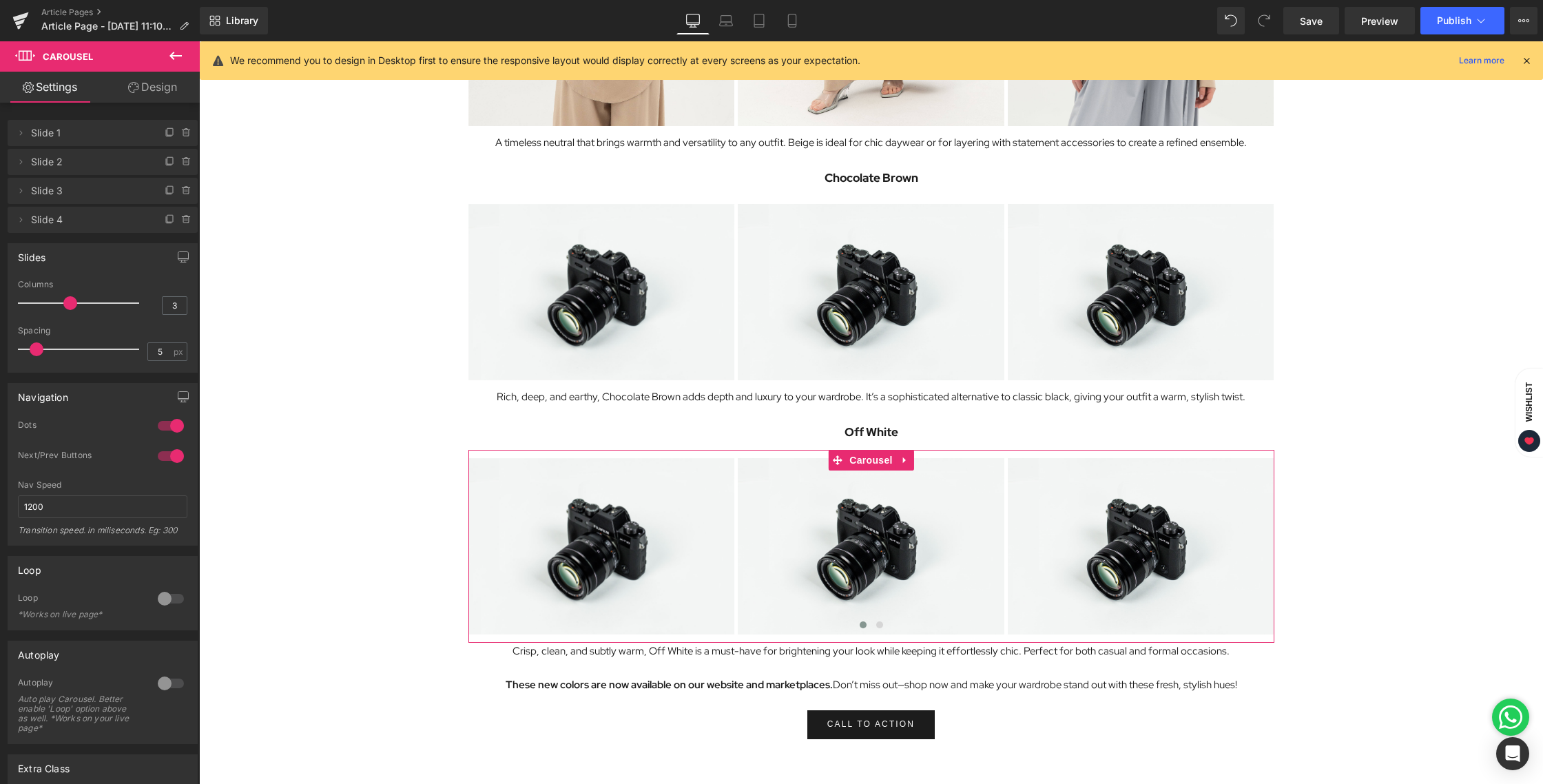
click at [174, 212] on div at bounding box center [180, 215] width 36 height 17
click at [181, 216] on icon at bounding box center [187, 219] width 11 height 11
click at [159, 221] on button "Delete" at bounding box center [172, 219] width 43 height 18
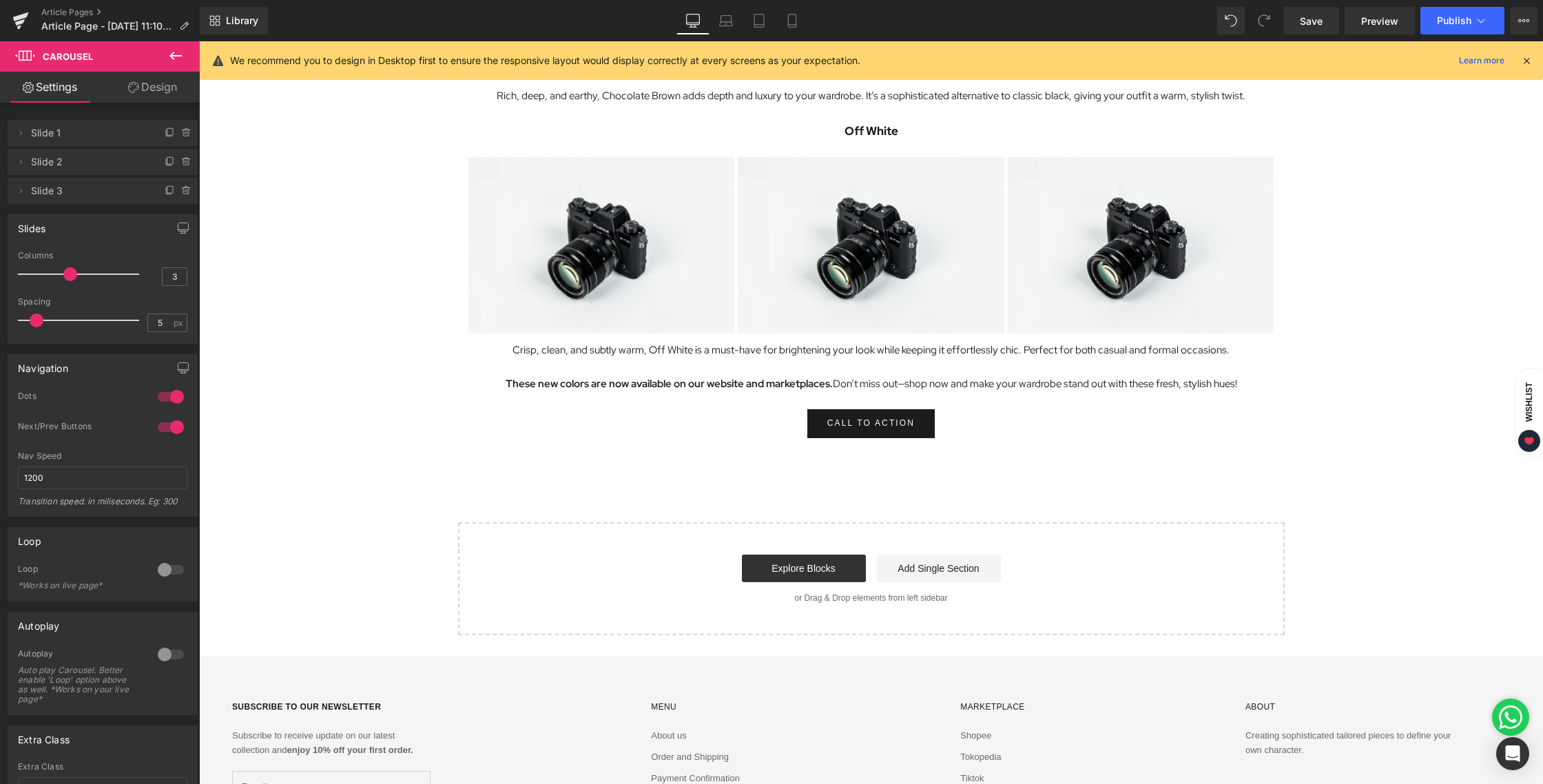
scroll to position [1615, 0]
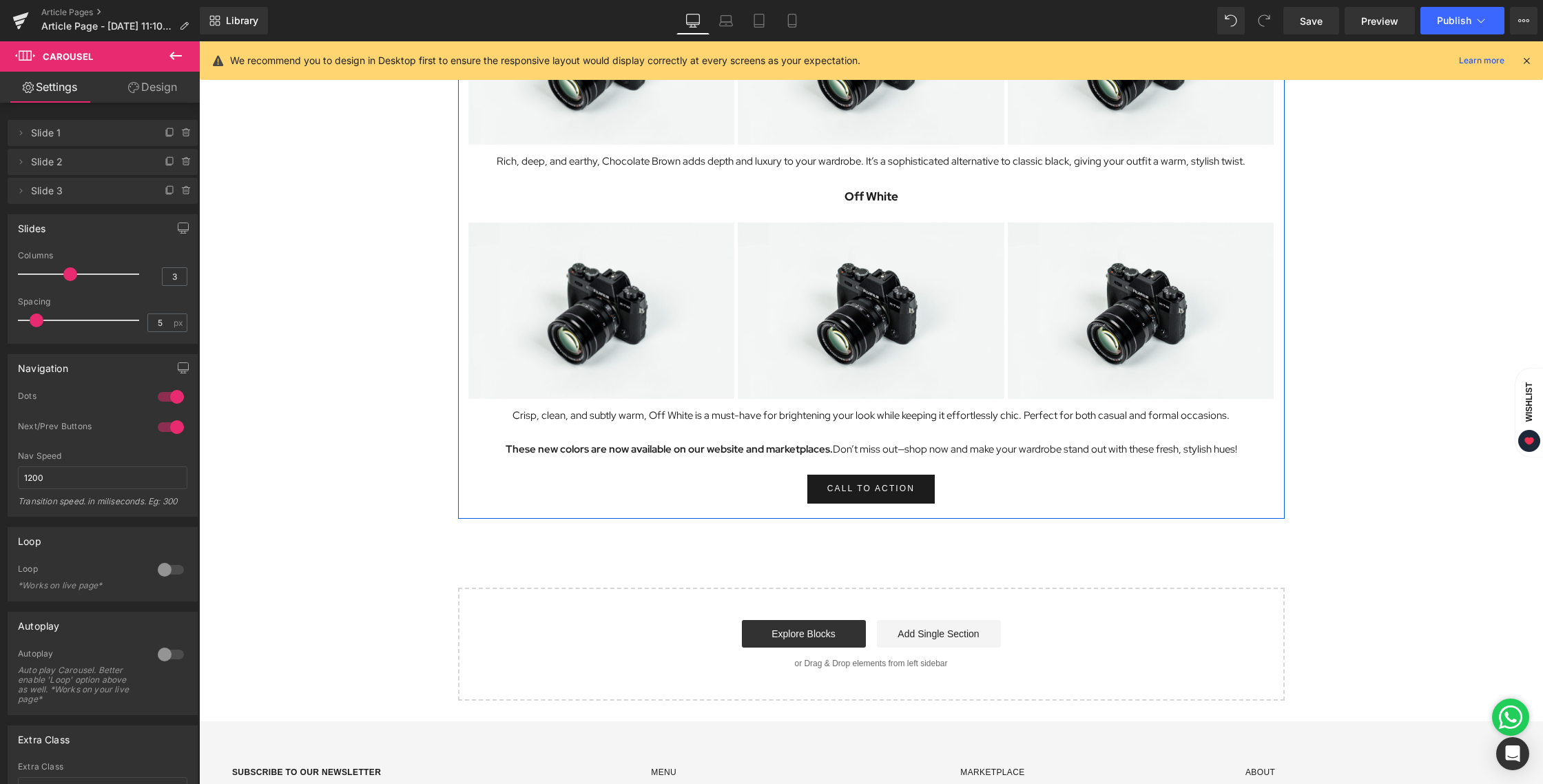
click at [864, 486] on span "Button" at bounding box center [871, 490] width 32 height 17
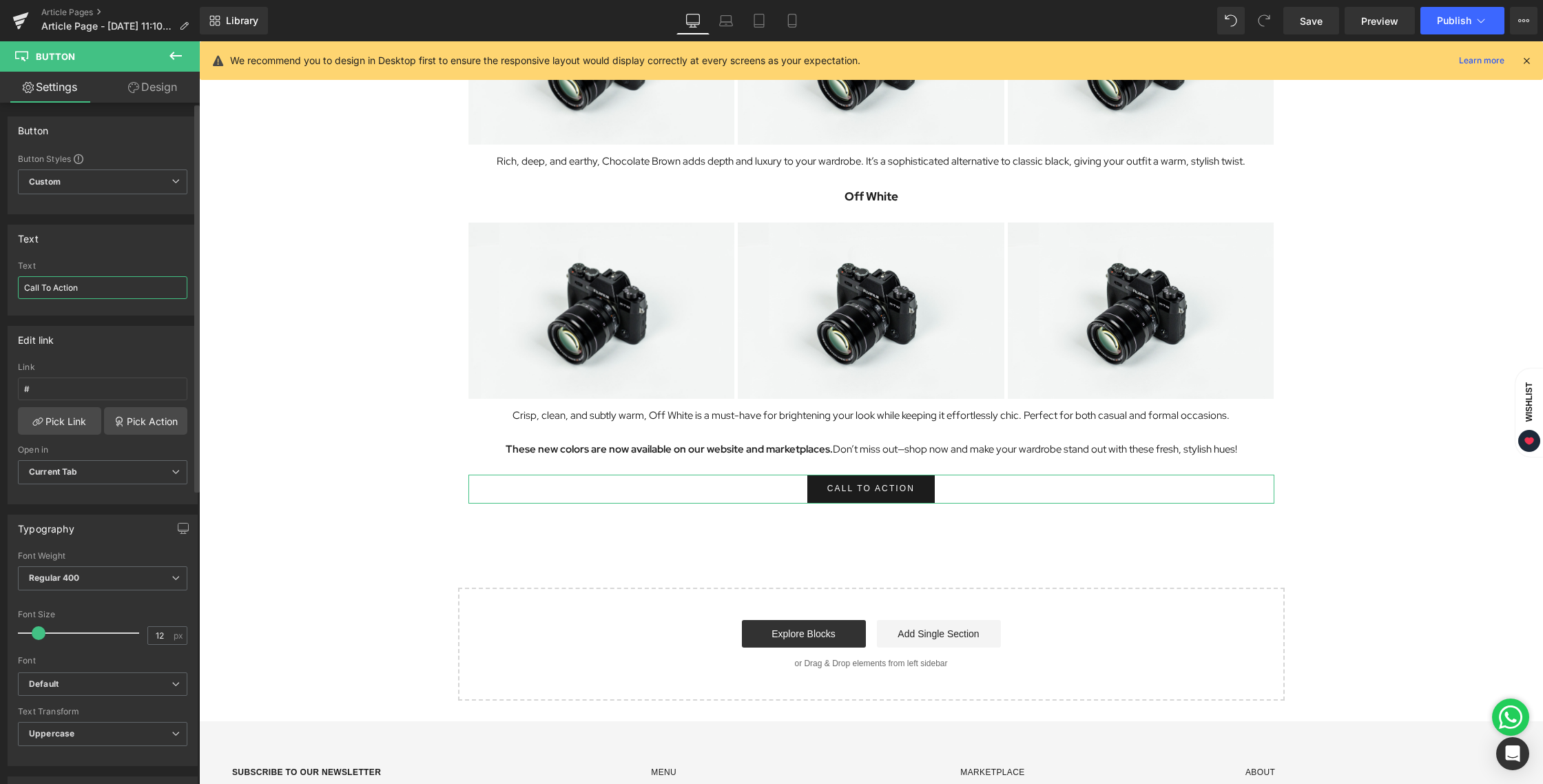
drag, startPoint x: 90, startPoint y: 287, endPoint x: 0, endPoint y: 286, distance: 90.0
click at [0, 286] on div "Text Call To Action Text Call To Action" at bounding box center [103, 264] width 206 height 101
type input "DISCOVER MORE"
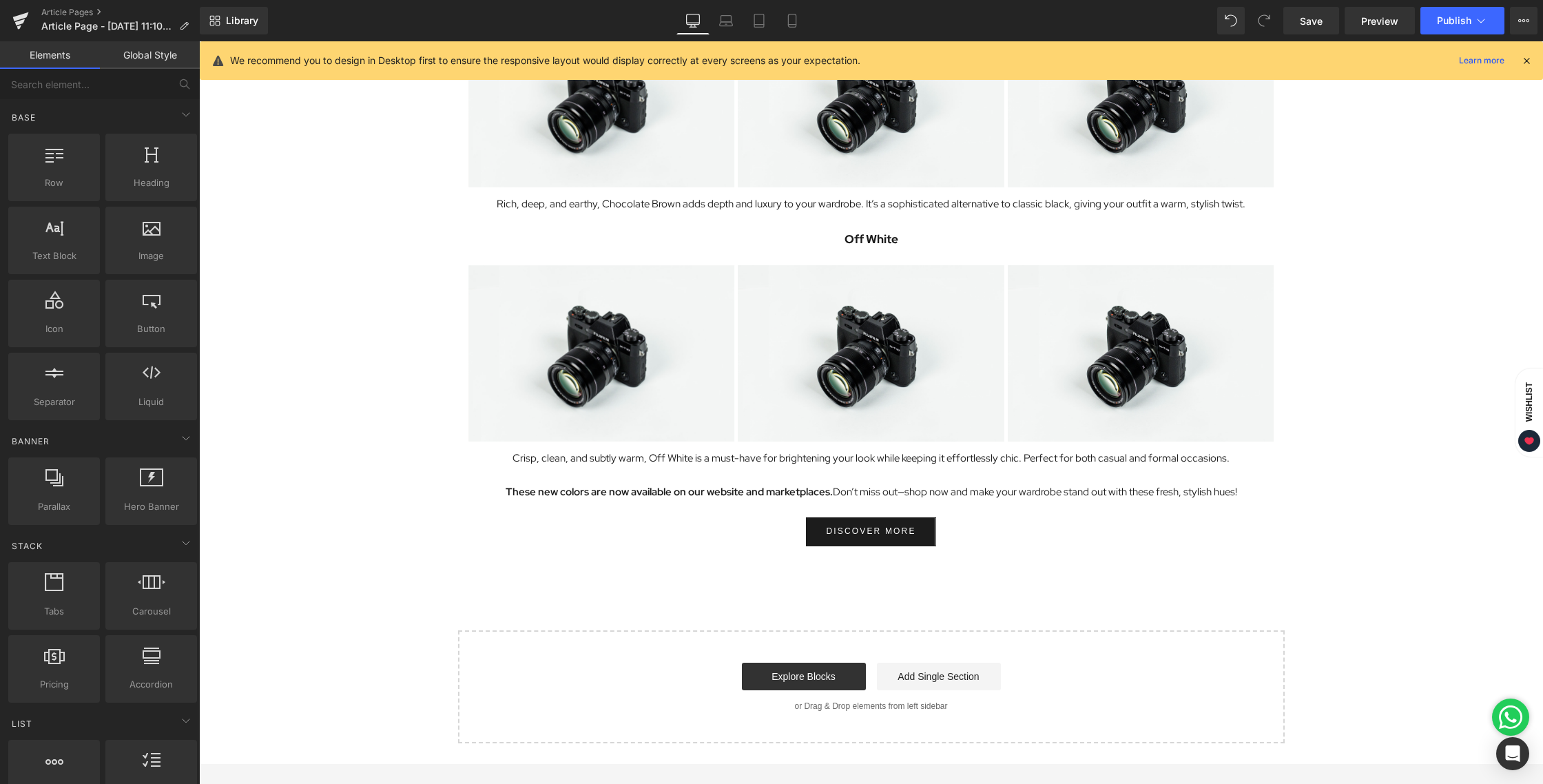
scroll to position [1573, 0]
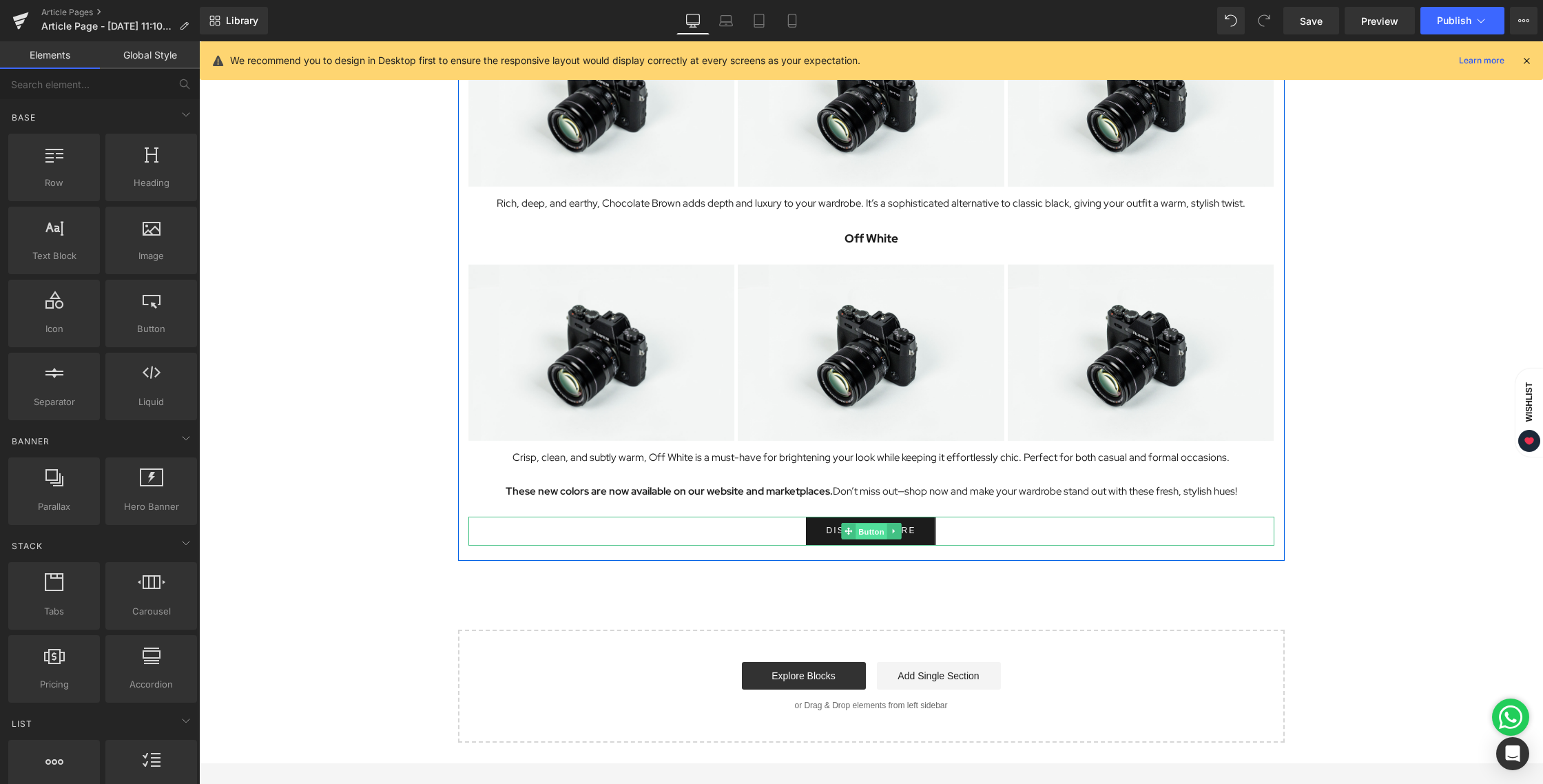
click at [861, 535] on span "Button" at bounding box center [871, 532] width 32 height 17
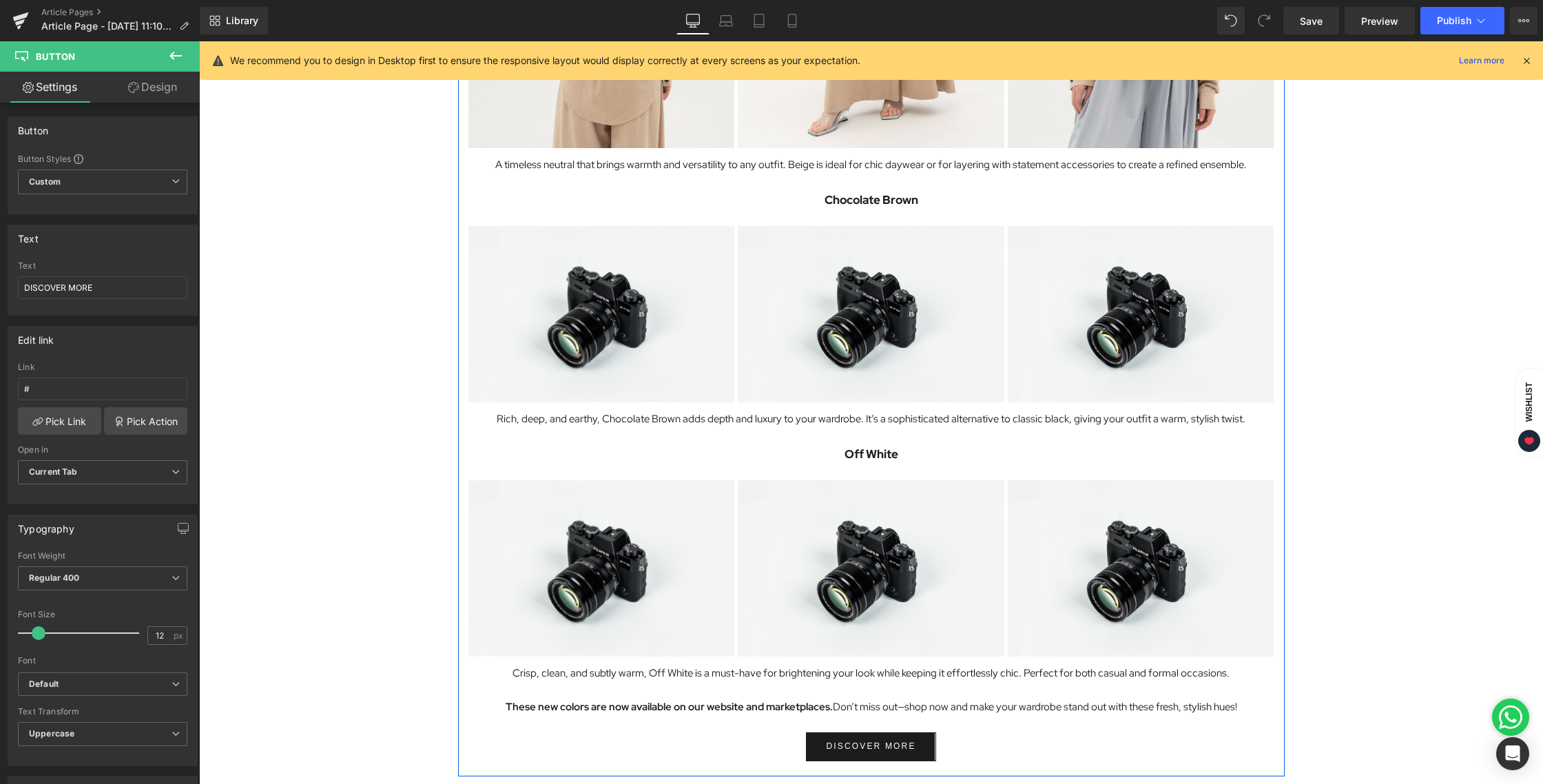
scroll to position [1390, 0]
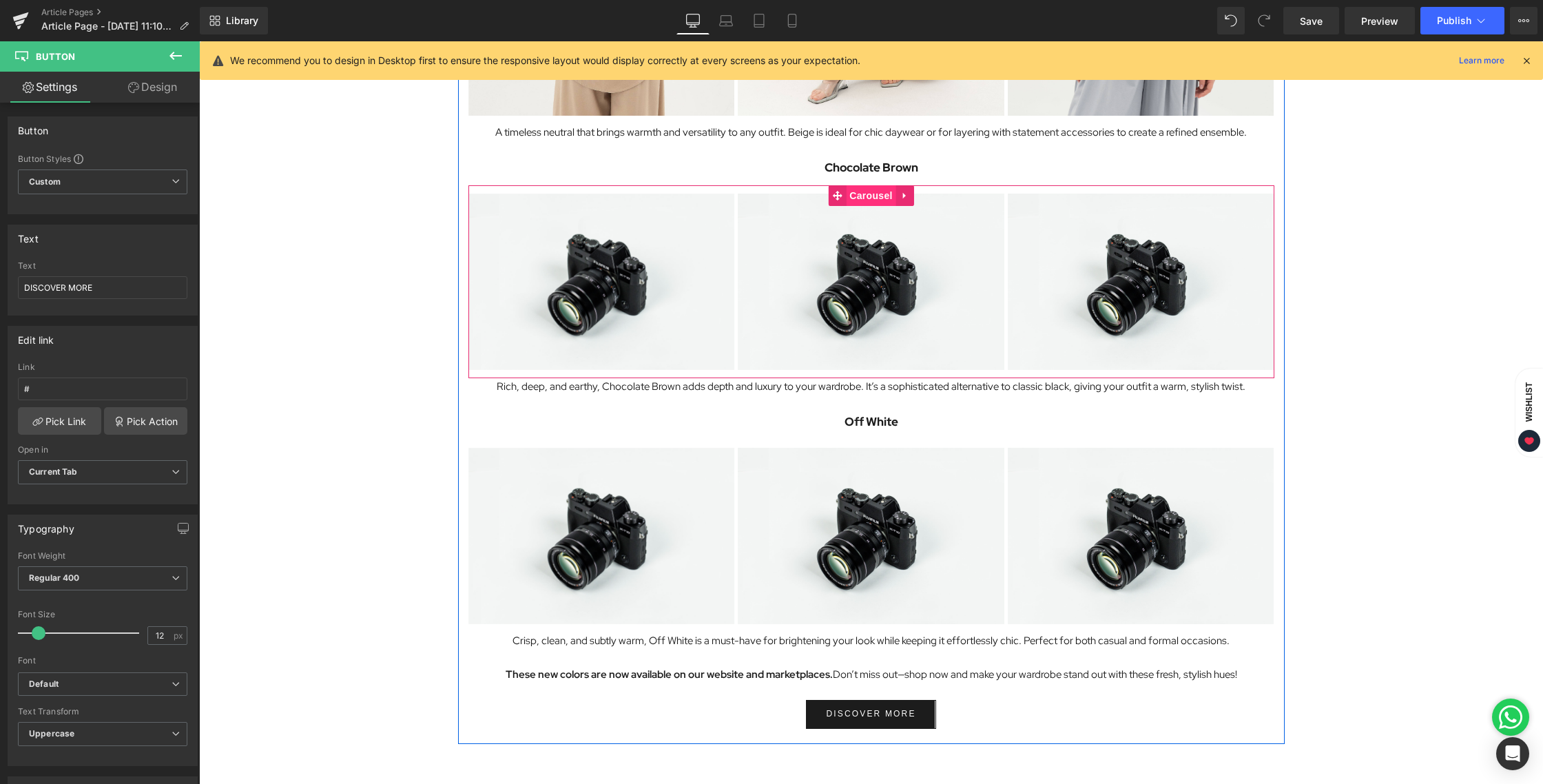
click at [868, 200] on span "Carousel" at bounding box center [870, 196] width 50 height 21
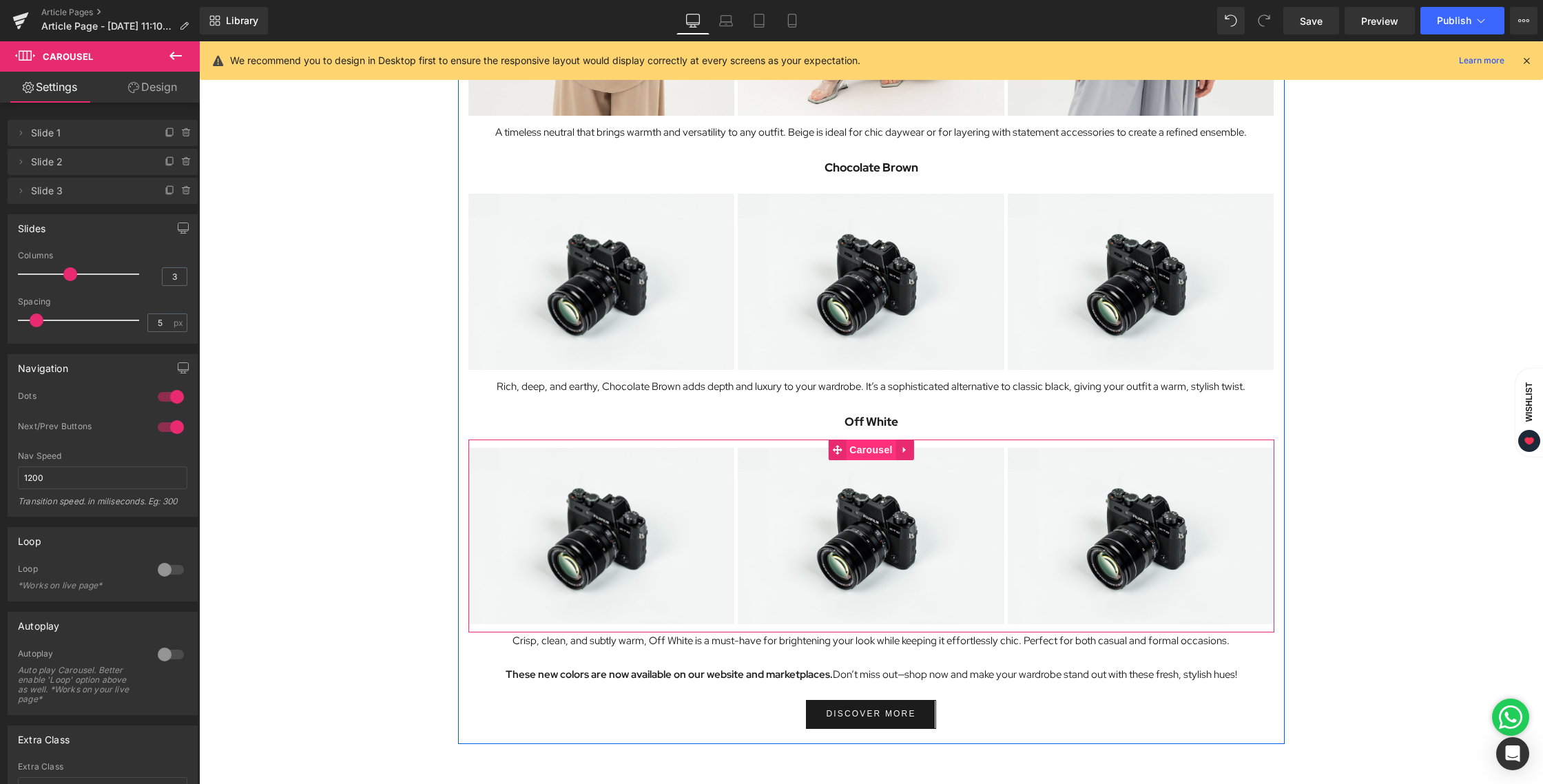
click at [866, 453] on span "Carousel" at bounding box center [870, 449] width 50 height 21
click at [870, 454] on span "Carousel" at bounding box center [870, 449] width 50 height 21
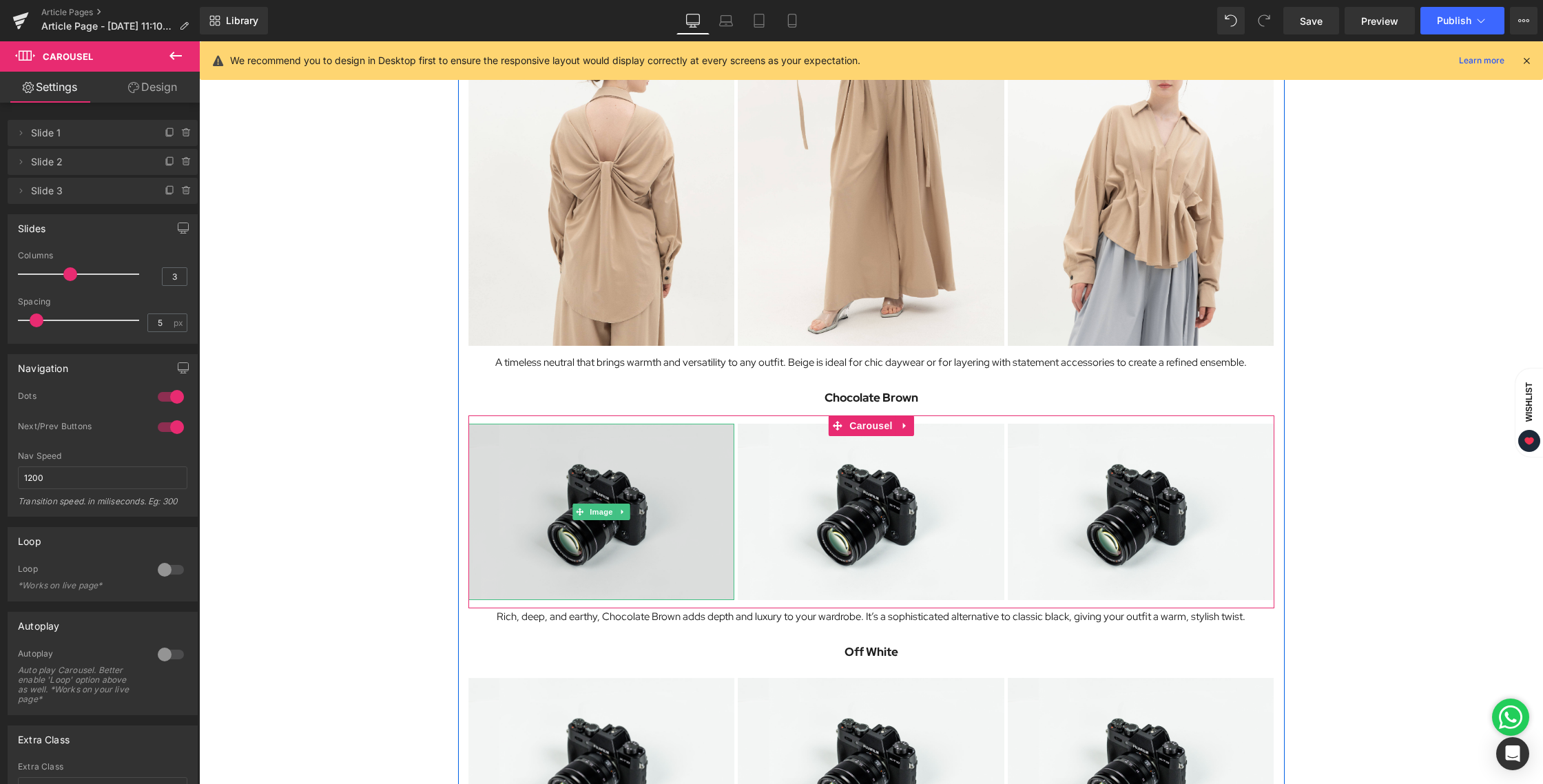
scroll to position [1364, 0]
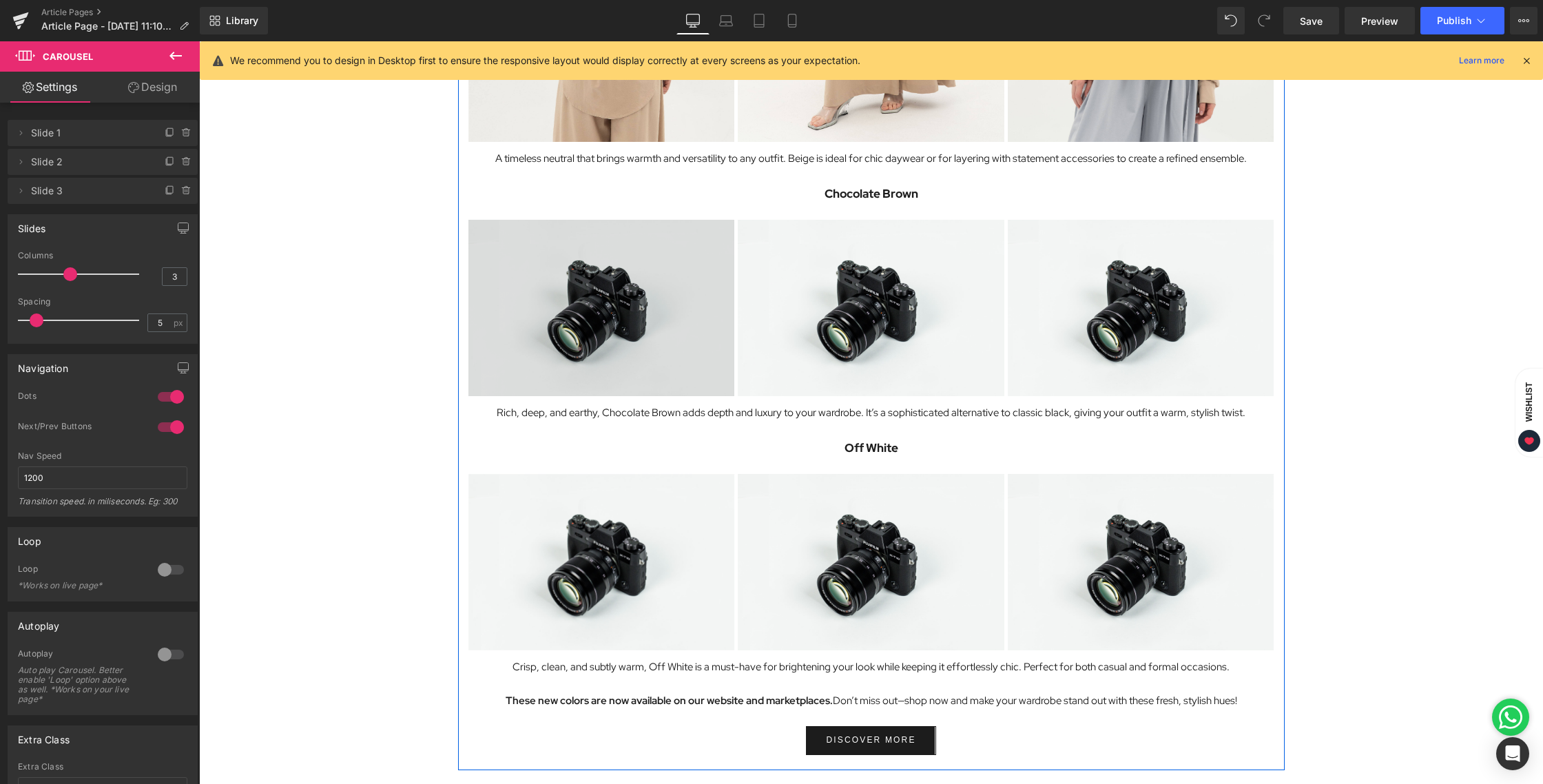
click at [596, 266] on img at bounding box center [601, 308] width 266 height 176
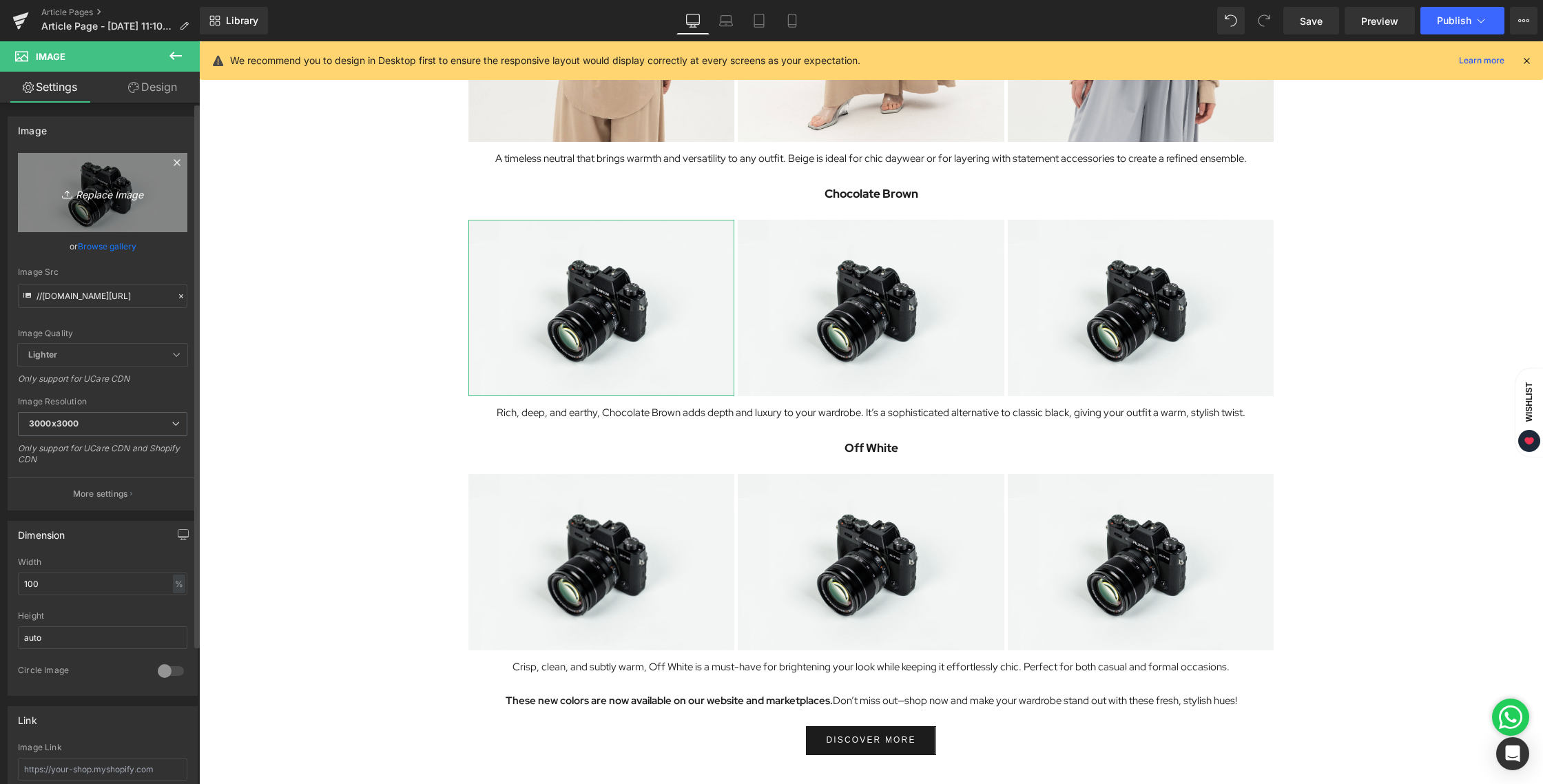
click at [83, 188] on icon "Replace Image" at bounding box center [102, 192] width 110 height 17
type input "C:\fakepath\BLOG [DATE]-08.jpg"
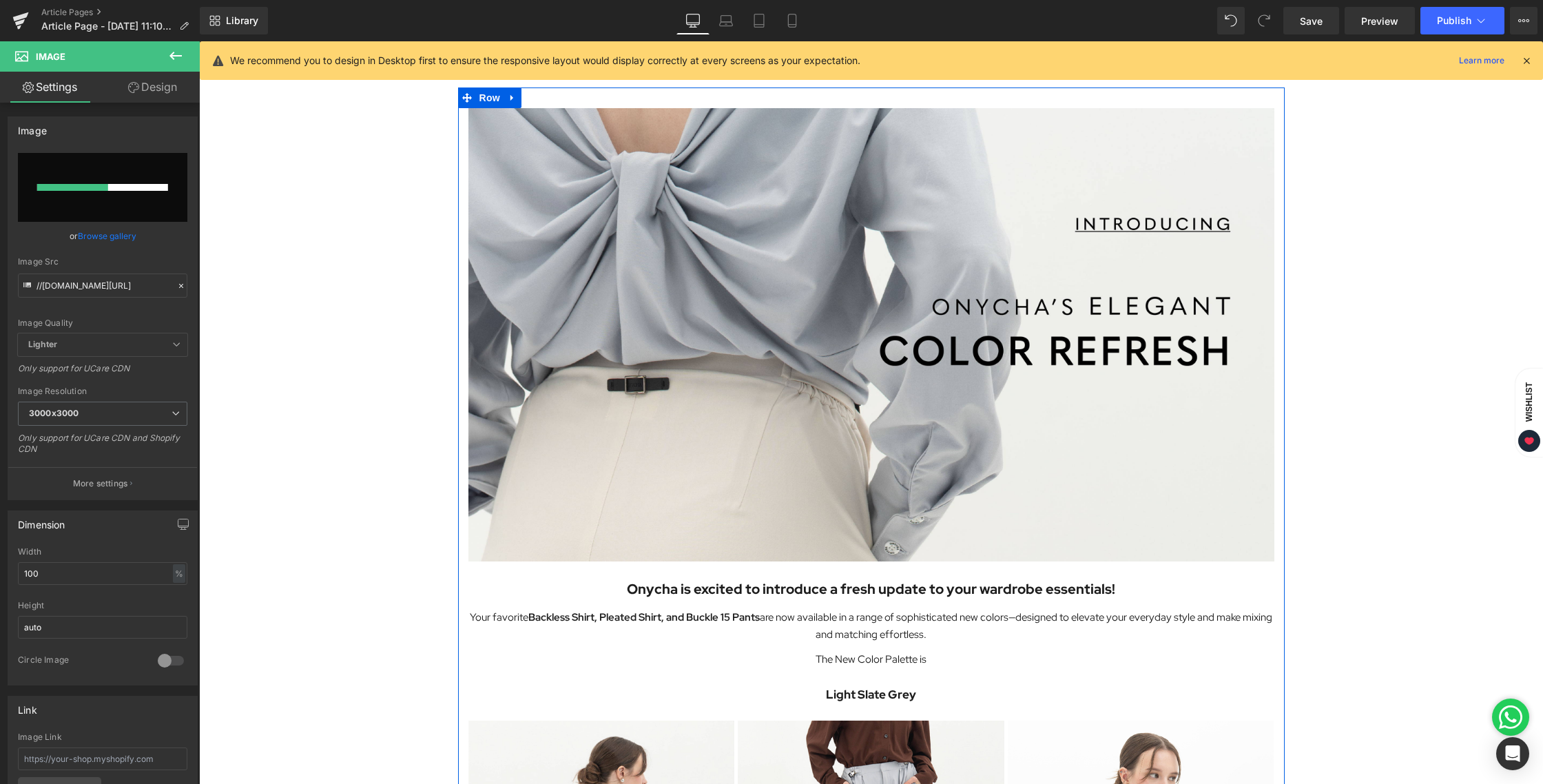
scroll to position [0, 0]
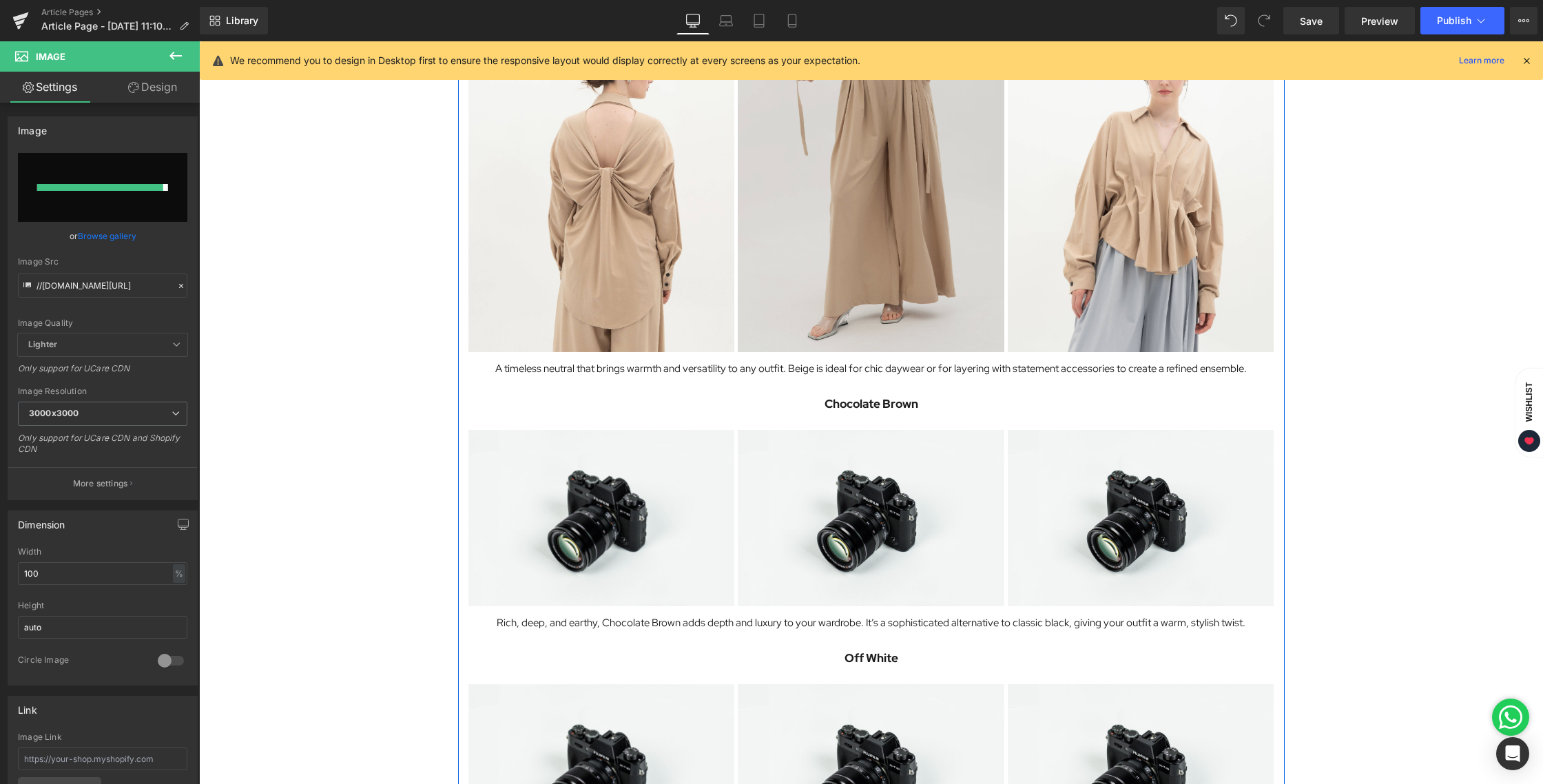
type input "[URL][DOMAIN_NAME][DATE]"
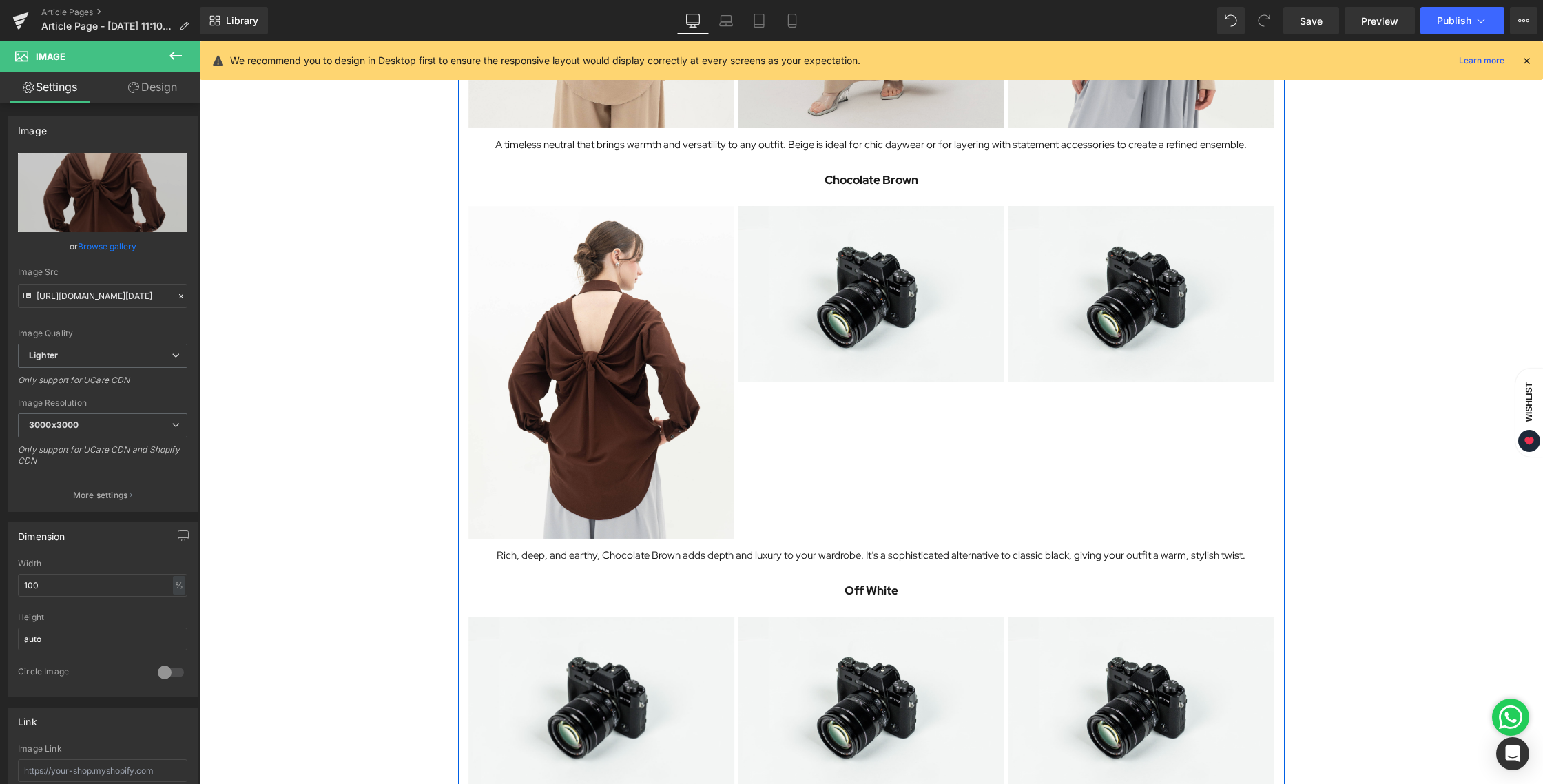
scroll to position [1403, 0]
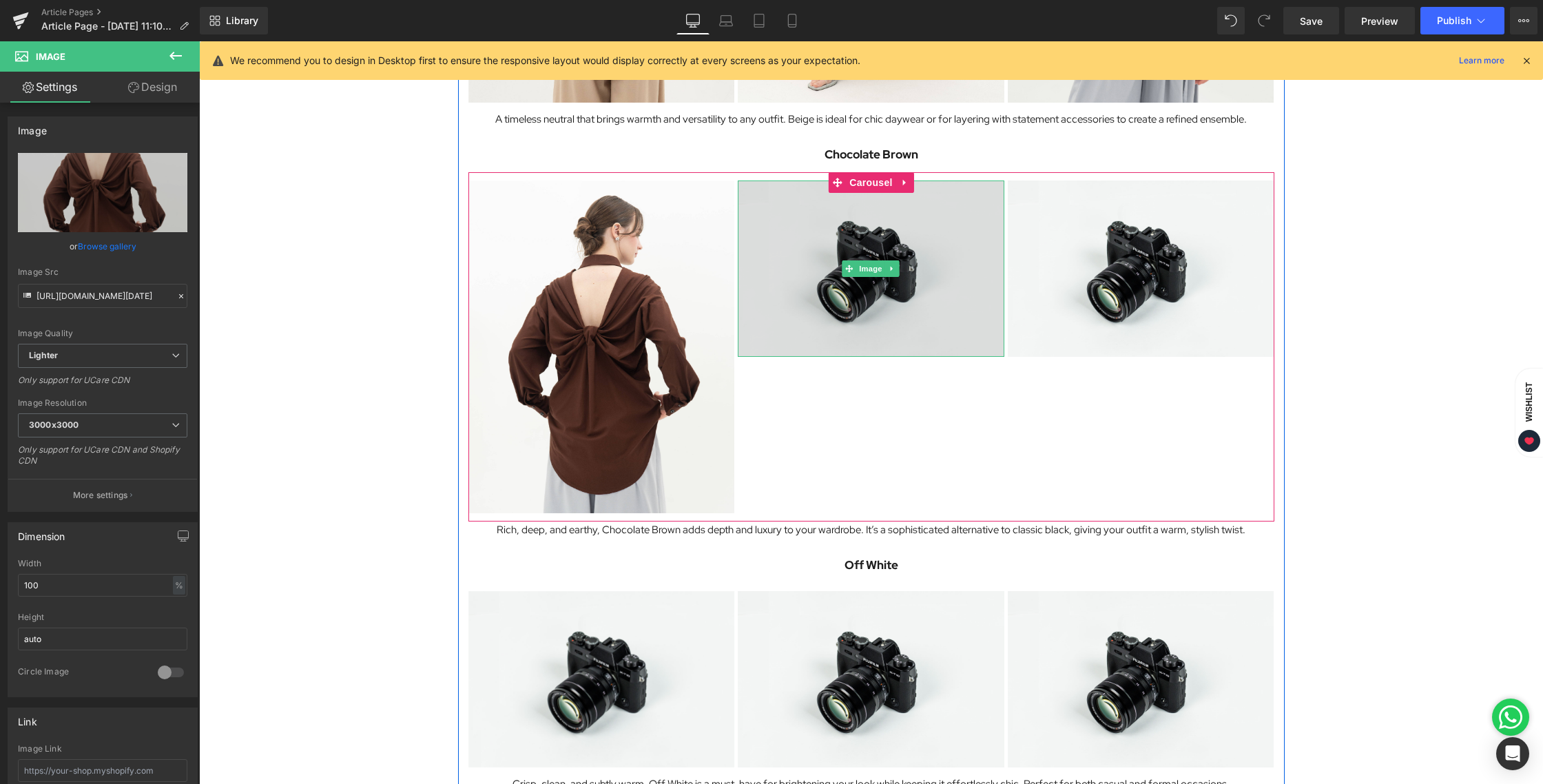
click at [841, 252] on img at bounding box center [870, 268] width 266 height 176
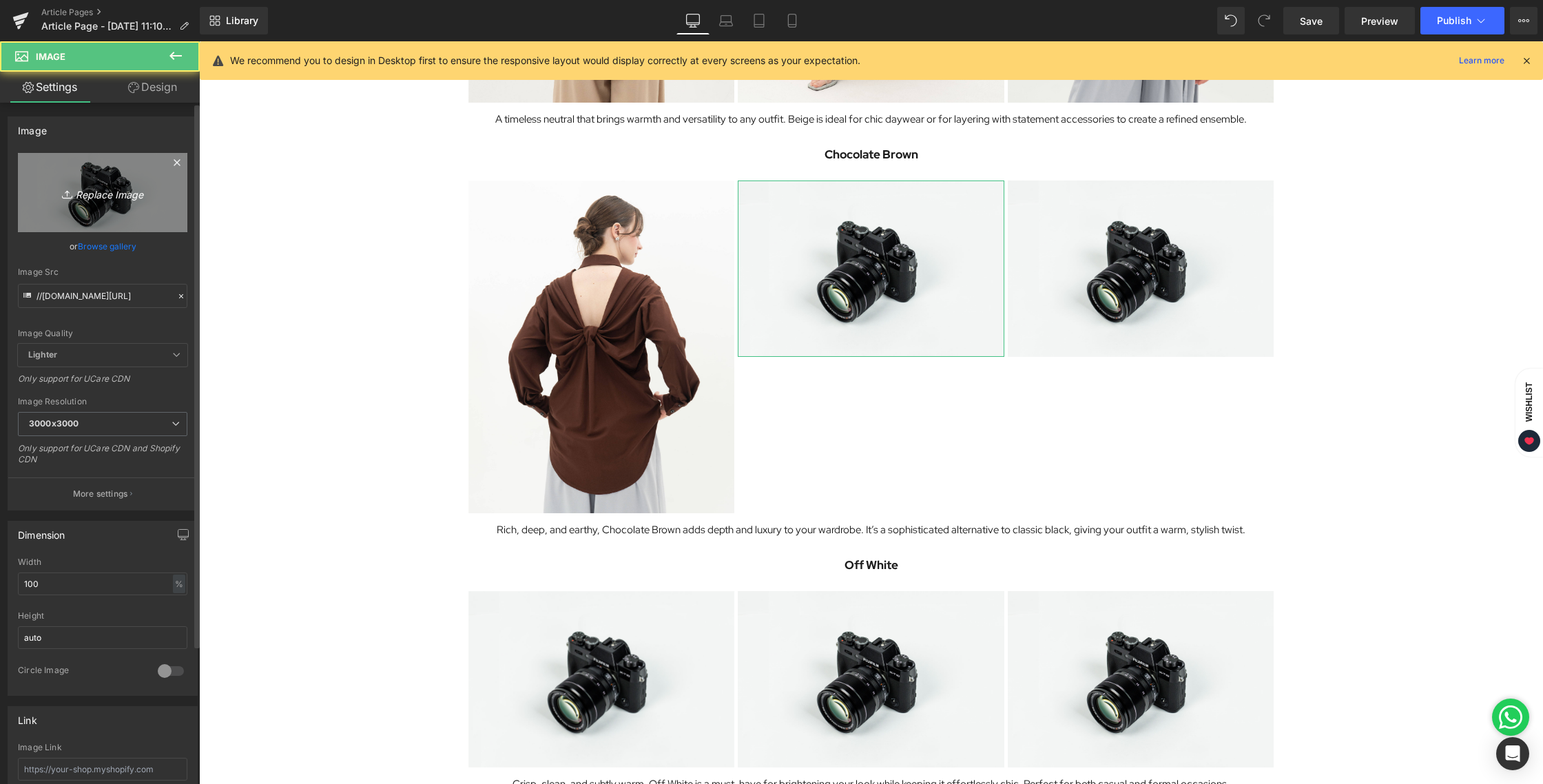
click at [64, 203] on link "Replace Image" at bounding box center [102, 192] width 170 height 79
type input "C:\fakepath\BLOG [DATE]-09.jpg"
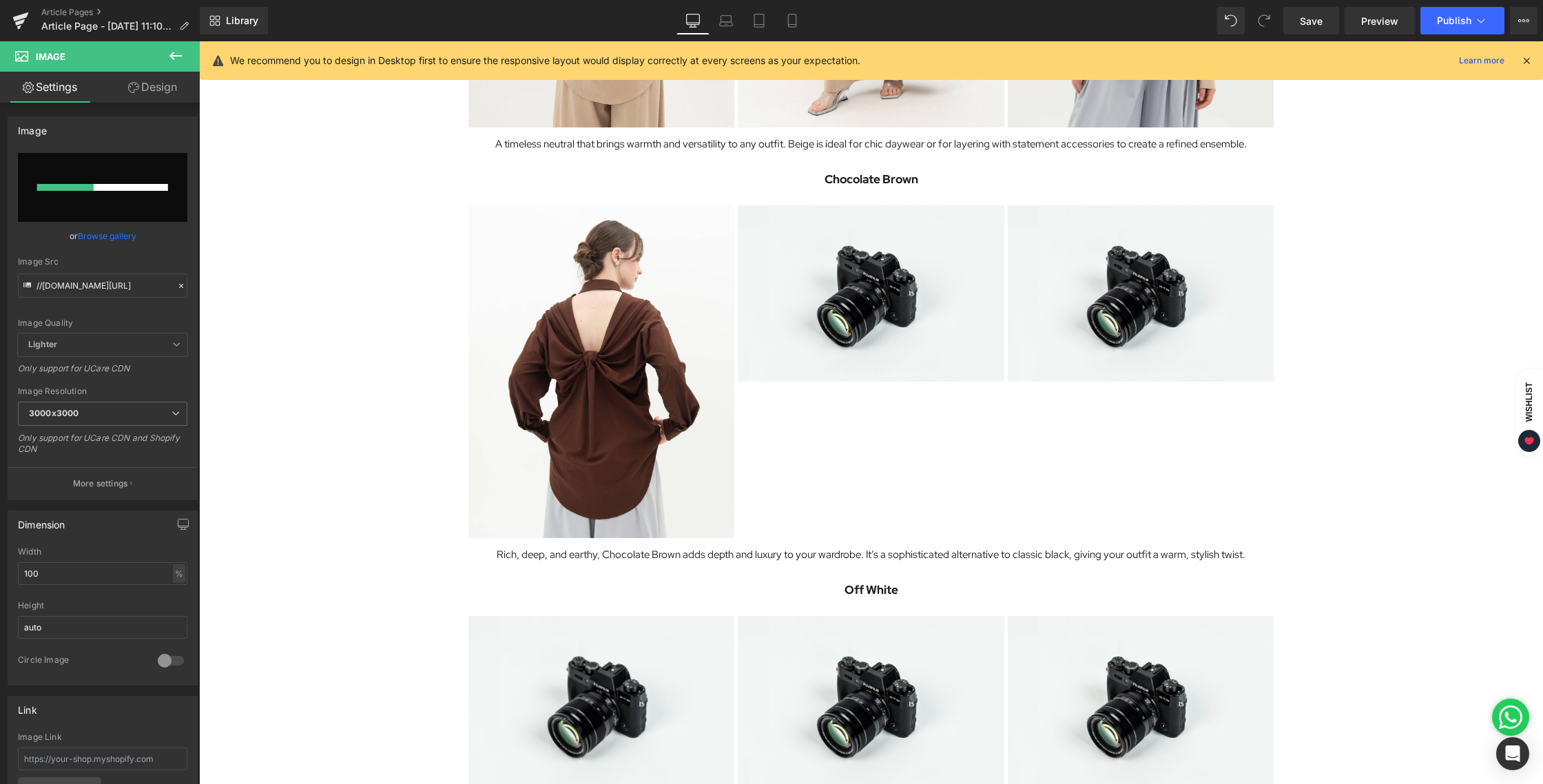
scroll to position [1375, 0]
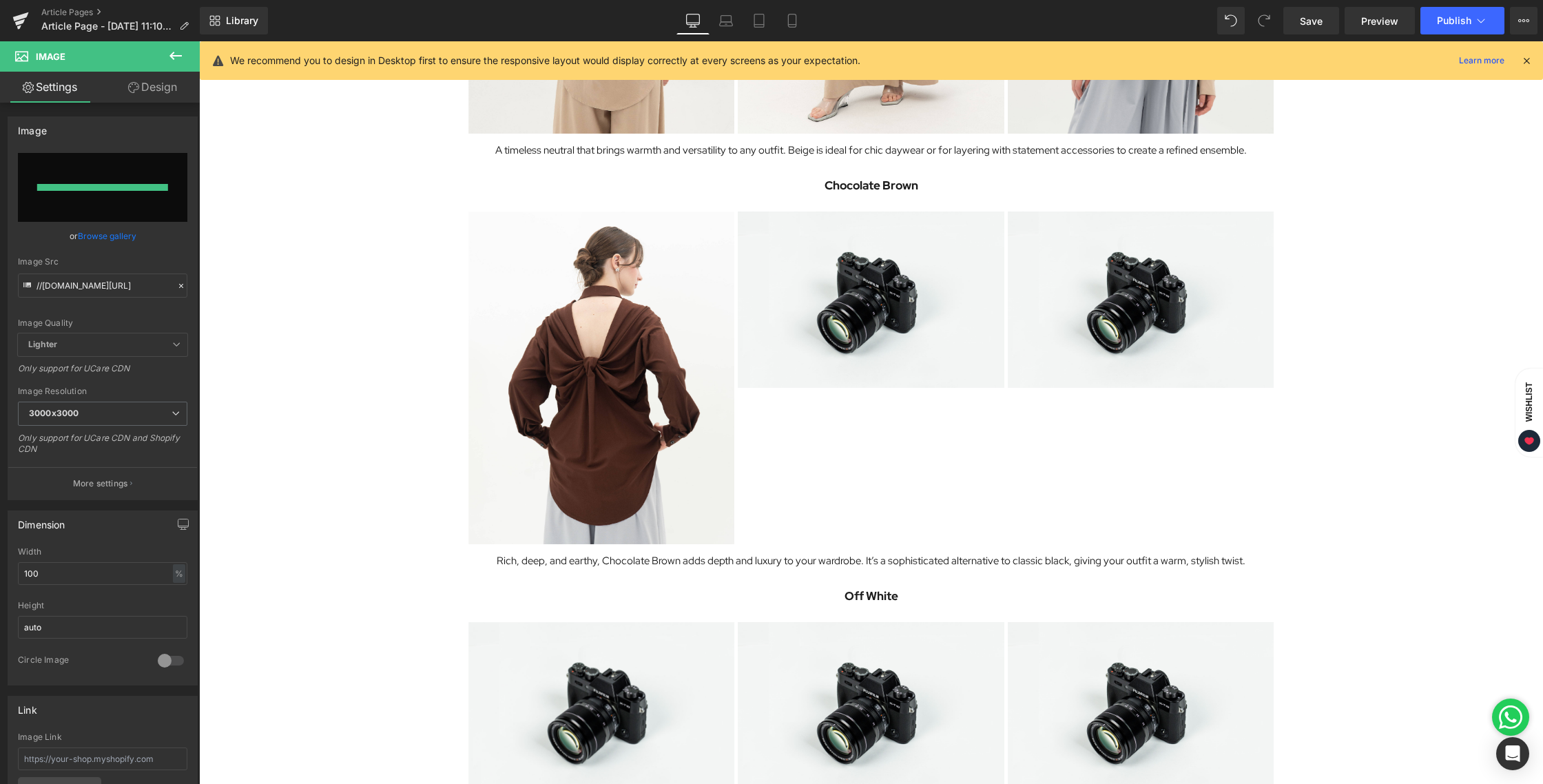
type input "[URL][DOMAIN_NAME][DATE]"
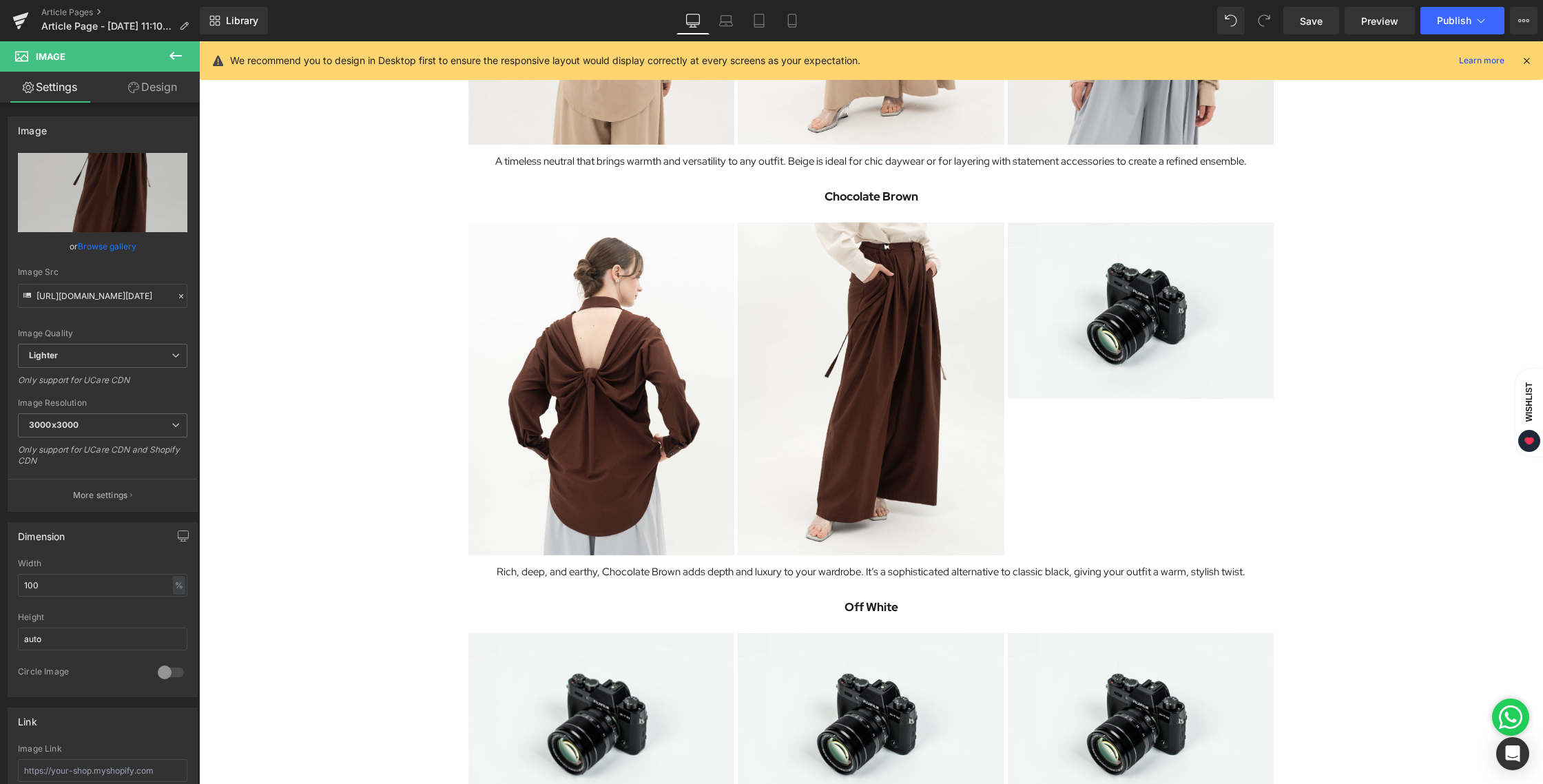
scroll to position [1360, 0]
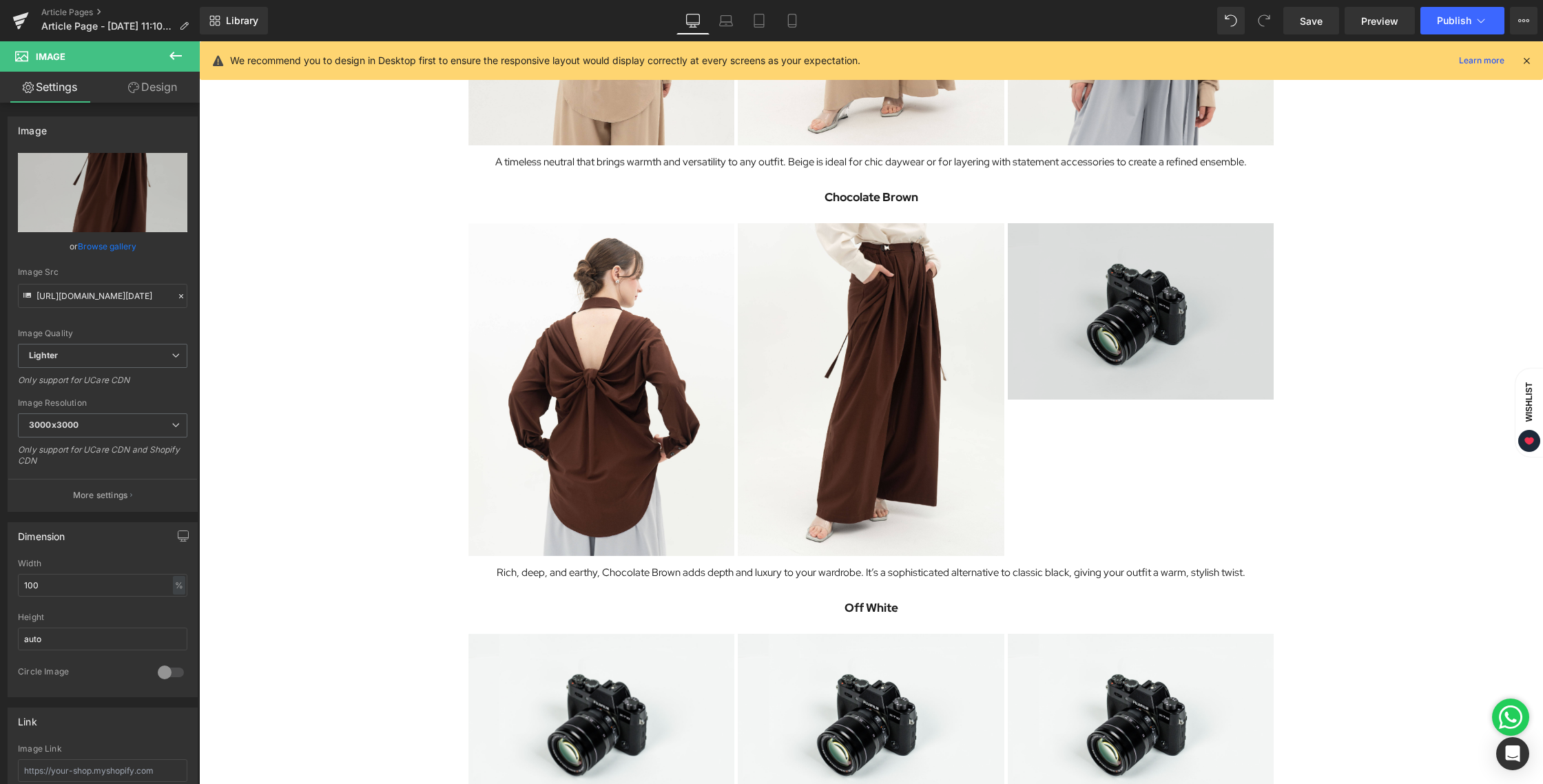
click at [1159, 288] on img at bounding box center [1141, 311] width 266 height 176
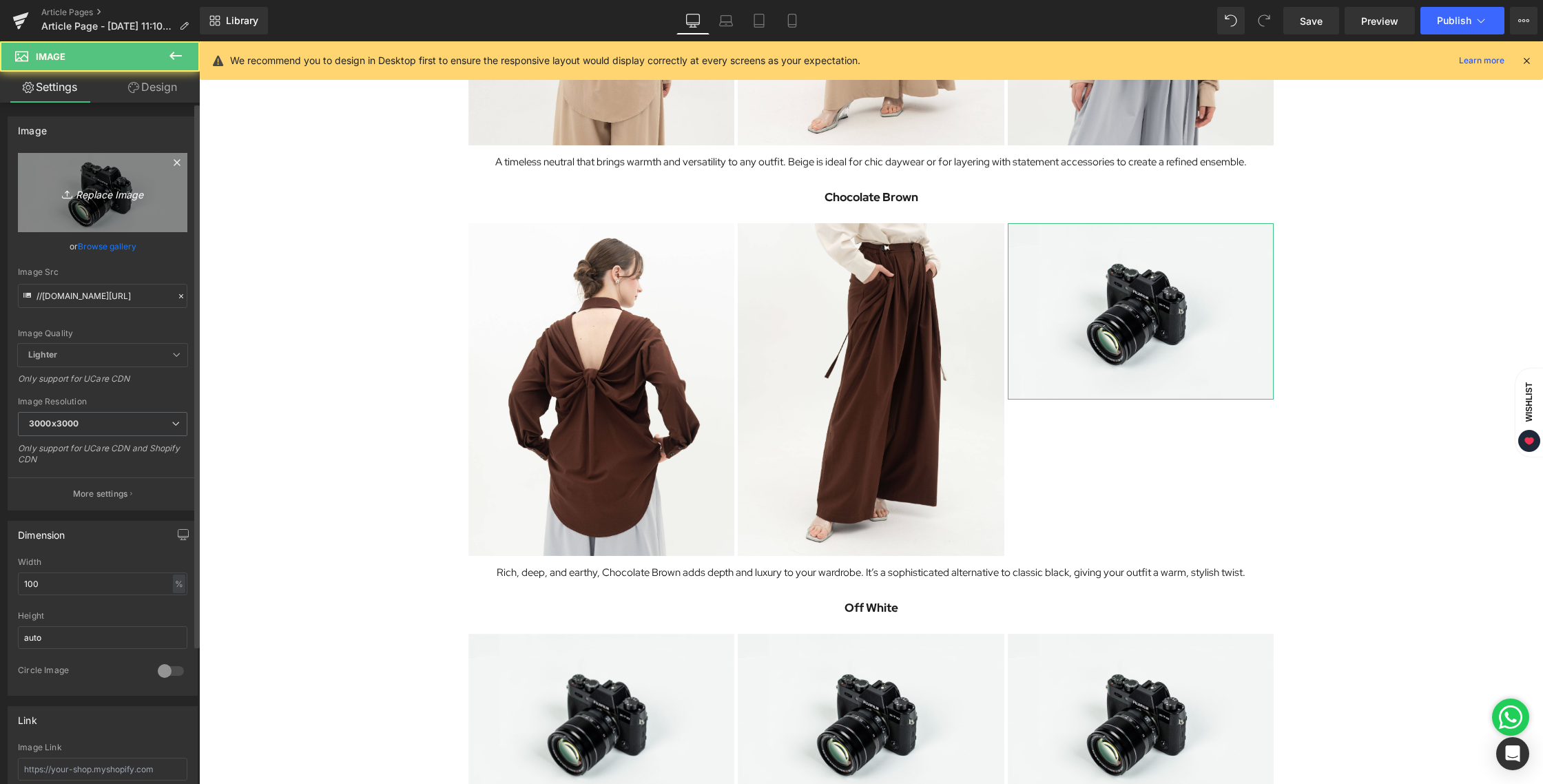
click at [126, 206] on link "Replace Image" at bounding box center [102, 192] width 170 height 79
type input "C:\fakepath\BLOG [DATE]-10.jpg"
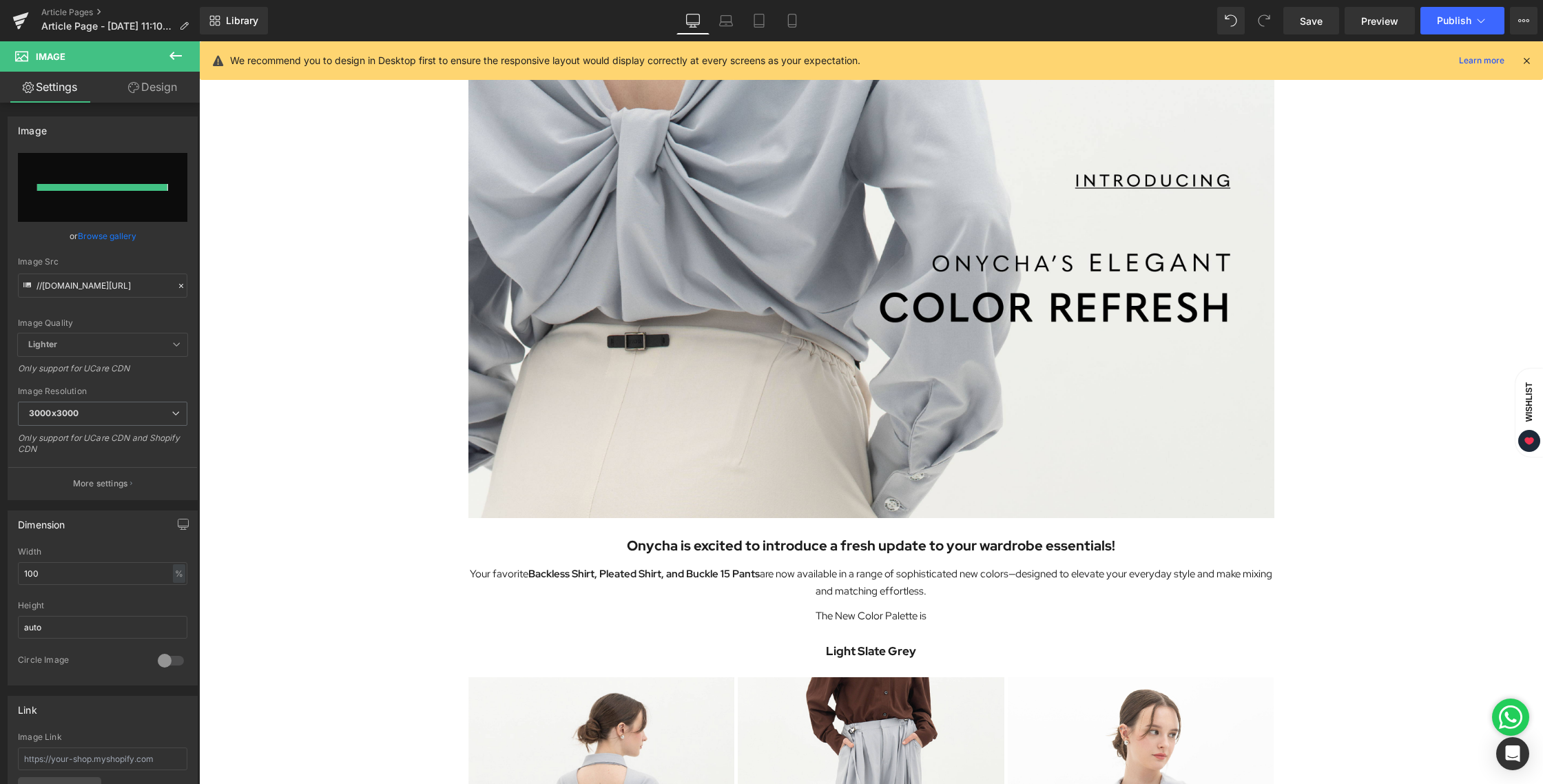
type input "[URL][DOMAIN_NAME][DATE]"
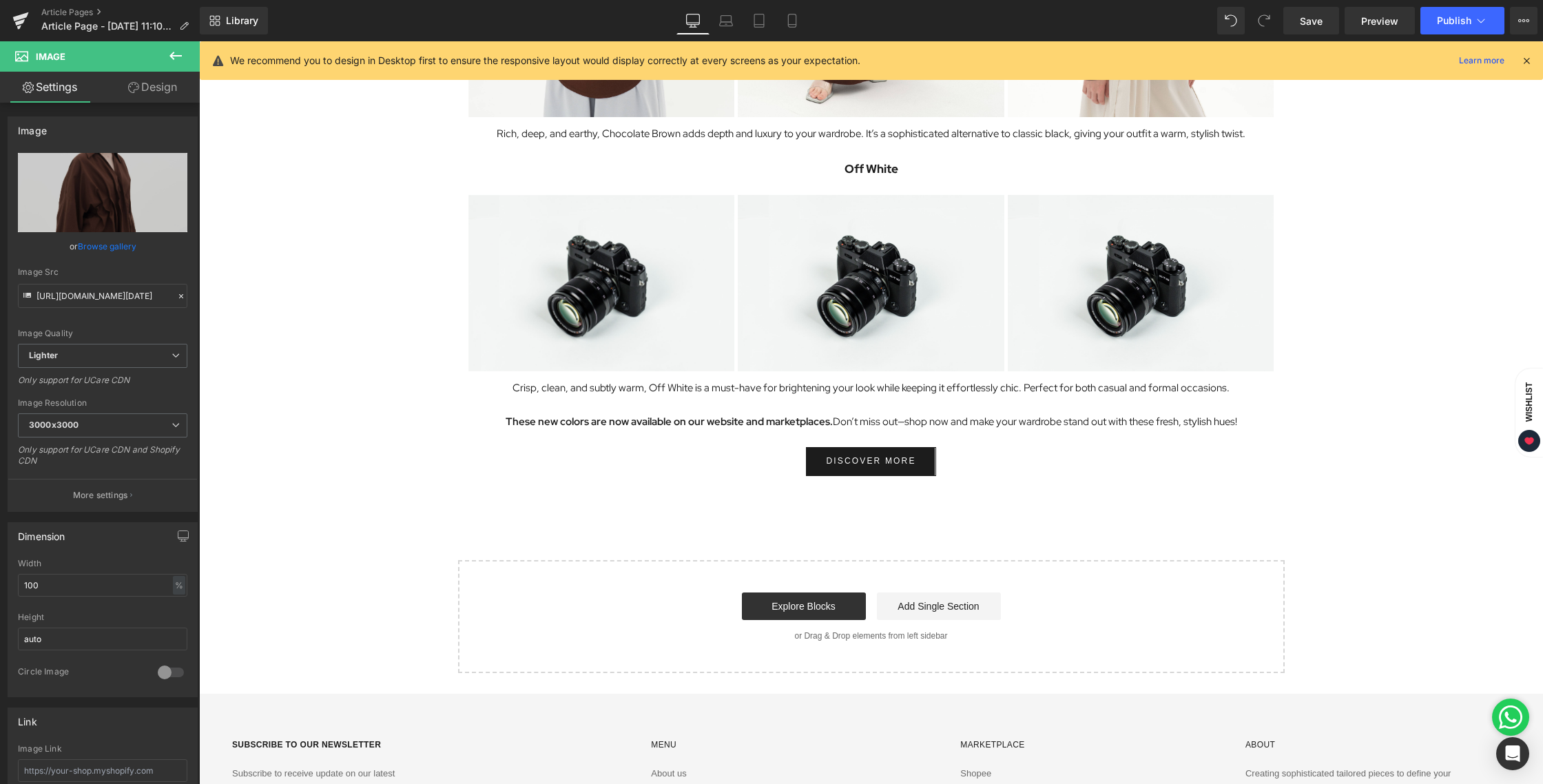
scroll to position [1799, 0]
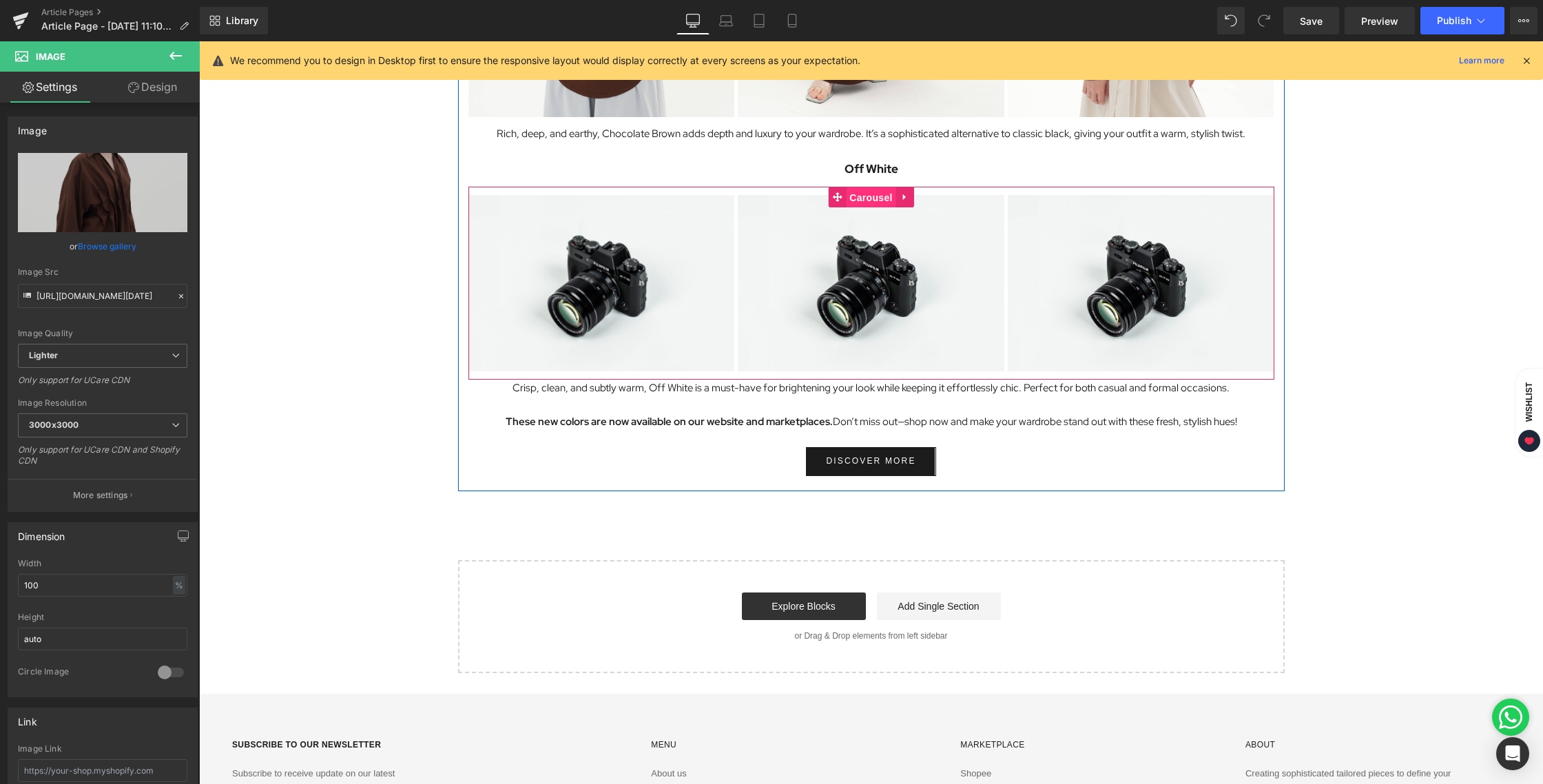
click at [871, 203] on span "Carousel" at bounding box center [870, 198] width 50 height 21
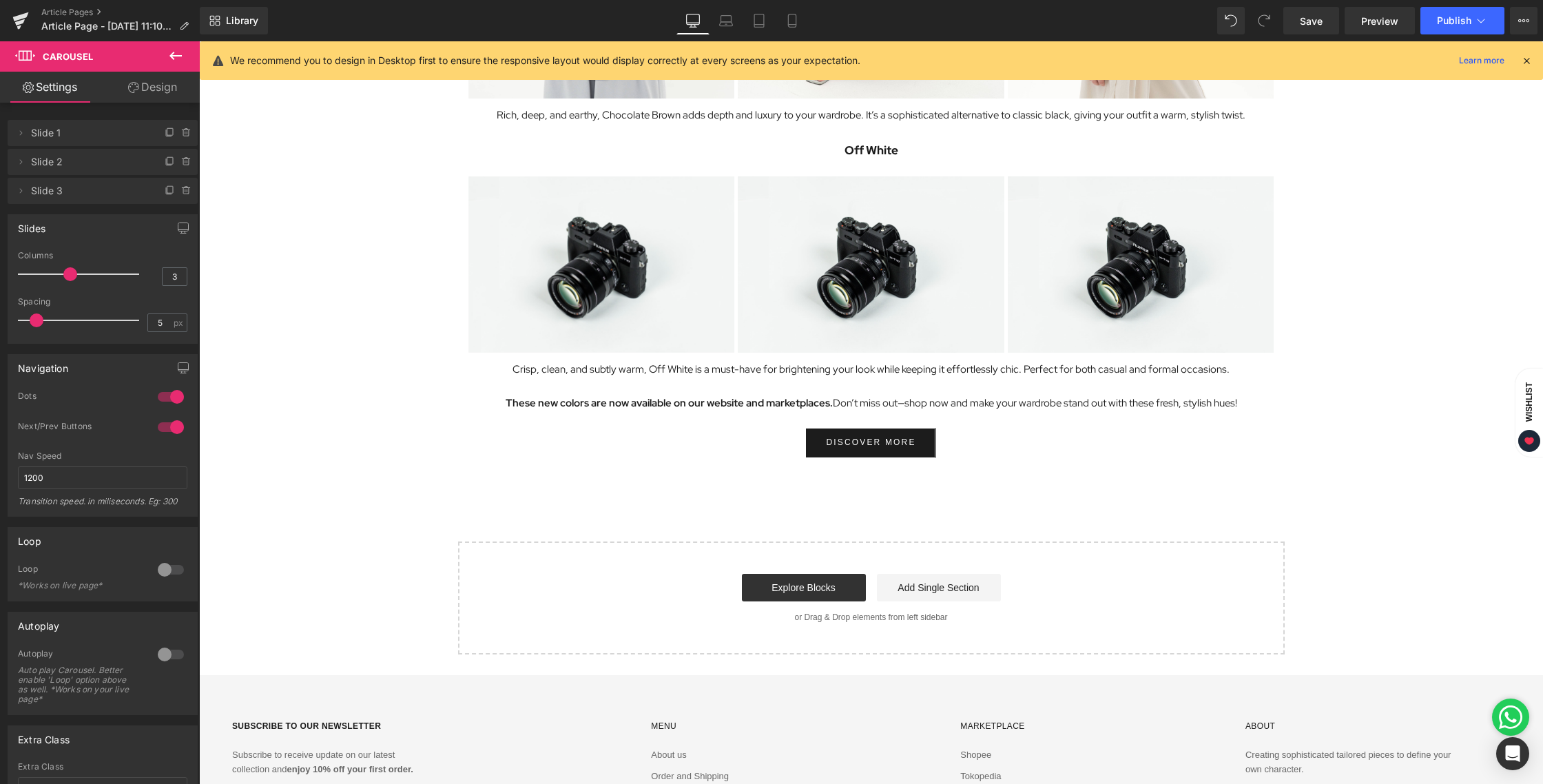
scroll to position [1711, 0]
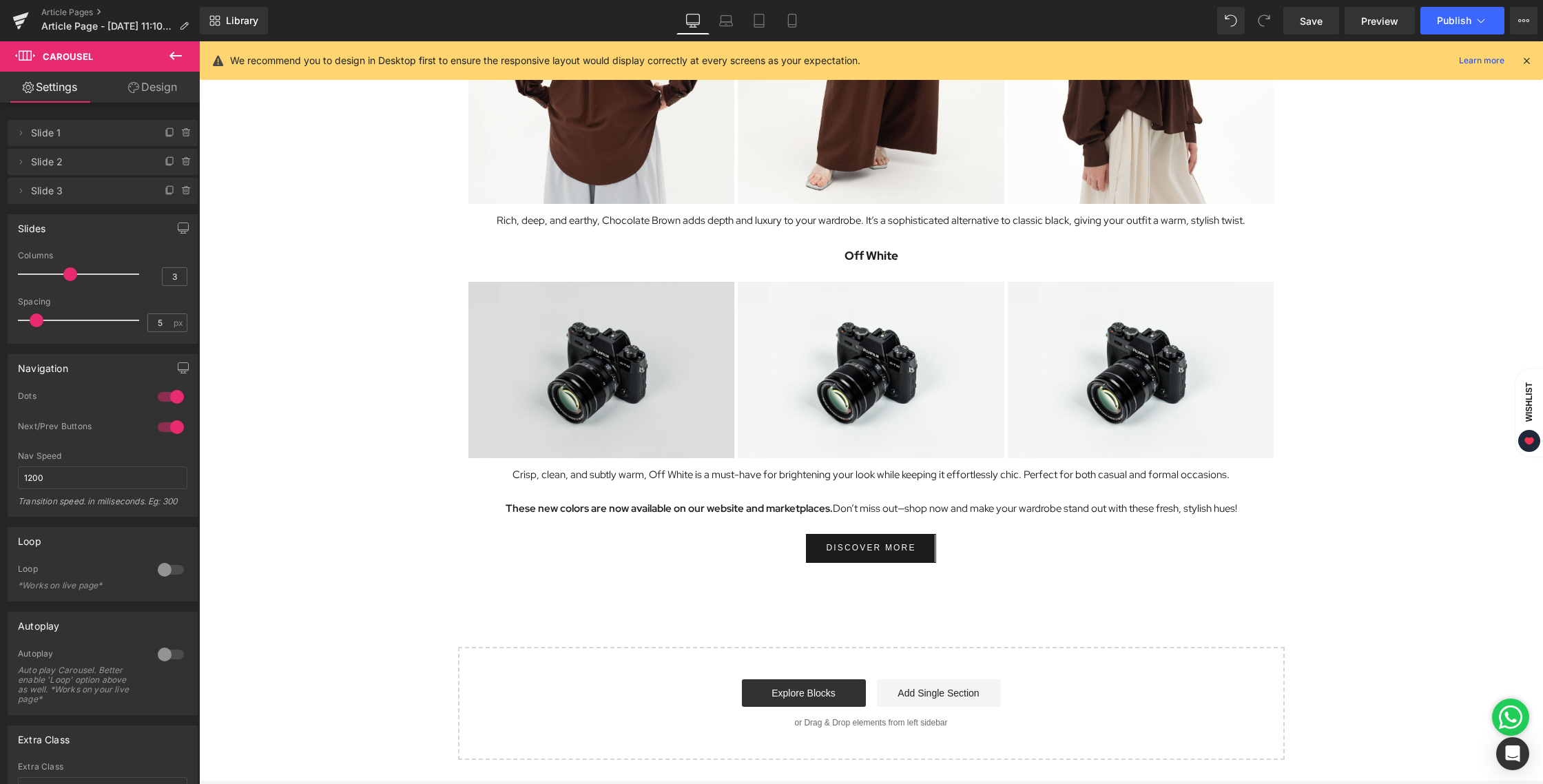
click at [590, 359] on img at bounding box center [601, 369] width 266 height 176
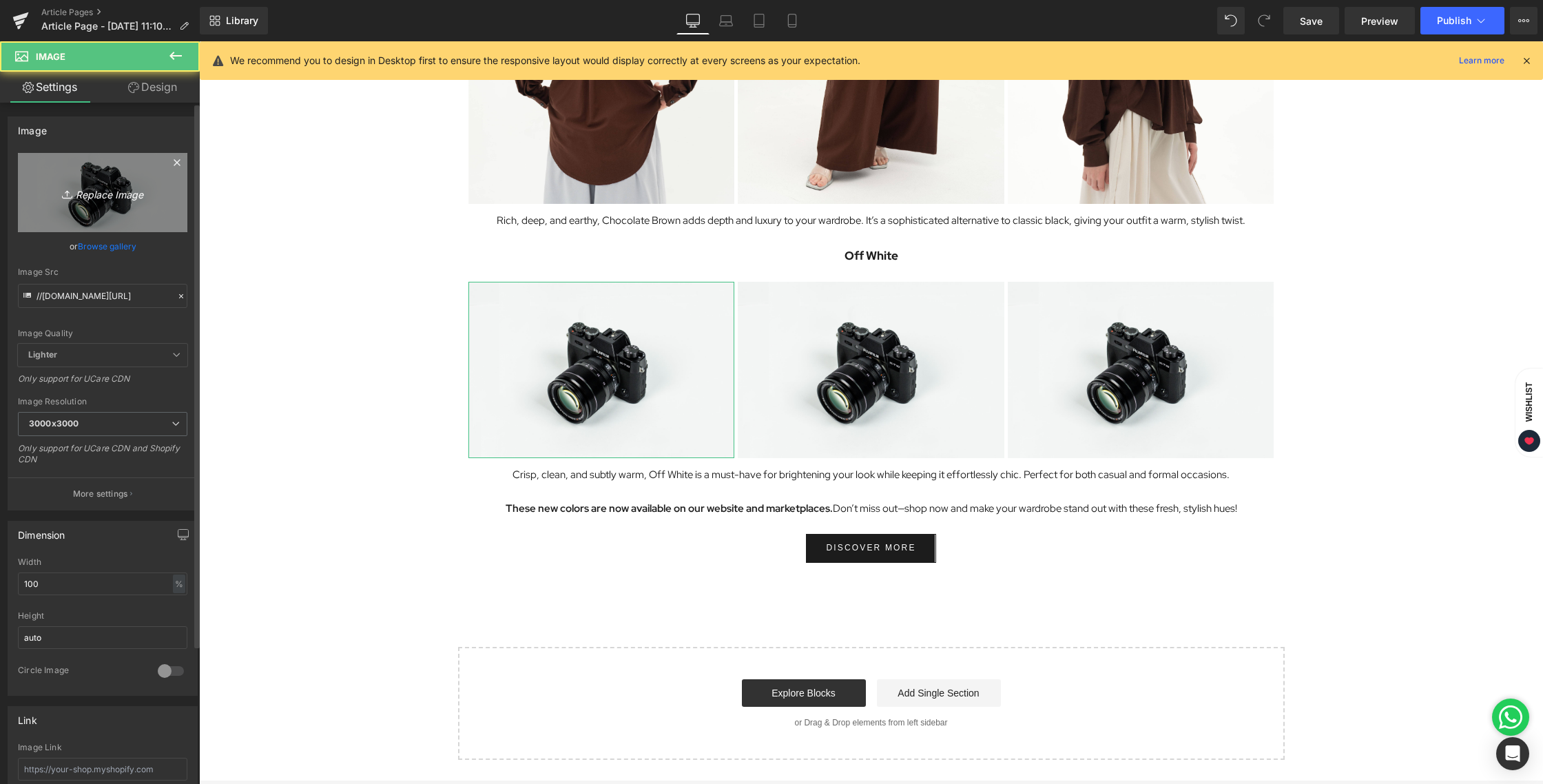
click at [121, 207] on link "Replace Image" at bounding box center [102, 192] width 170 height 79
type input "C:\fakepath\BLOG [DATE]-11.jpg"
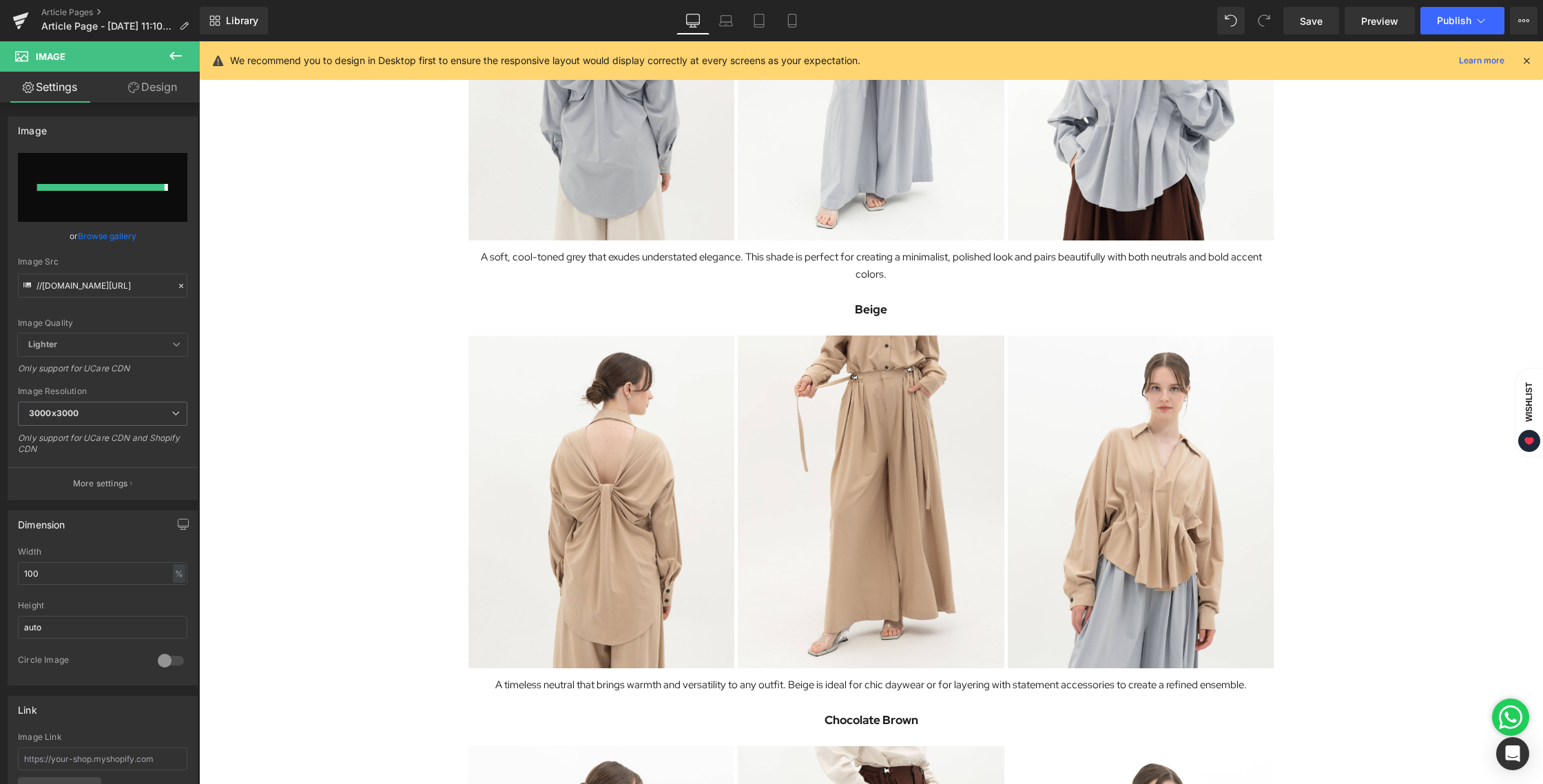
type input "[URL][DOMAIN_NAME][DATE]"
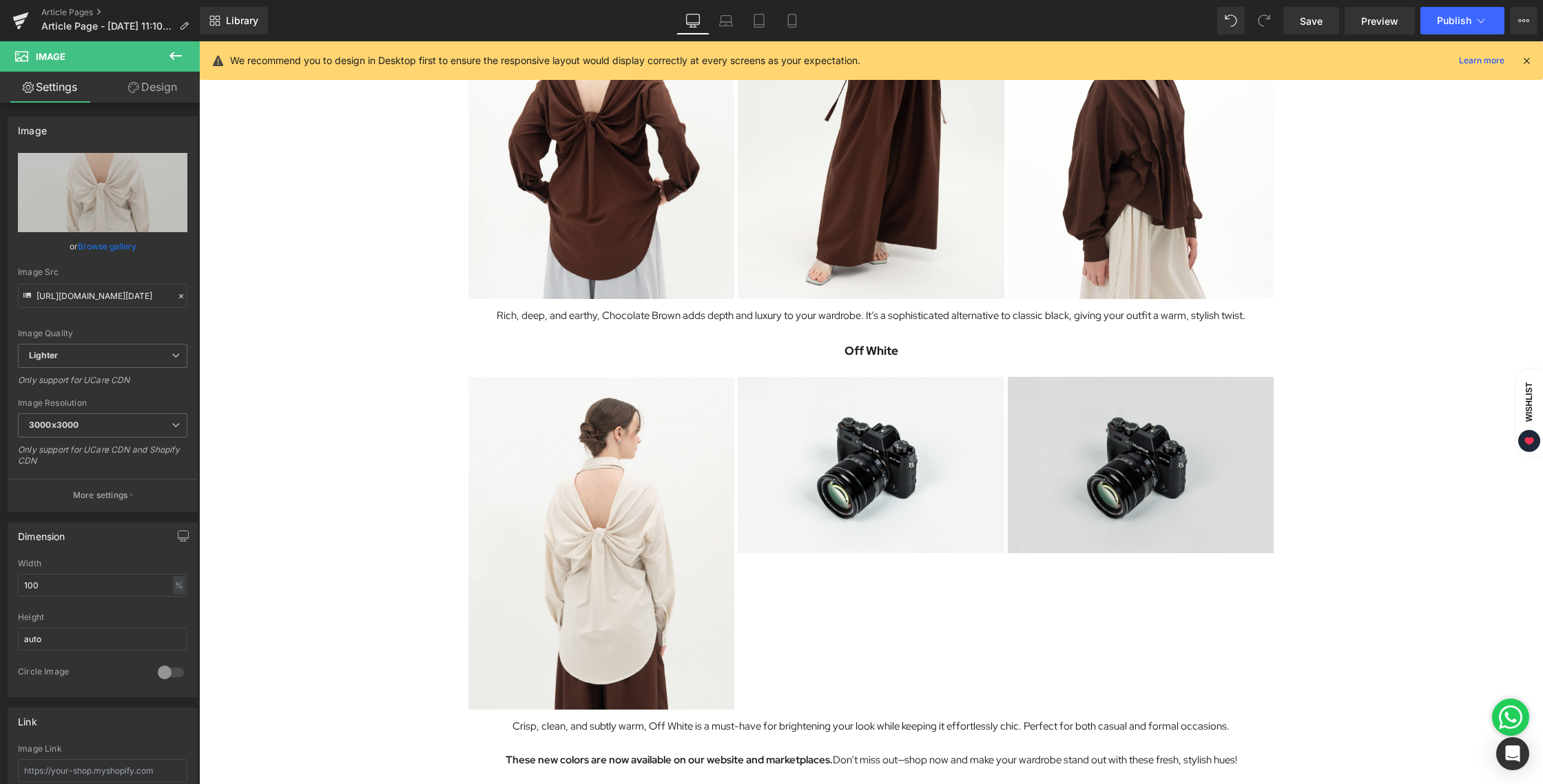
scroll to position [1619, 0]
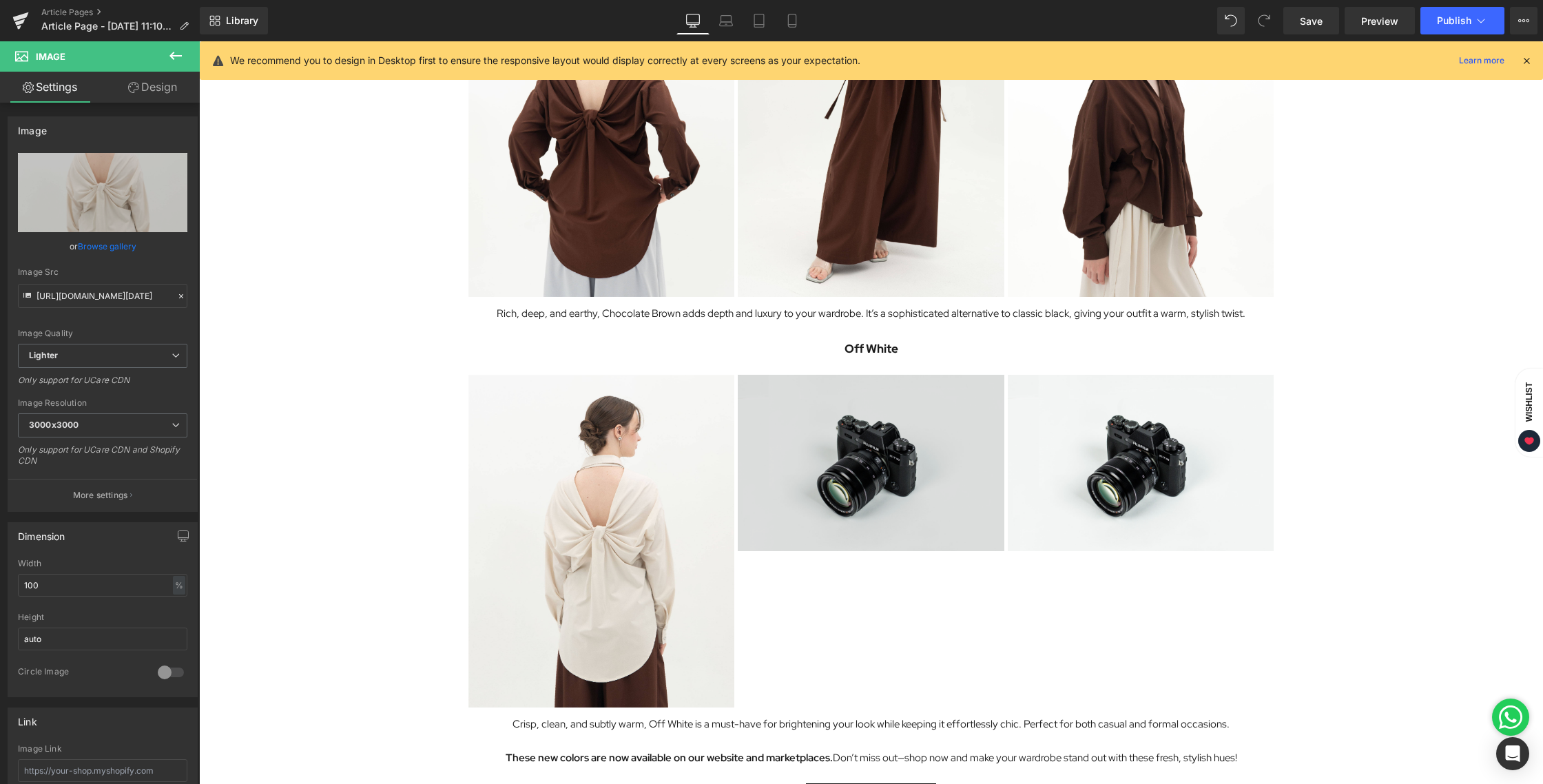
click at [887, 434] on img at bounding box center [870, 462] width 266 height 176
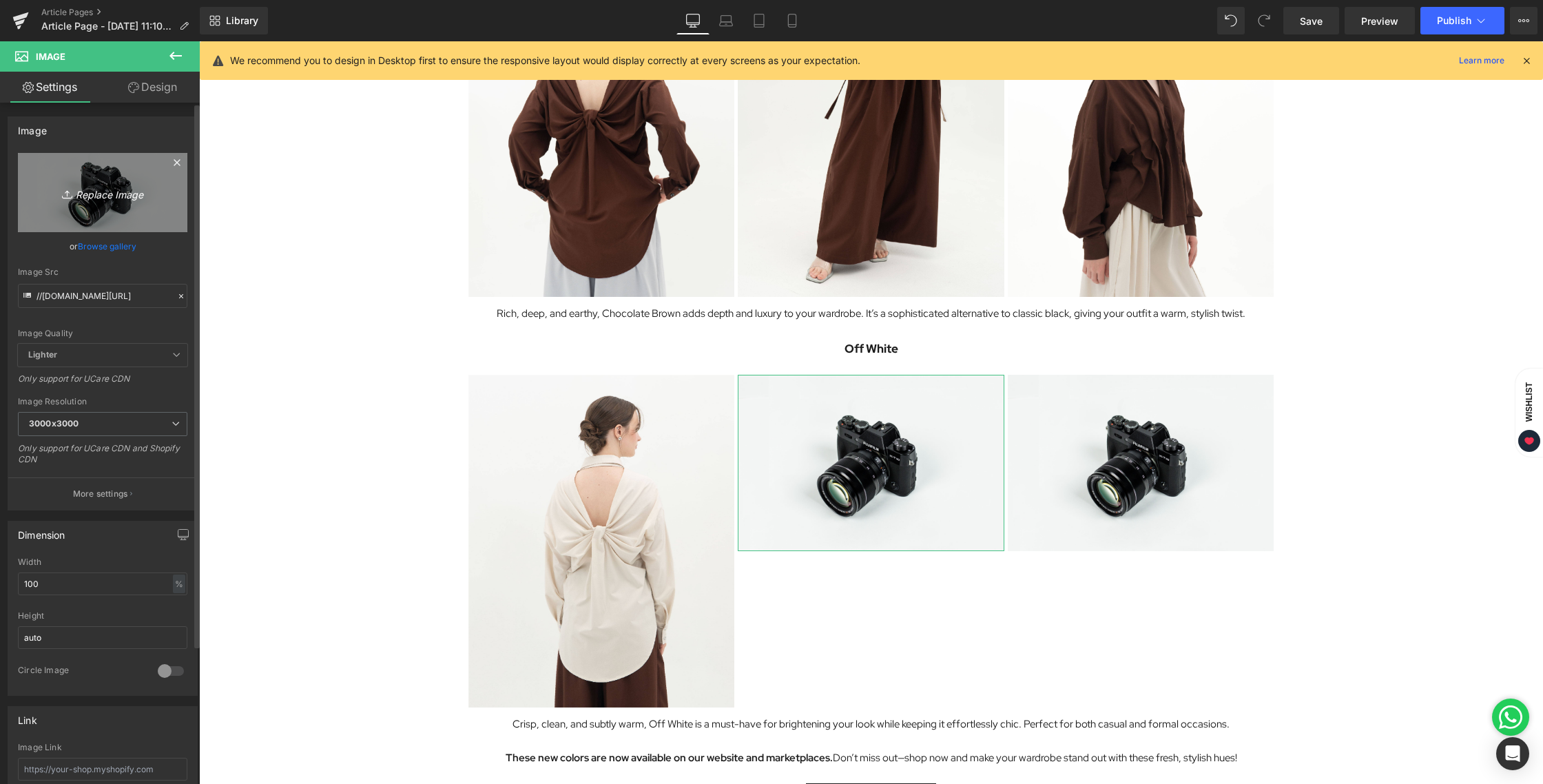
click at [73, 188] on icon "Replace Image" at bounding box center [102, 192] width 110 height 17
type input "C:\fakepath\BLOG [DATE]-12.jpg"
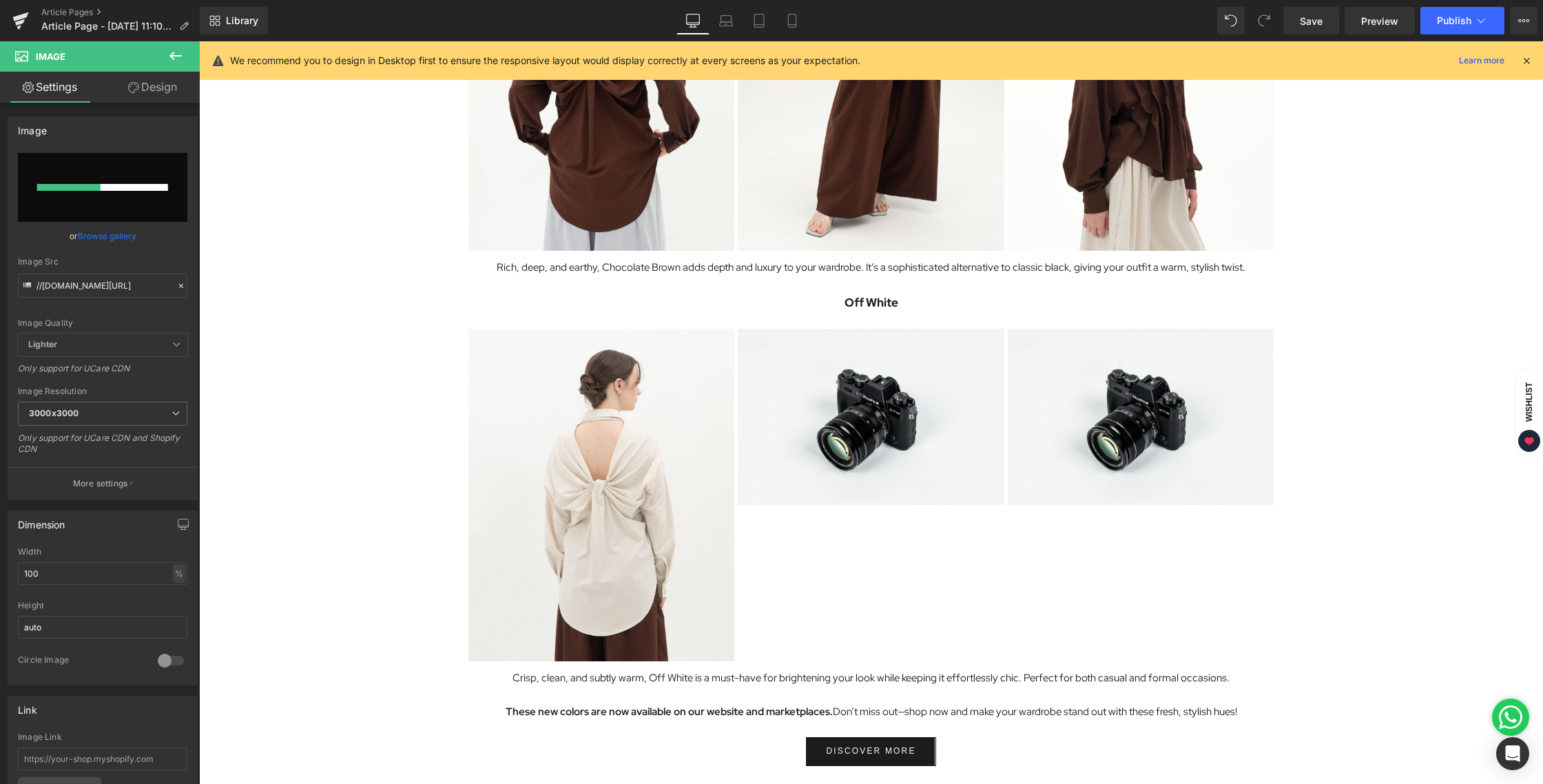
scroll to position [1667, 0]
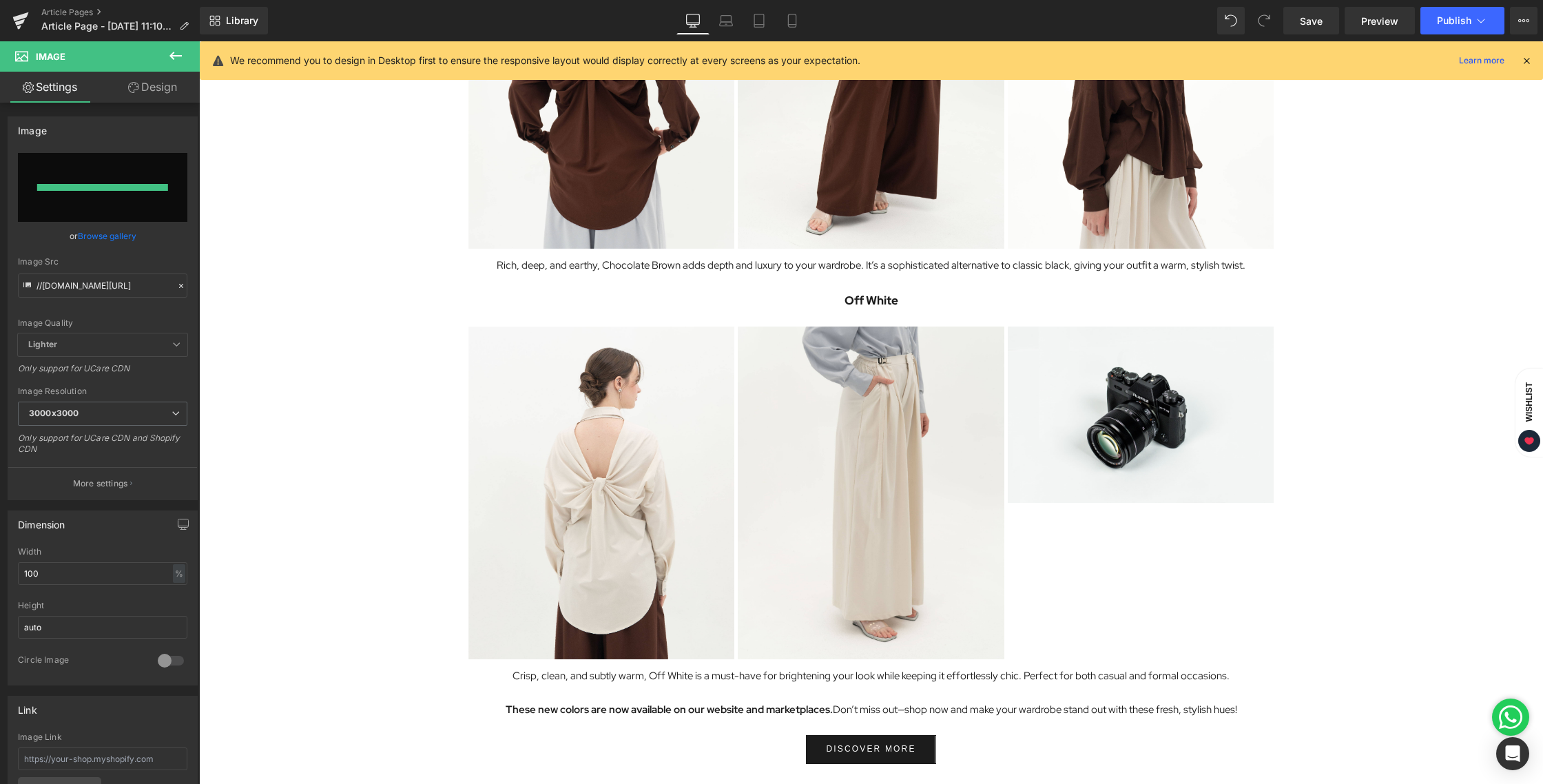
type input "[URL][DOMAIN_NAME][DATE]"
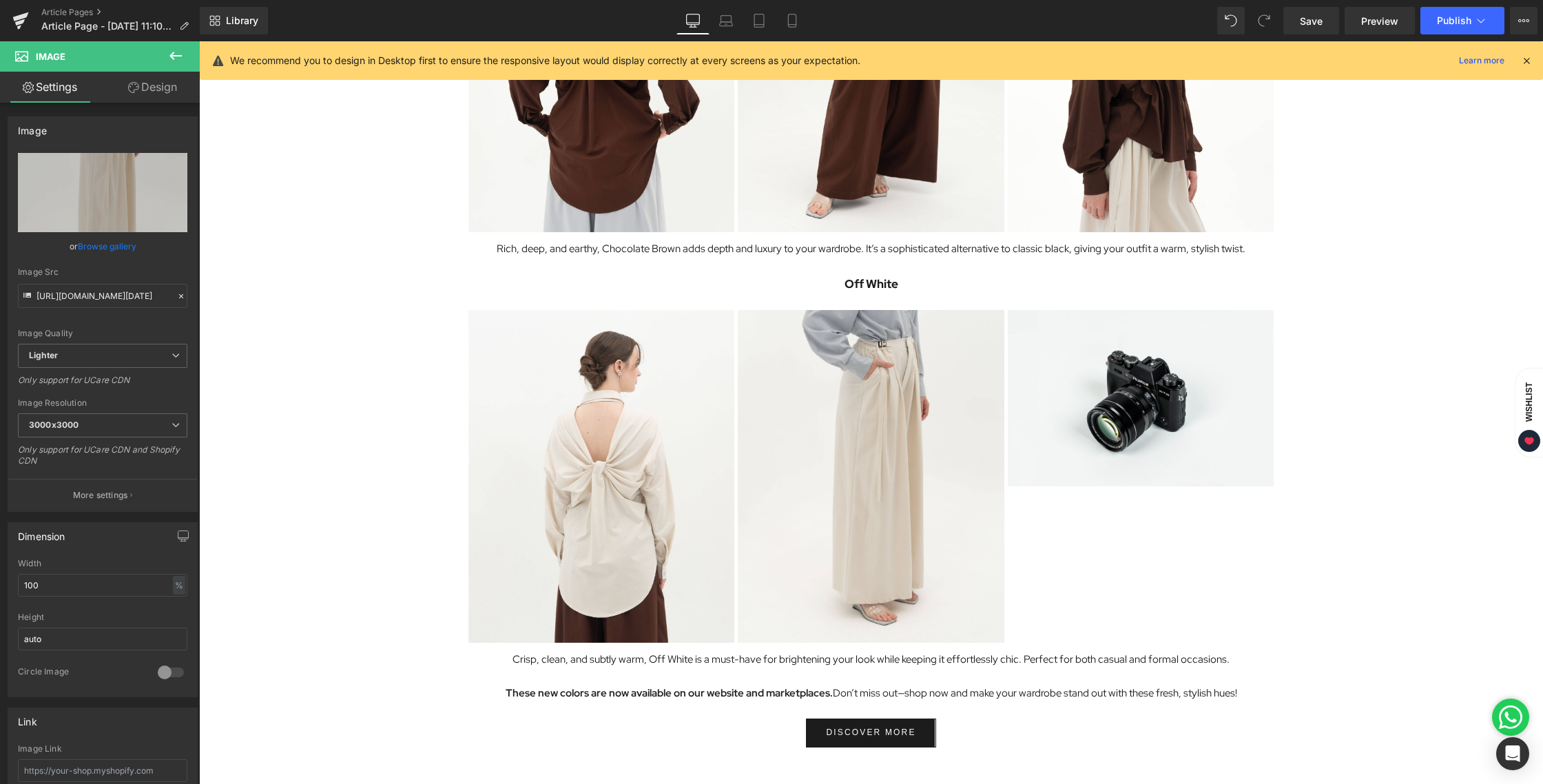
scroll to position [1685, 0]
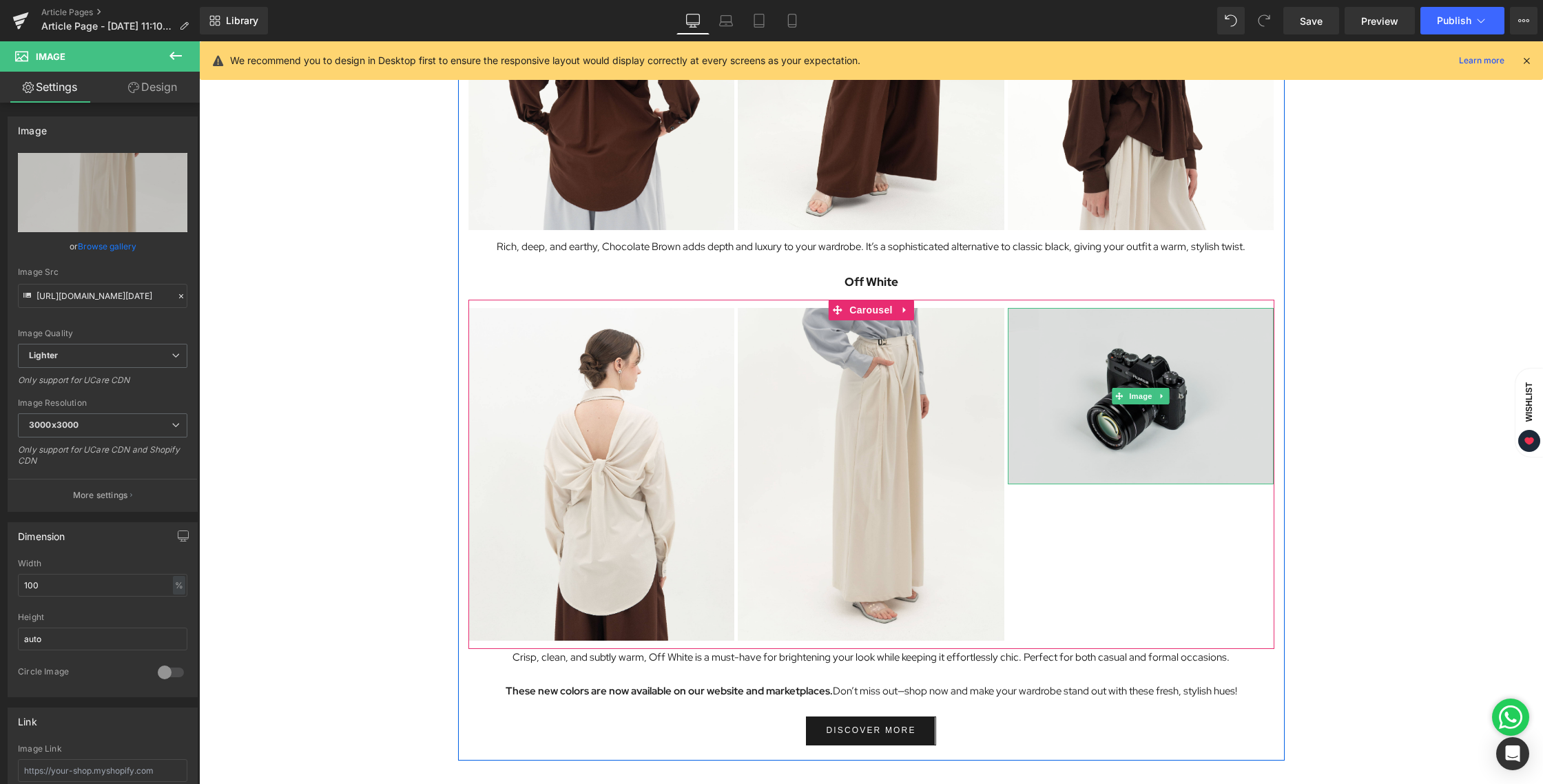
click at [1152, 343] on img at bounding box center [1141, 396] width 266 height 176
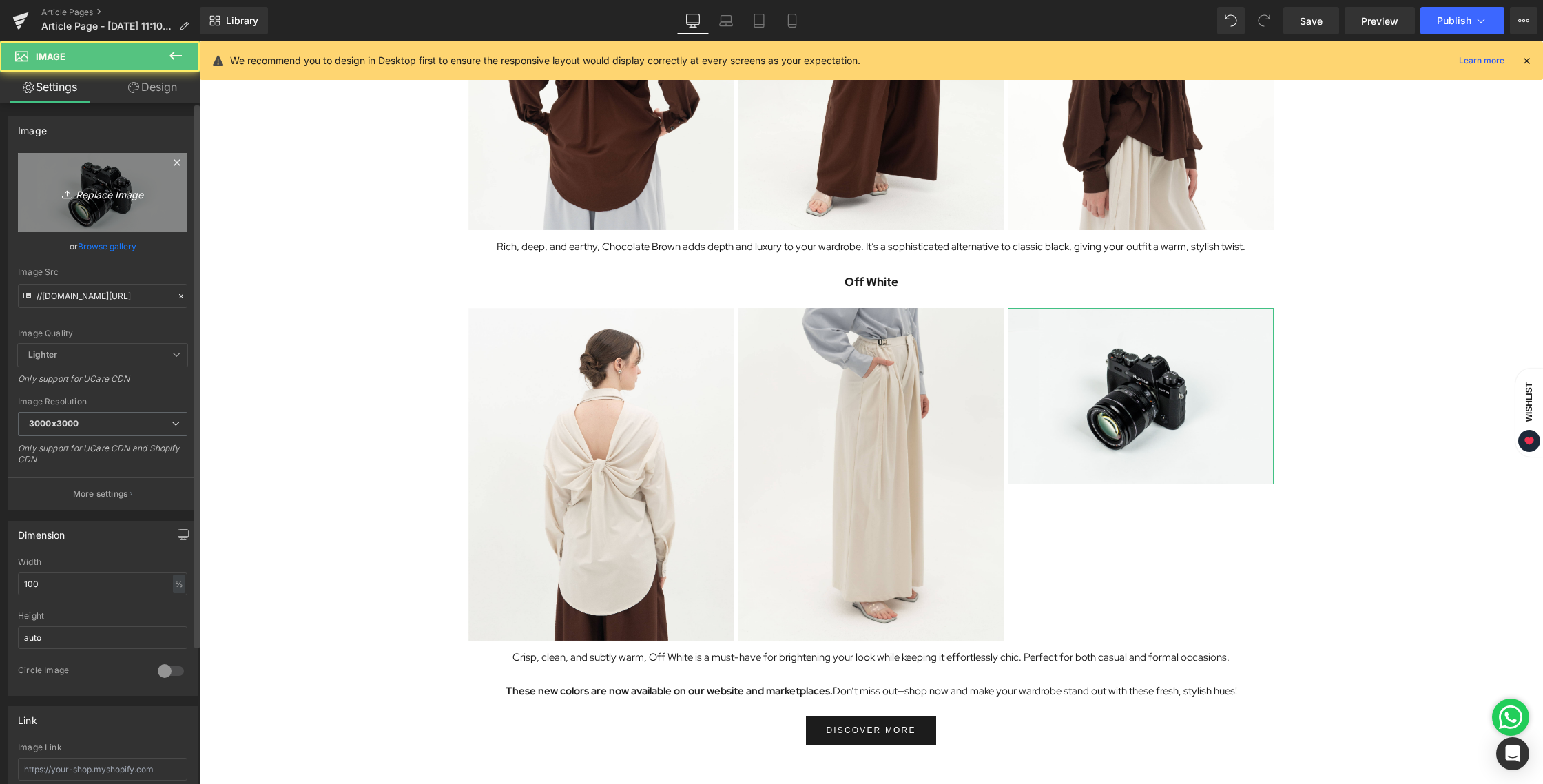
click at [97, 204] on link "Replace Image" at bounding box center [102, 192] width 170 height 79
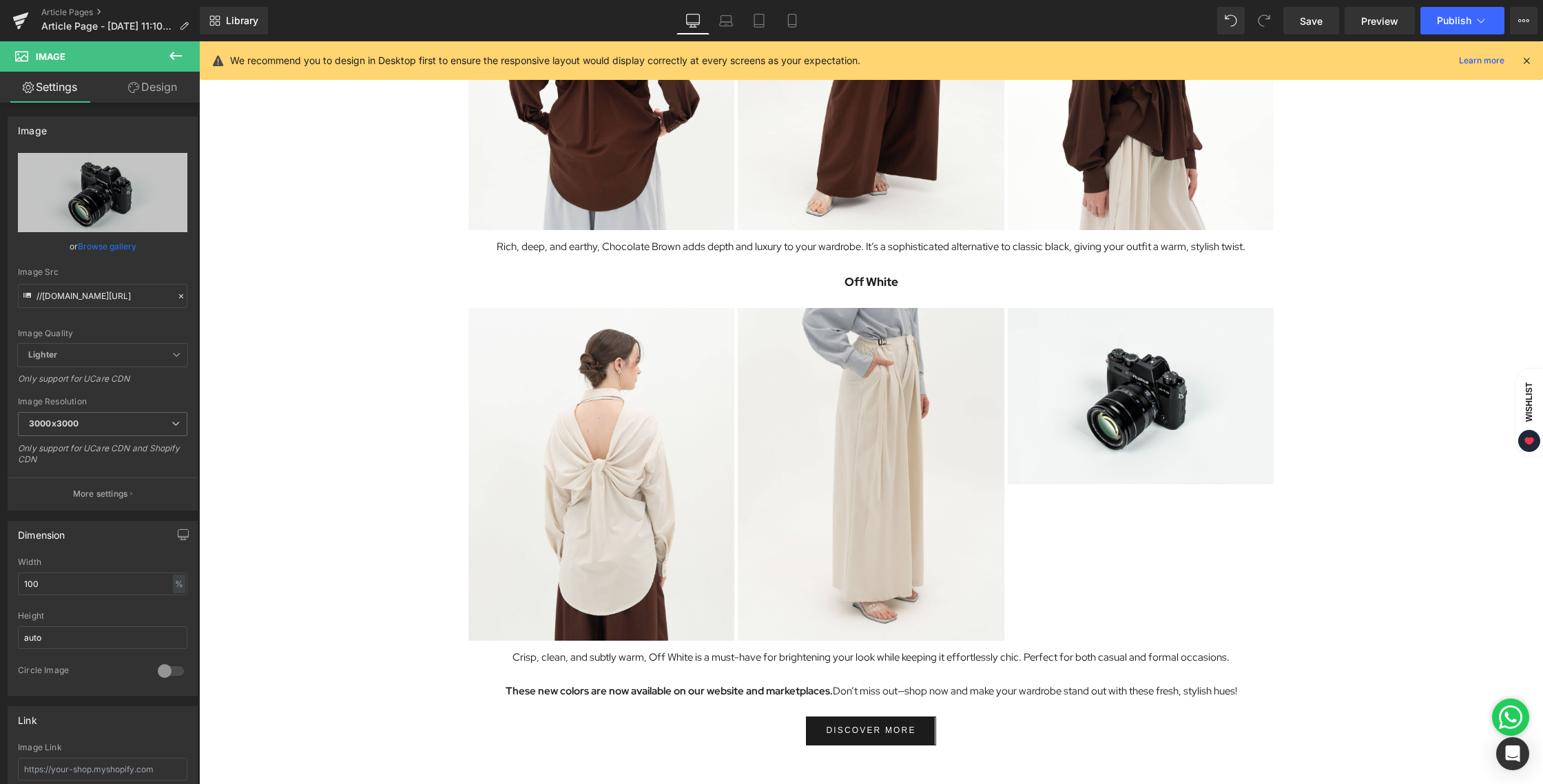
type input "C:\fakepath\BLOG [DATE]-13.jpg"
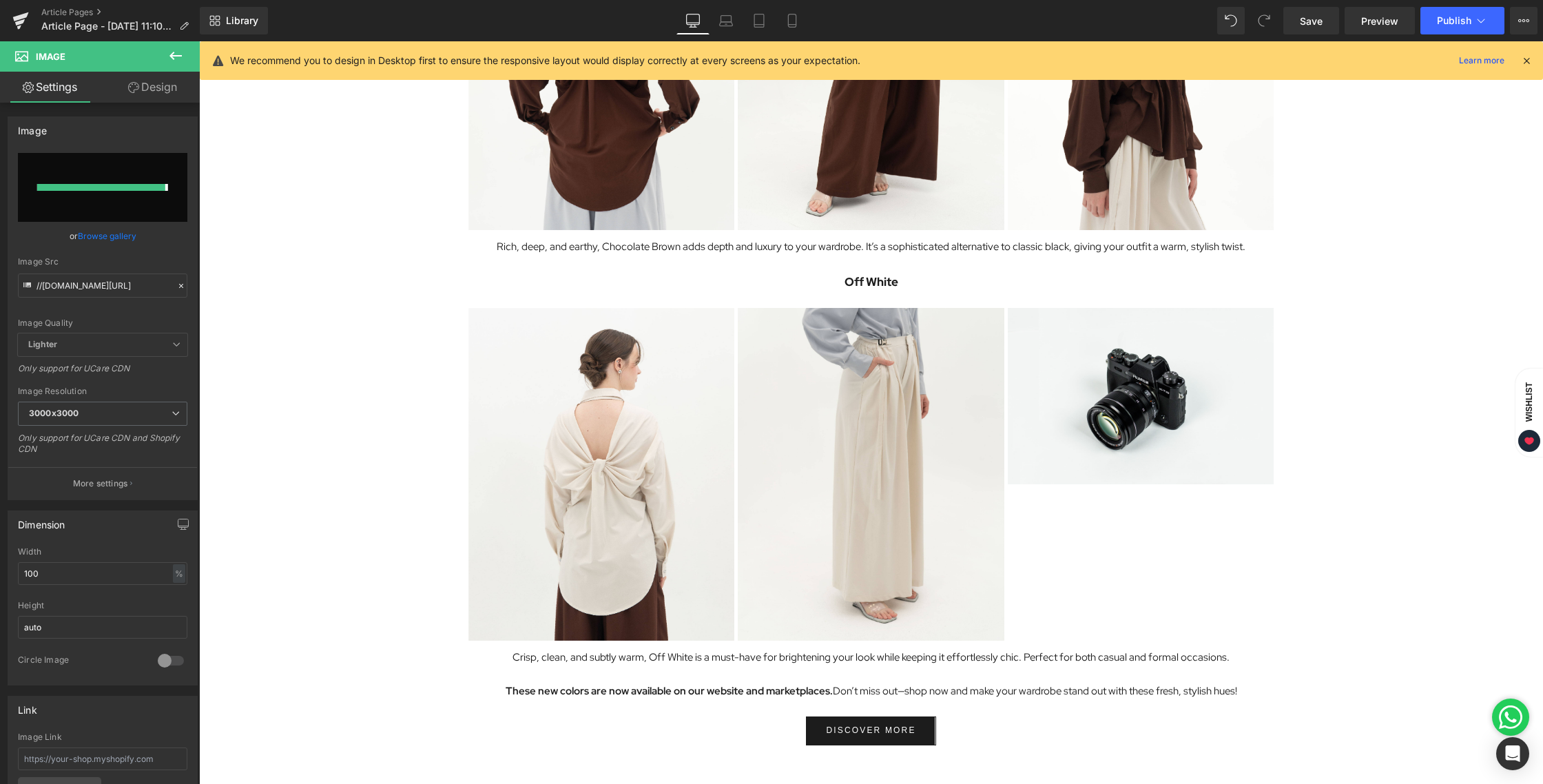
type input "[URL][DOMAIN_NAME][DATE]"
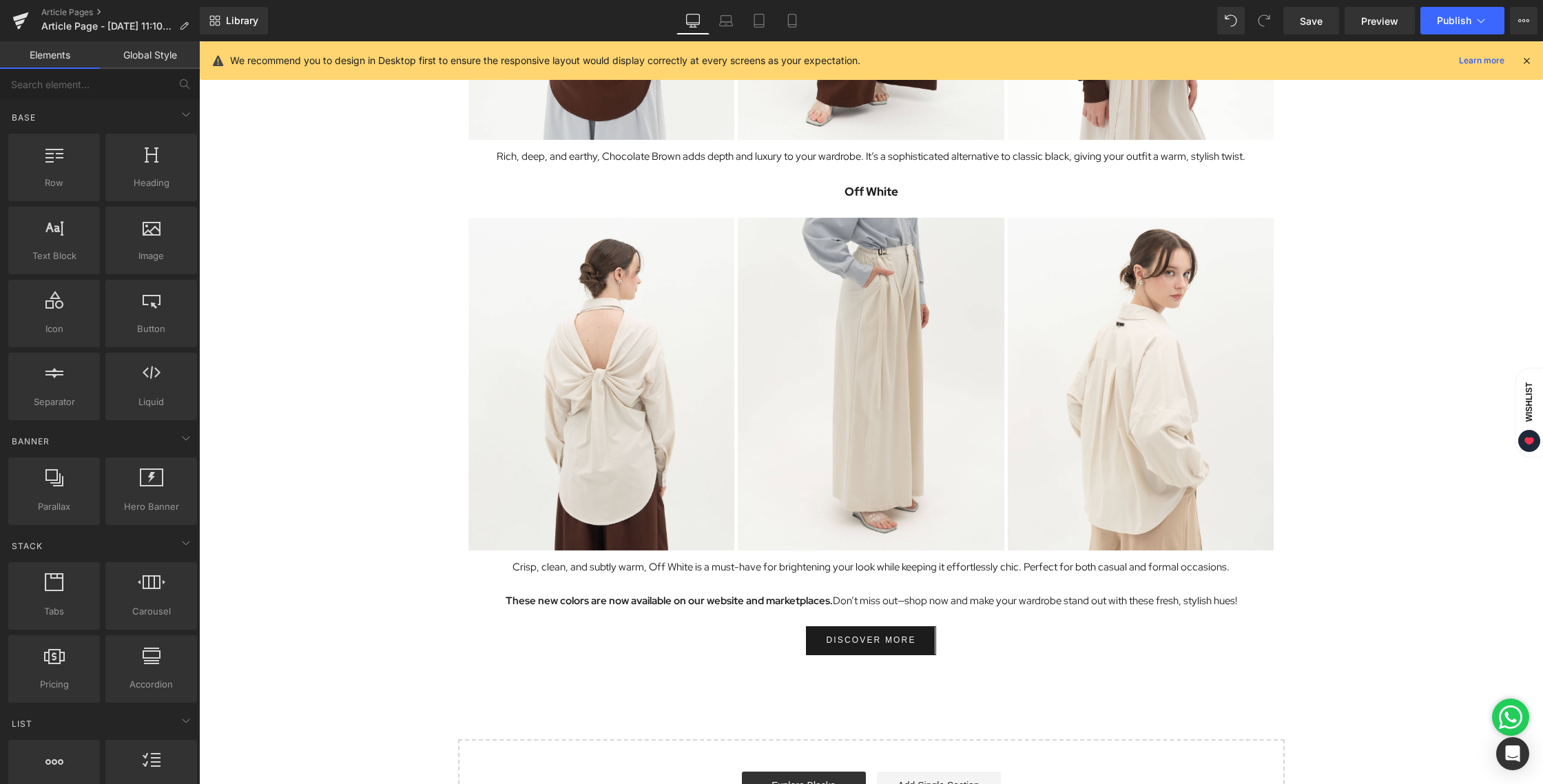
scroll to position [1762, 0]
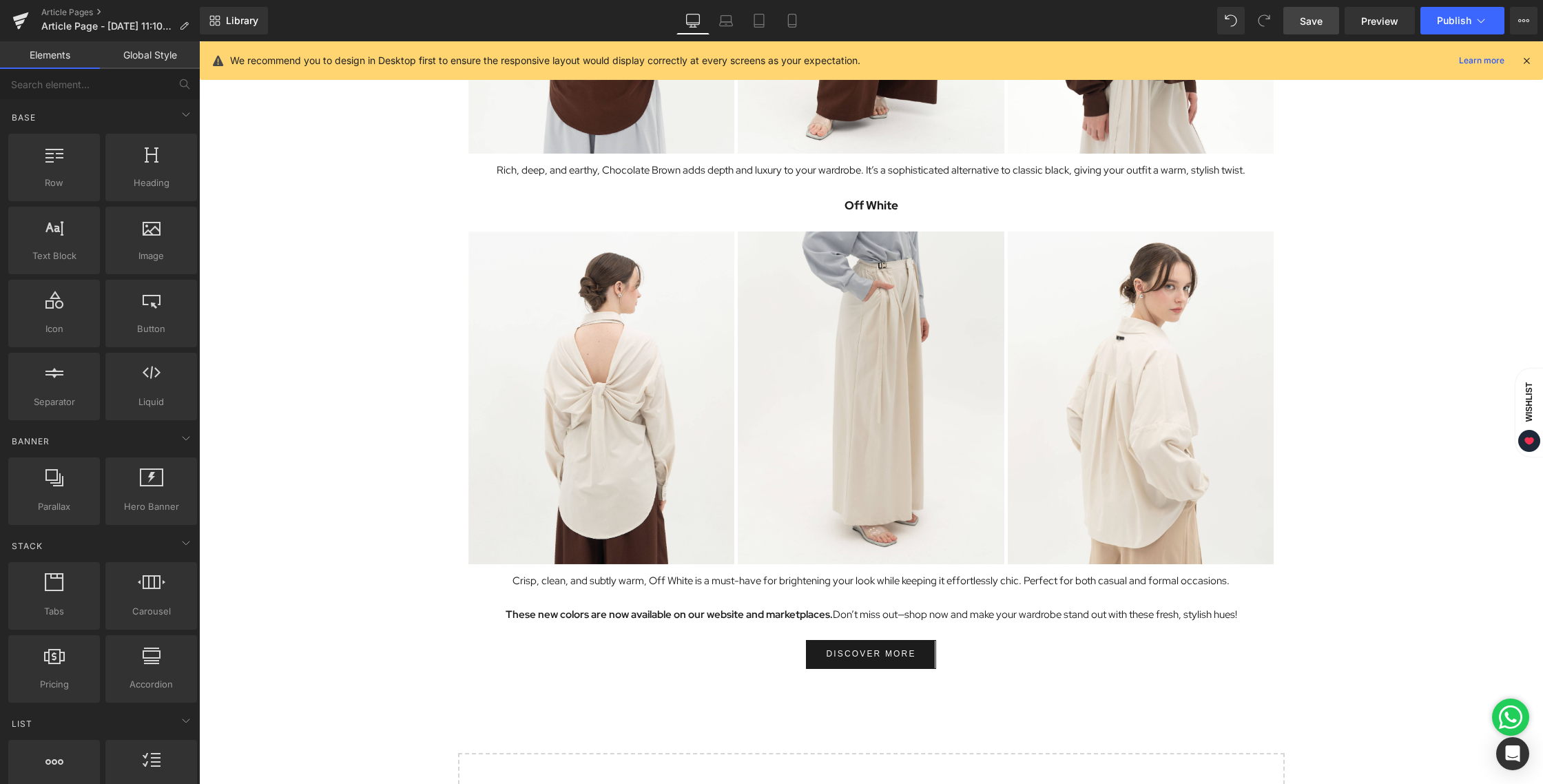
click at [1309, 22] on span "Save" at bounding box center [1311, 21] width 23 height 14
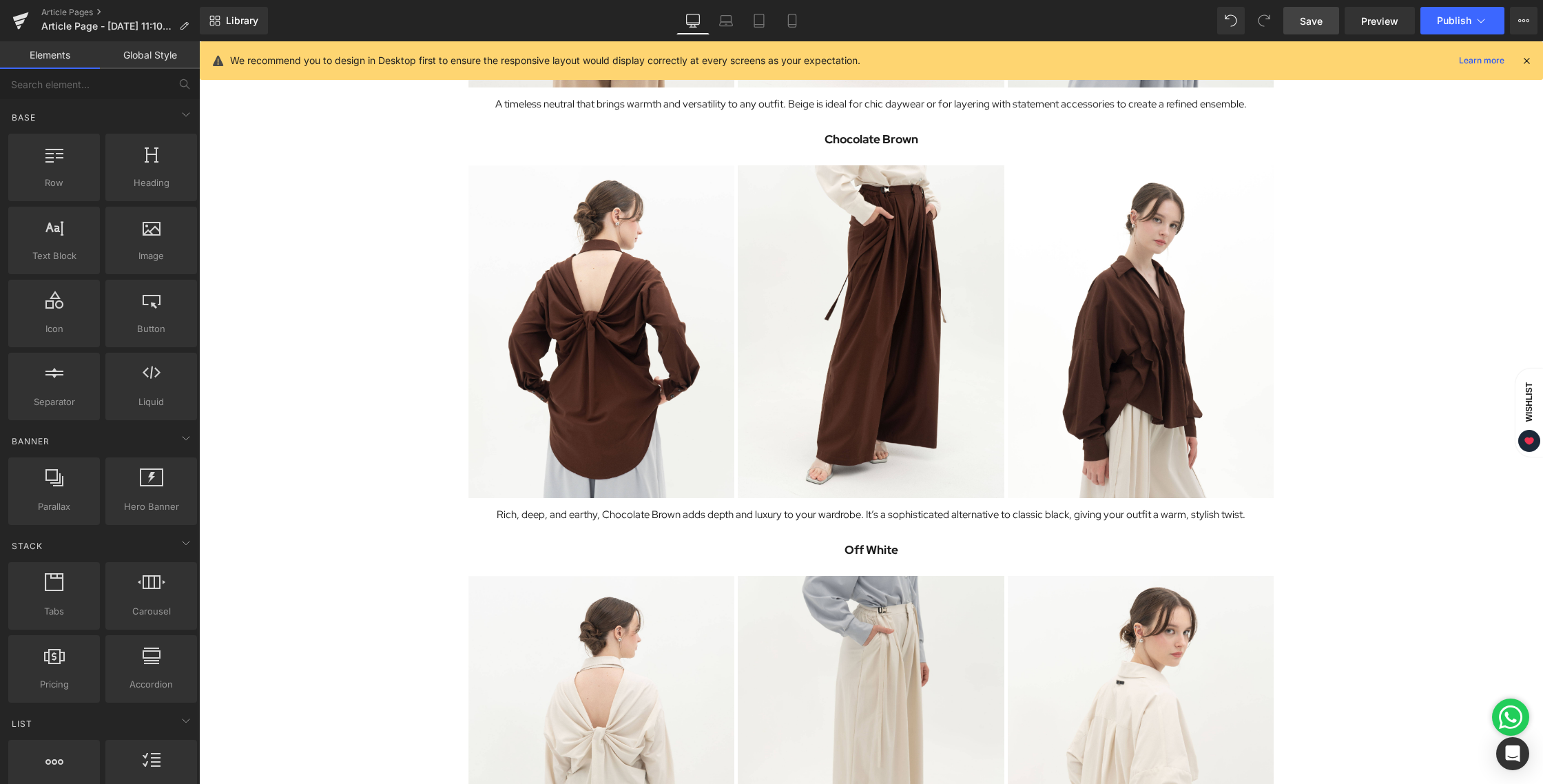
scroll to position [1199, 0]
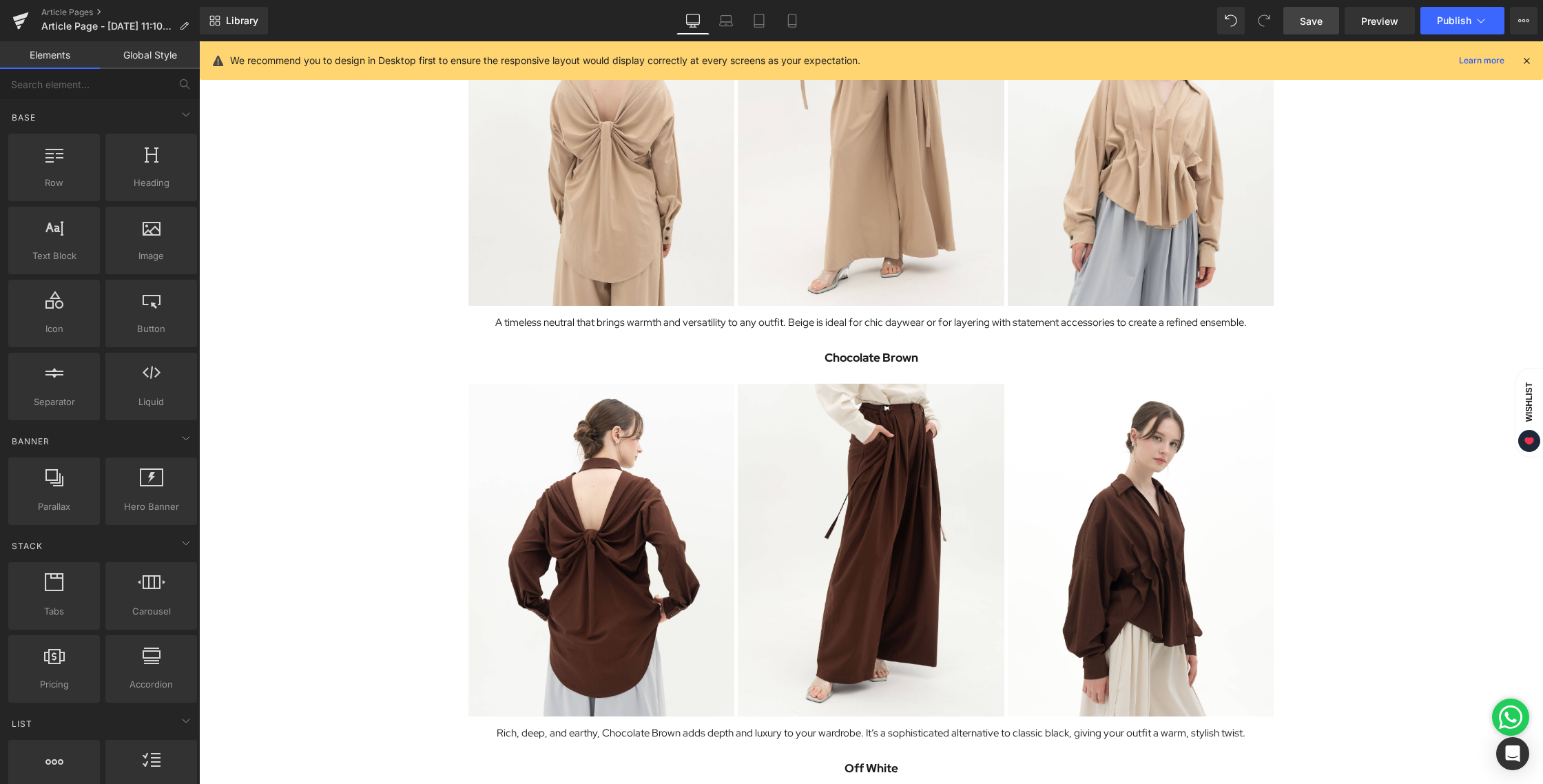
click at [398, 349] on div "Image Onycha is excited to introduce a fresh update to your wardrobe essentials…" at bounding box center [870, 171] width 1344 height 2516
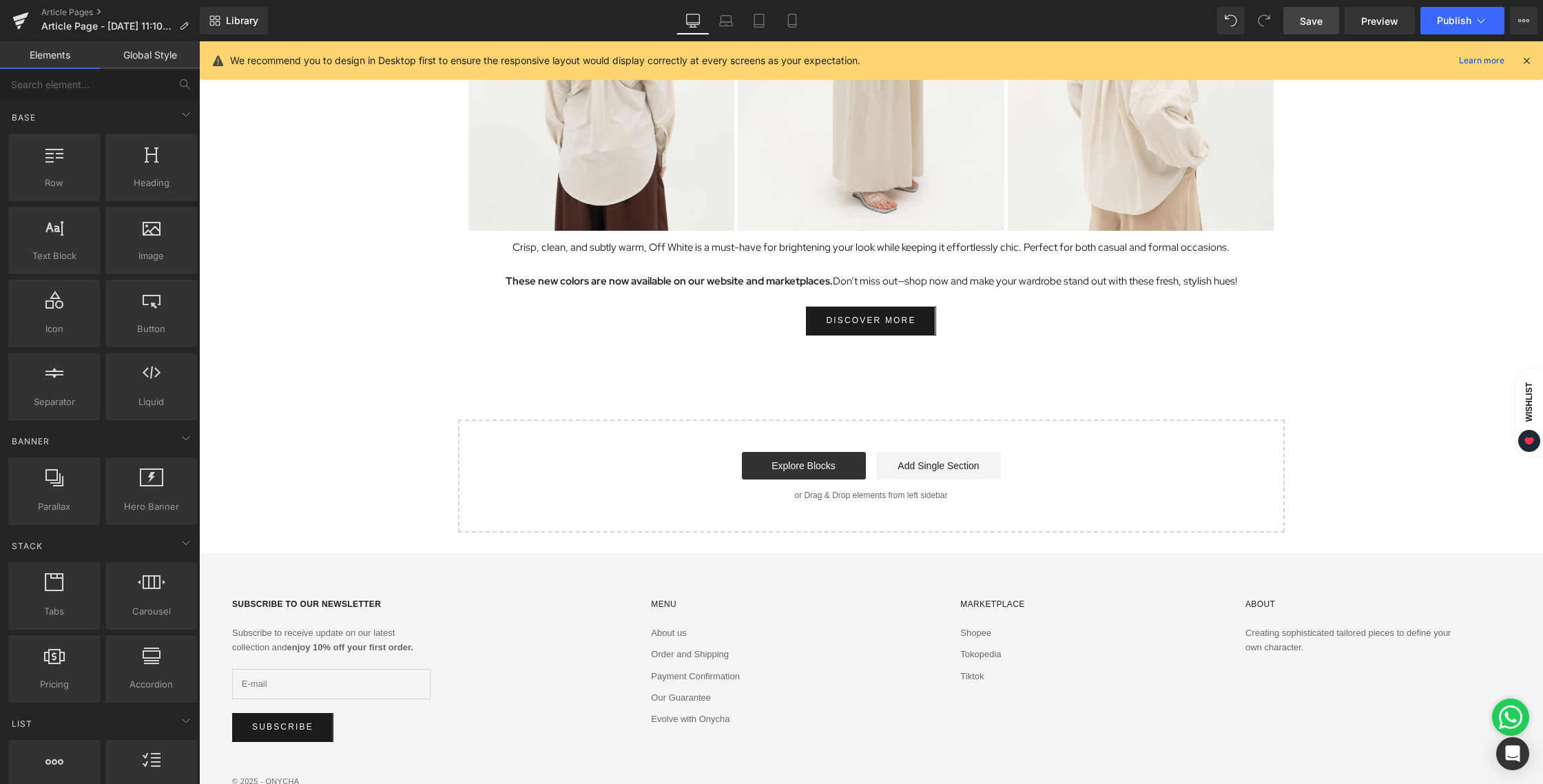
scroll to position [2095, 0]
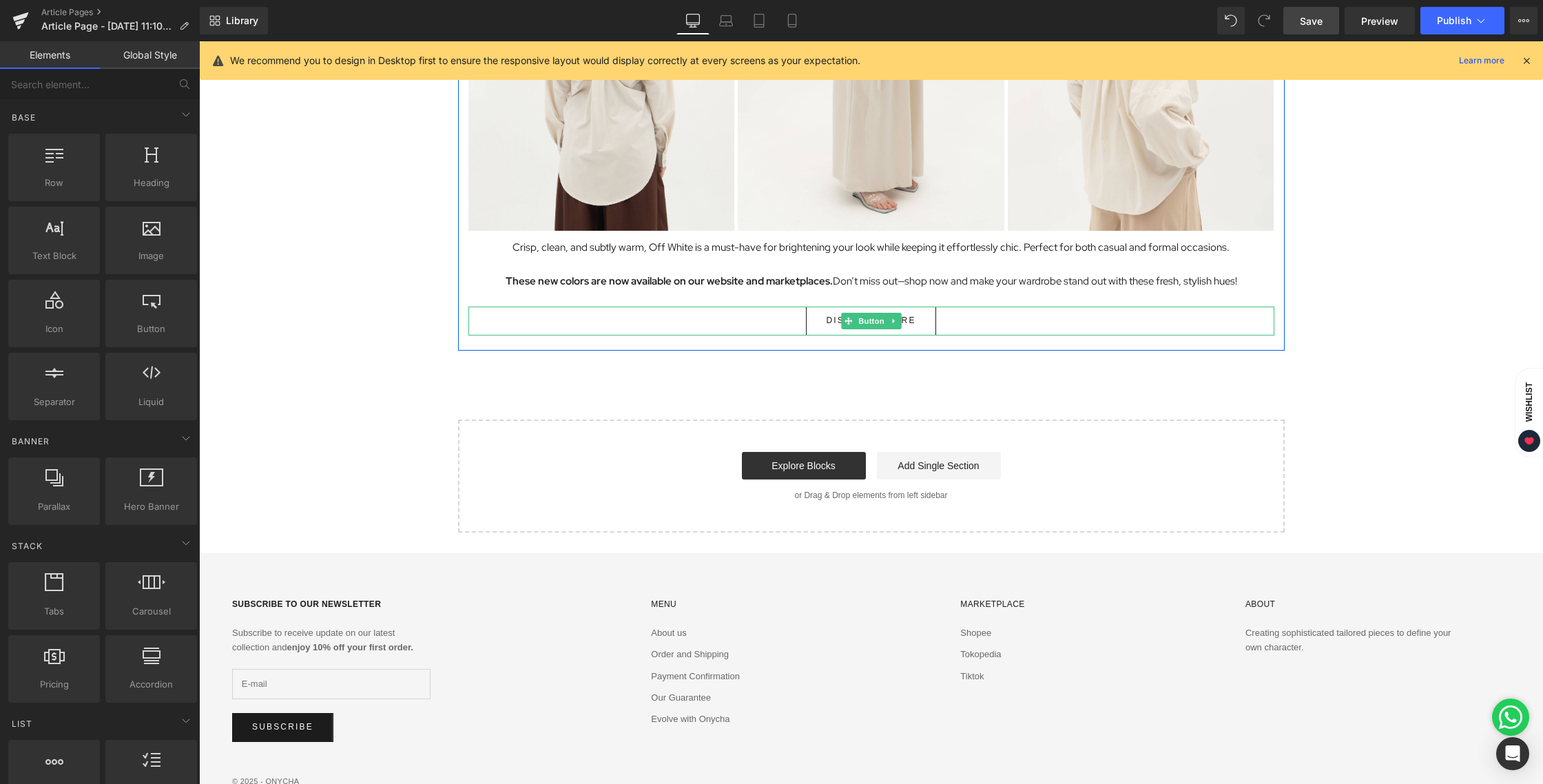
click at [864, 319] on span "Button" at bounding box center [871, 321] width 32 height 17
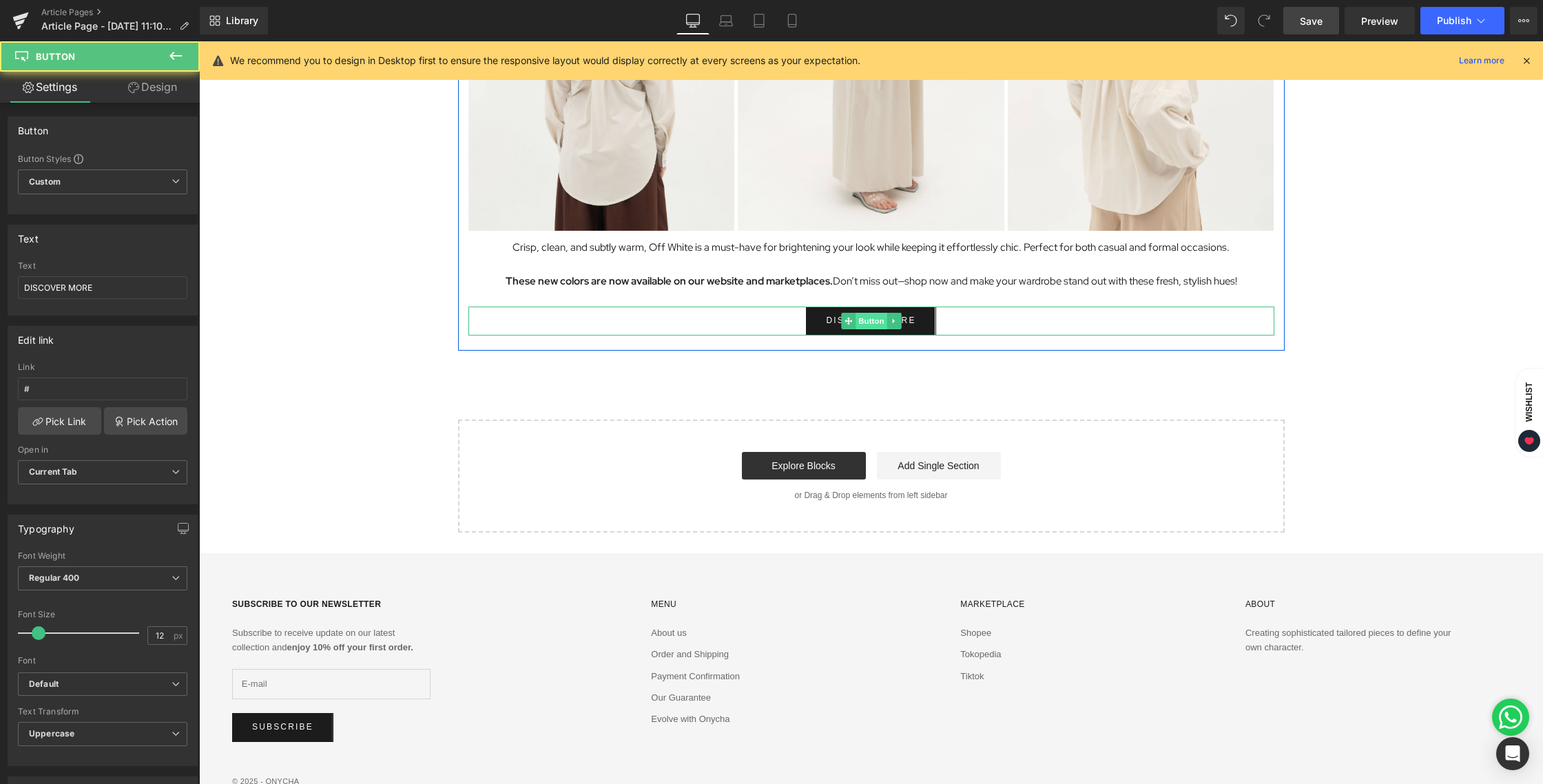
click at [865, 318] on span "Button" at bounding box center [871, 321] width 32 height 17
click at [33, 387] on input "#" at bounding box center [102, 388] width 170 height 23
drag, startPoint x: 33, startPoint y: 387, endPoint x: 13, endPoint y: 387, distance: 20.0
click at [13, 387] on div "# Link # Pick Link Pick Action Current Tab New Tab Open in Current Tab Current …" at bounding box center [102, 432] width 189 height 142
paste input "[URL][DOMAIN_NAME]"
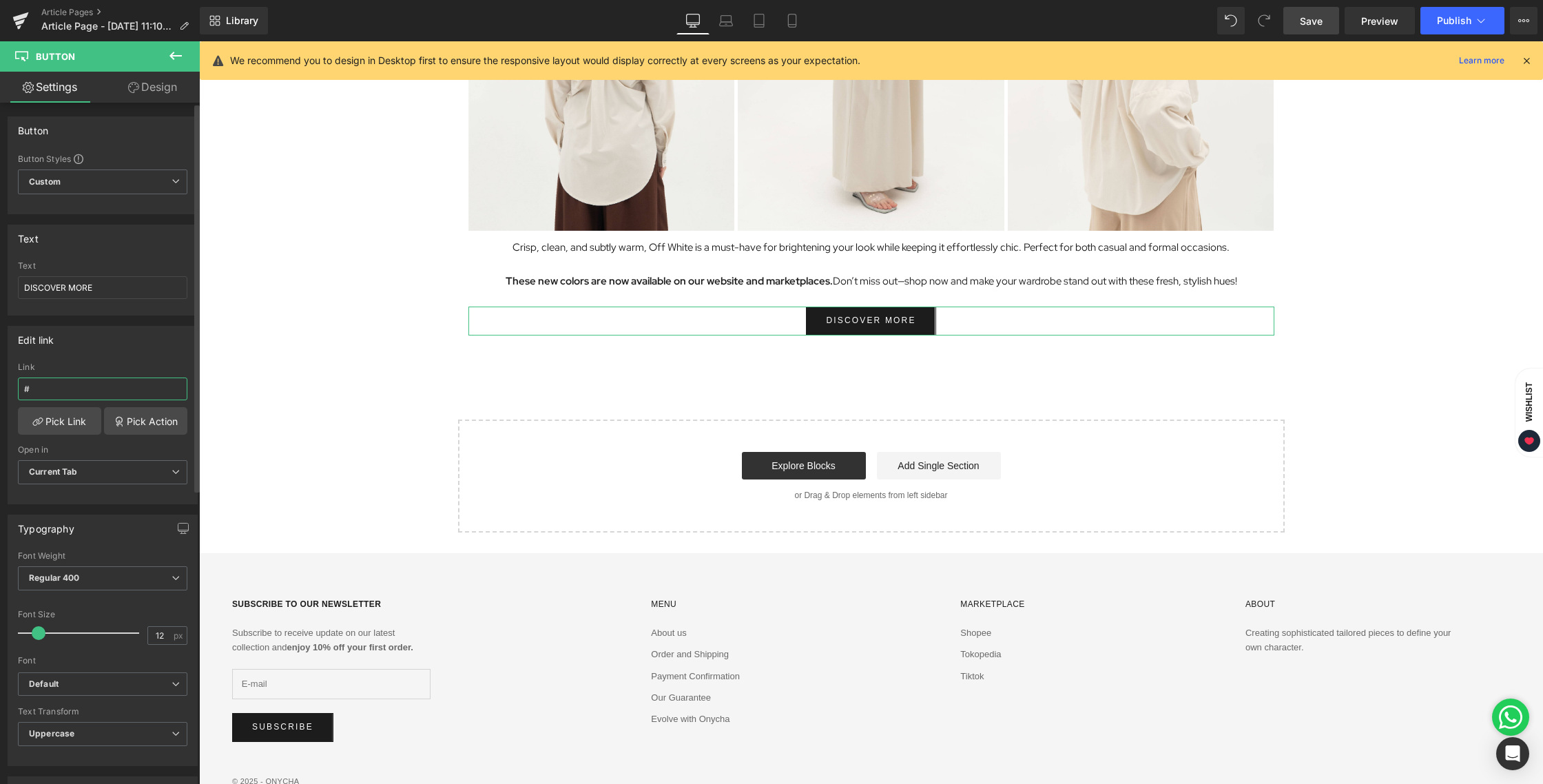
type input "[URL][DOMAIN_NAME]"
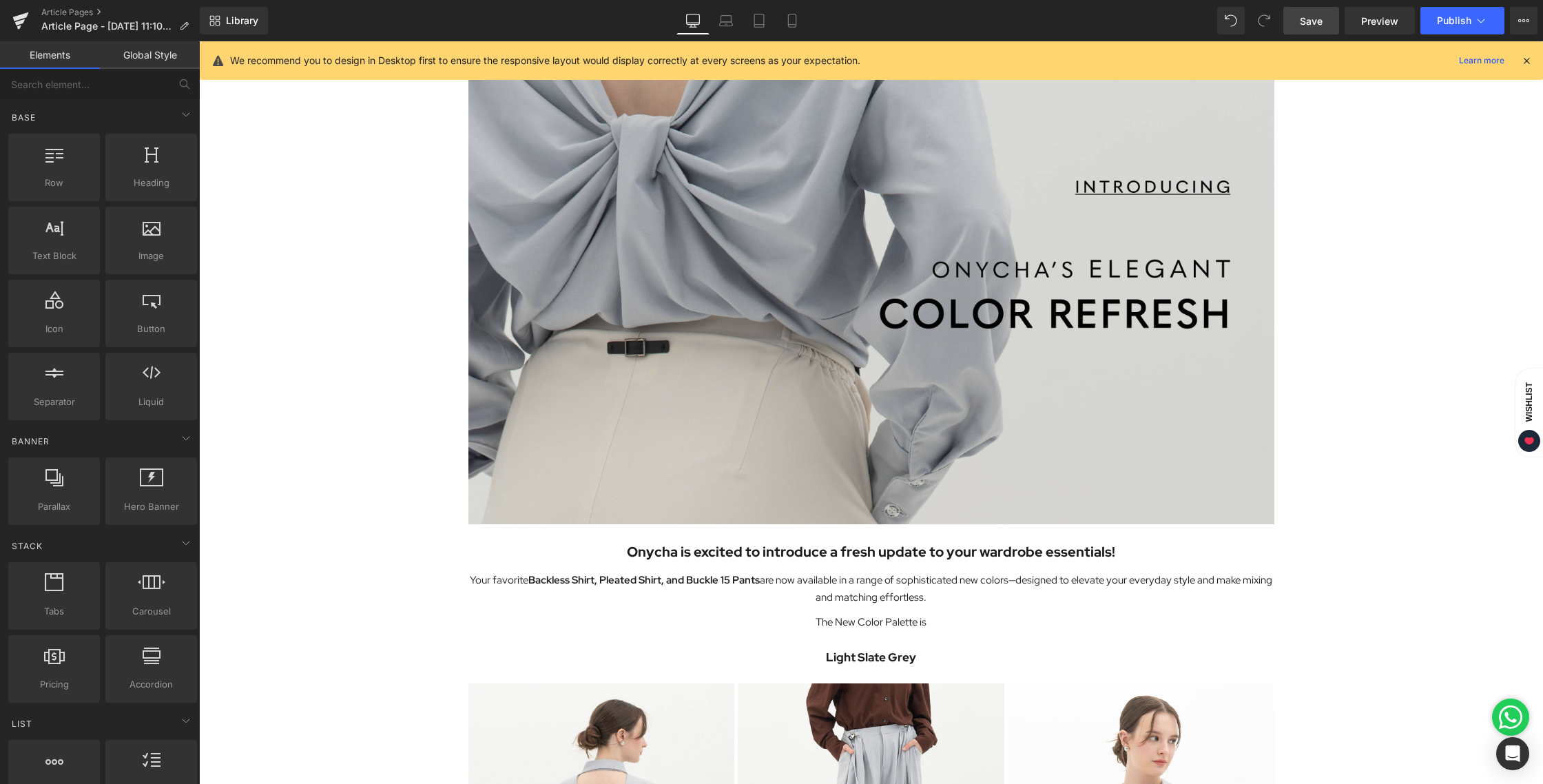
scroll to position [0, 0]
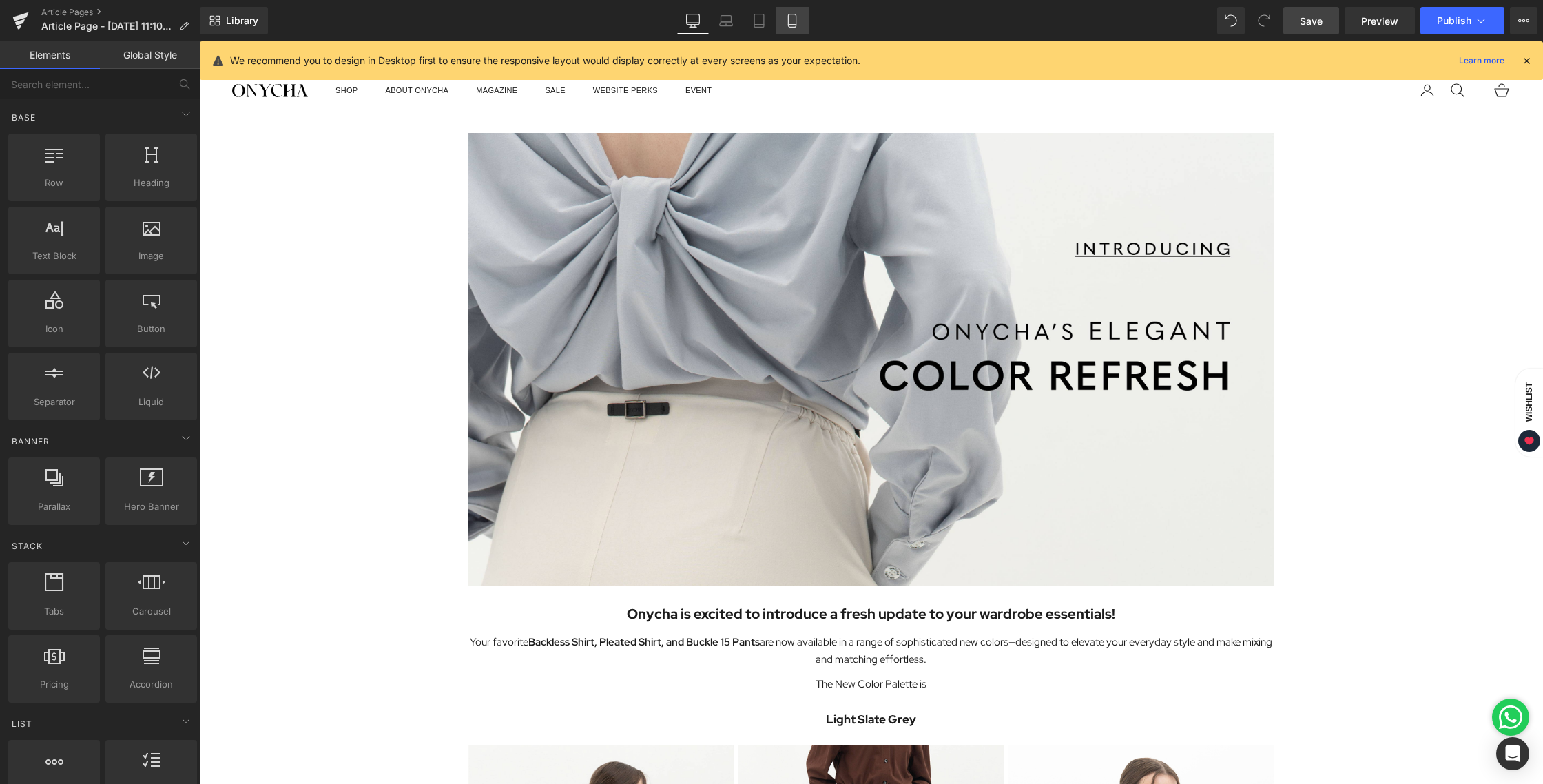
click at [784, 20] on link "Mobile" at bounding box center [792, 20] width 33 height 27
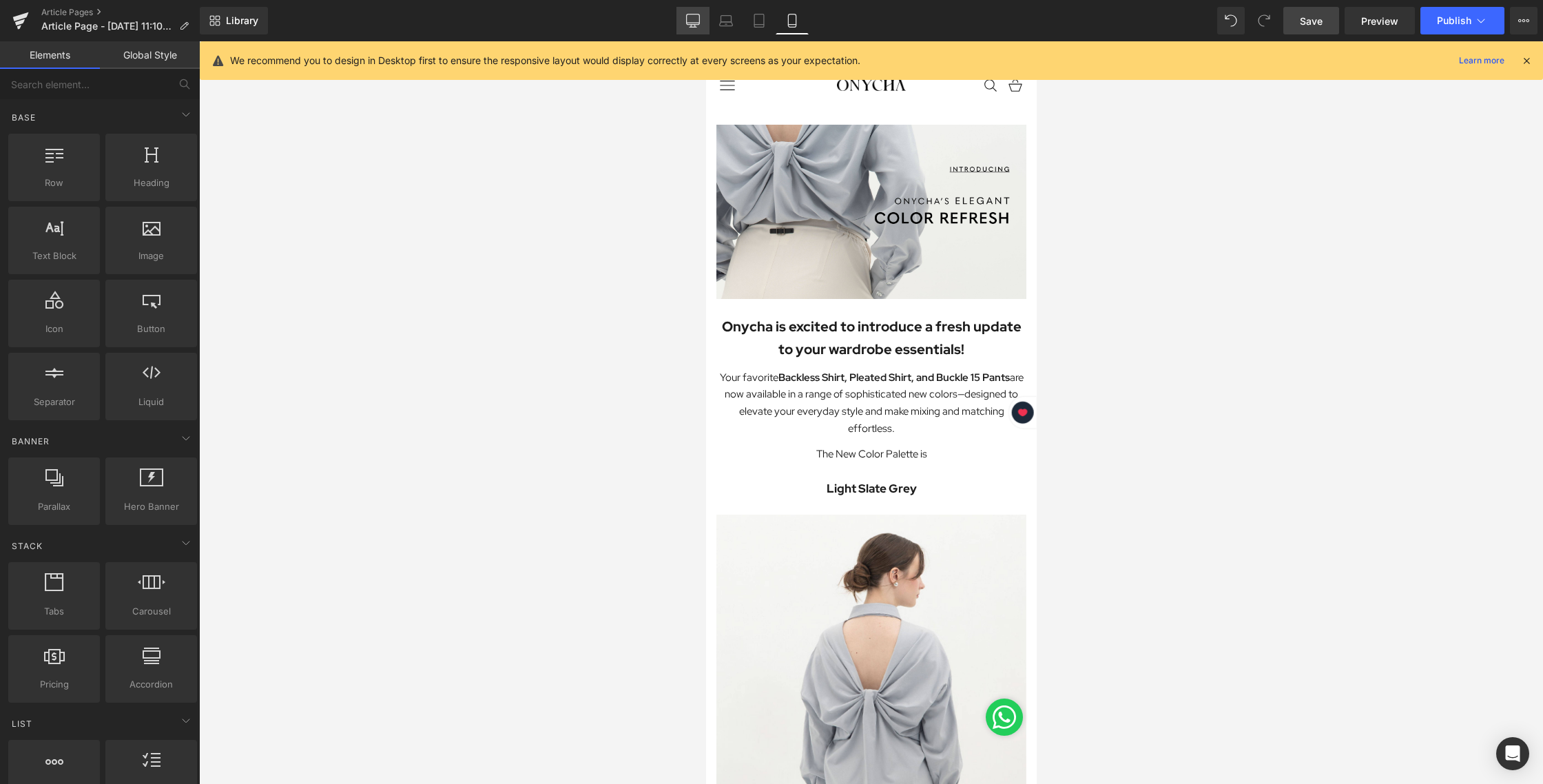
click at [693, 20] on icon at bounding box center [692, 21] width 14 height 14
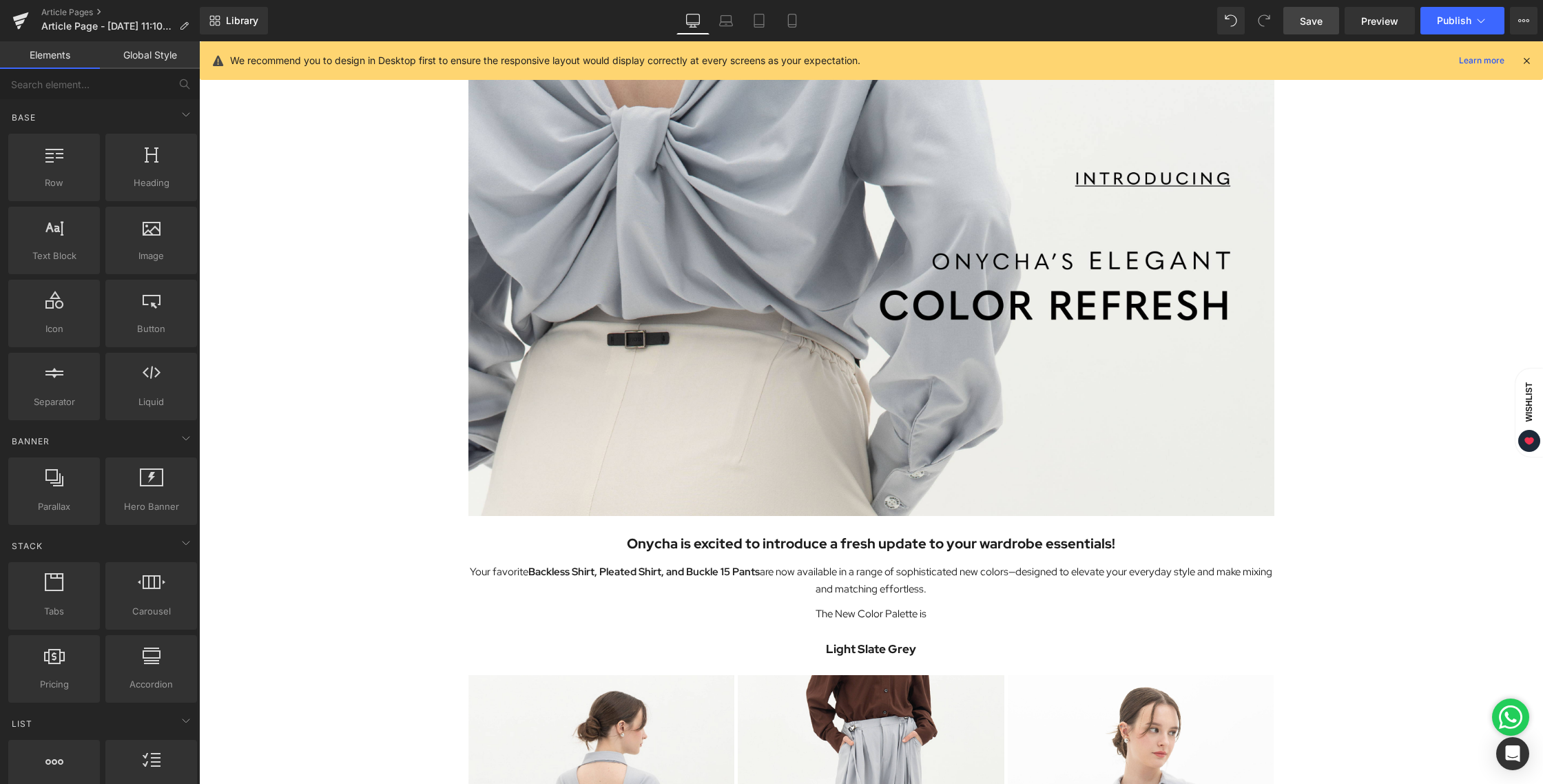
click at [1305, 24] on span "Save" at bounding box center [1311, 21] width 23 height 14
click at [1380, 26] on span "Preview" at bounding box center [1380, 21] width 38 height 14
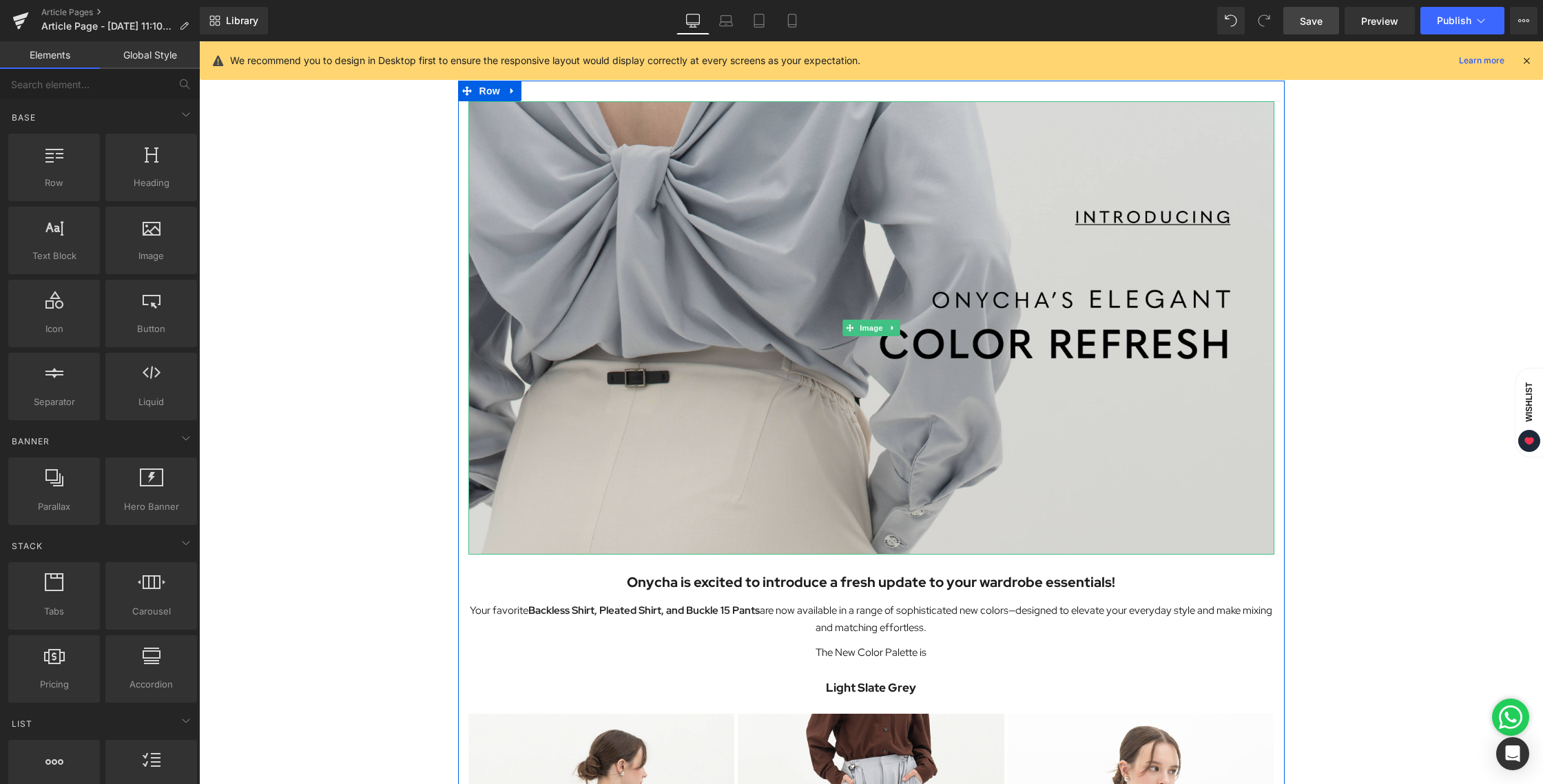
scroll to position [0, 0]
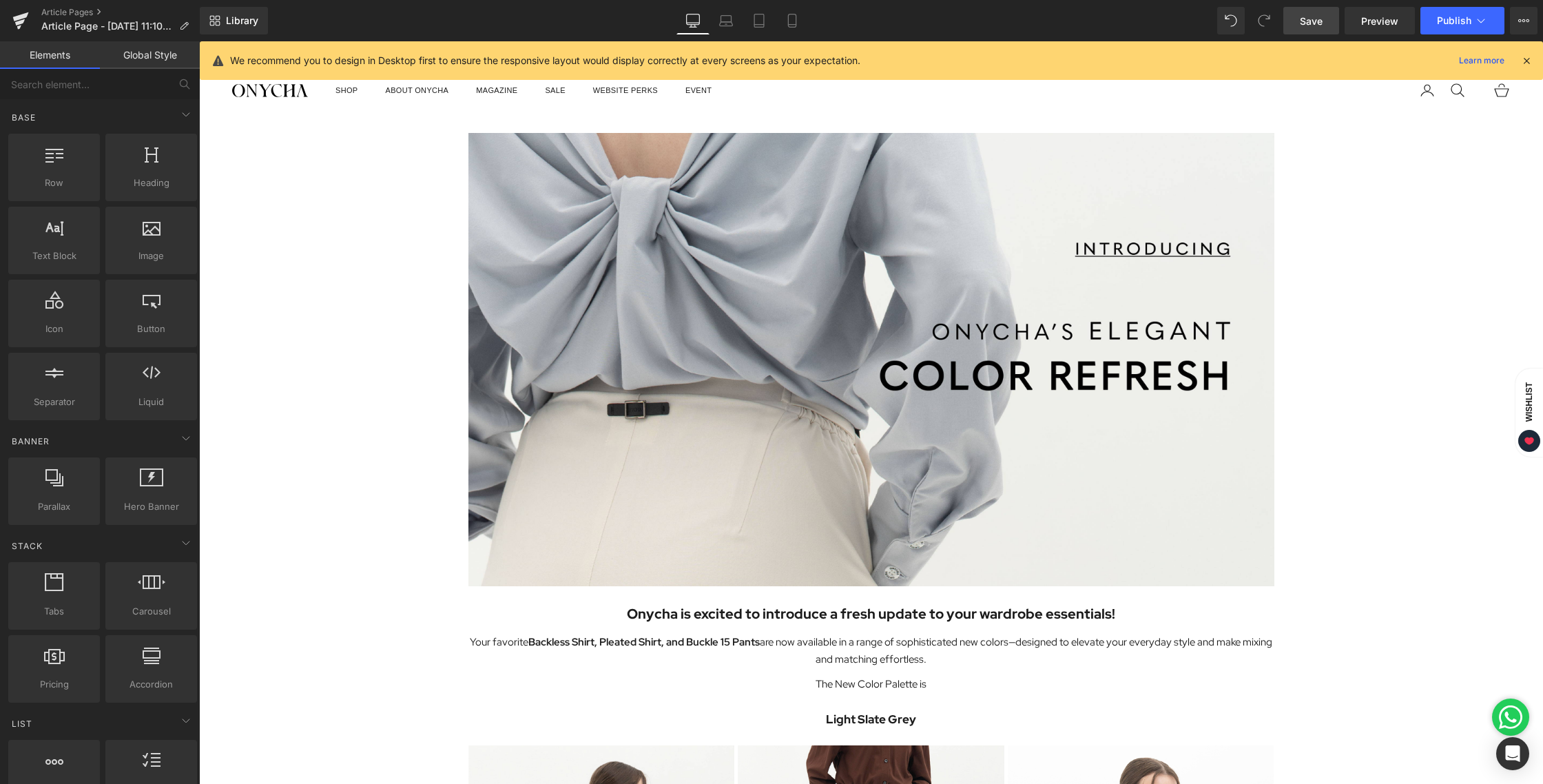
click at [1315, 24] on span "Save" at bounding box center [1311, 21] width 23 height 14
click at [1450, 17] on span "Publish" at bounding box center [1454, 21] width 35 height 11
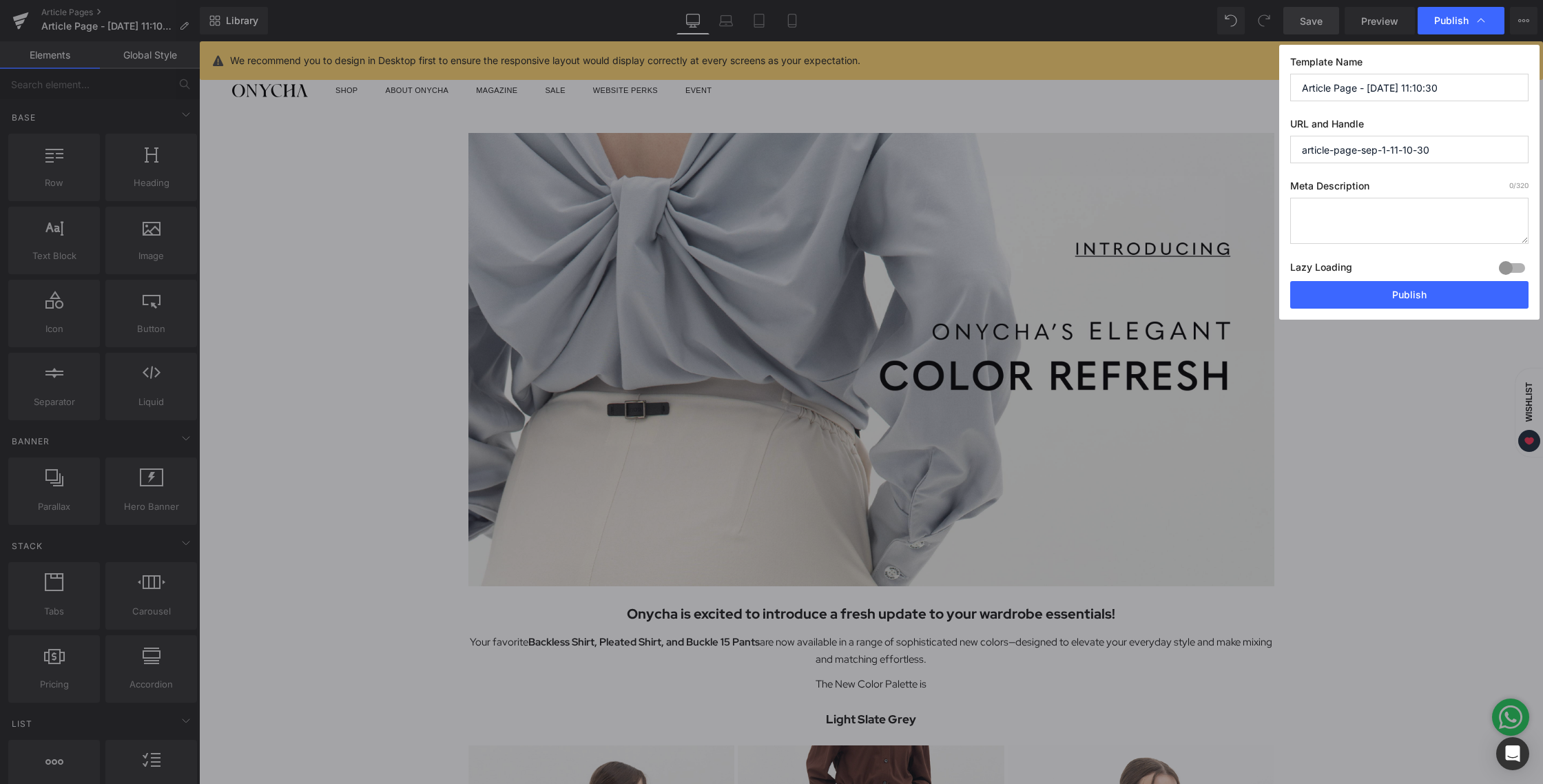
drag, startPoint x: 1432, startPoint y: 92, endPoint x: 1250, endPoint y: 89, distance: 182.0
click at [1250, 89] on div "Publish Template Name Article Page - [DATE] 11:10:30 URL and Handle article-pag…" at bounding box center [771, 392] width 1543 height 784
type input "NEW COLOR"
drag, startPoint x: 1453, startPoint y: 148, endPoint x: 1281, endPoint y: 149, distance: 172.0
click at [1281, 149] on div "Template Name NEW COLOR URL and Handle article-page-sep-1-11-10-30 Meta Descrip…" at bounding box center [1410, 182] width 261 height 275
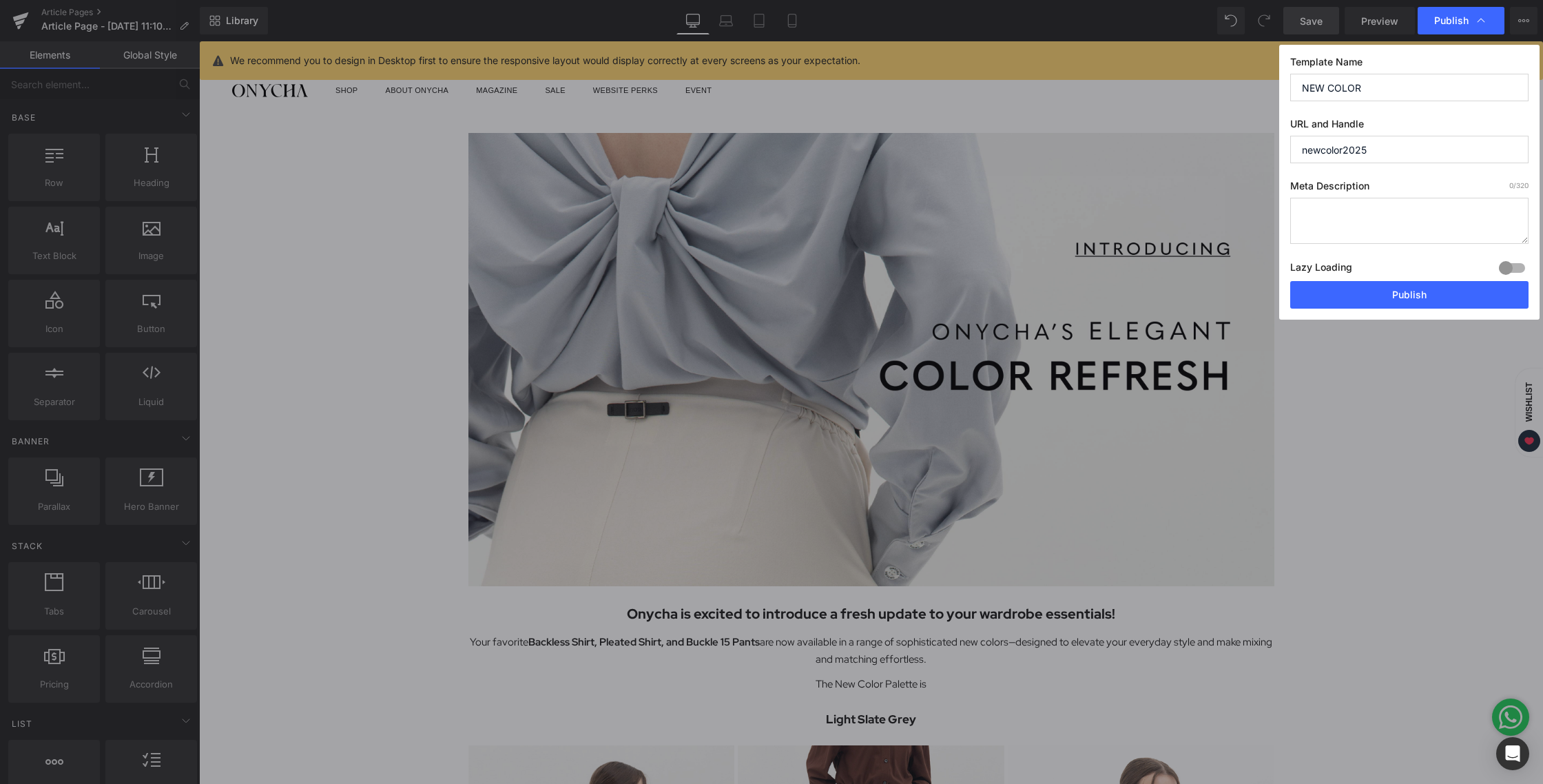
click at [1378, 86] on input "NEW COLOR" at bounding box center [1409, 87] width 238 height 27
click at [1378, 147] on input "newcolor2025" at bounding box center [1409, 149] width 238 height 27
drag, startPoint x: 1377, startPoint y: 150, endPoint x: 1252, endPoint y: 146, distance: 125.1
click at [1252, 146] on div "Publish Template Name NEW COLOR URL and Handle newcolor2025 Meta Description 0 …" at bounding box center [771, 392] width 1543 height 784
type input "new-color-2025"
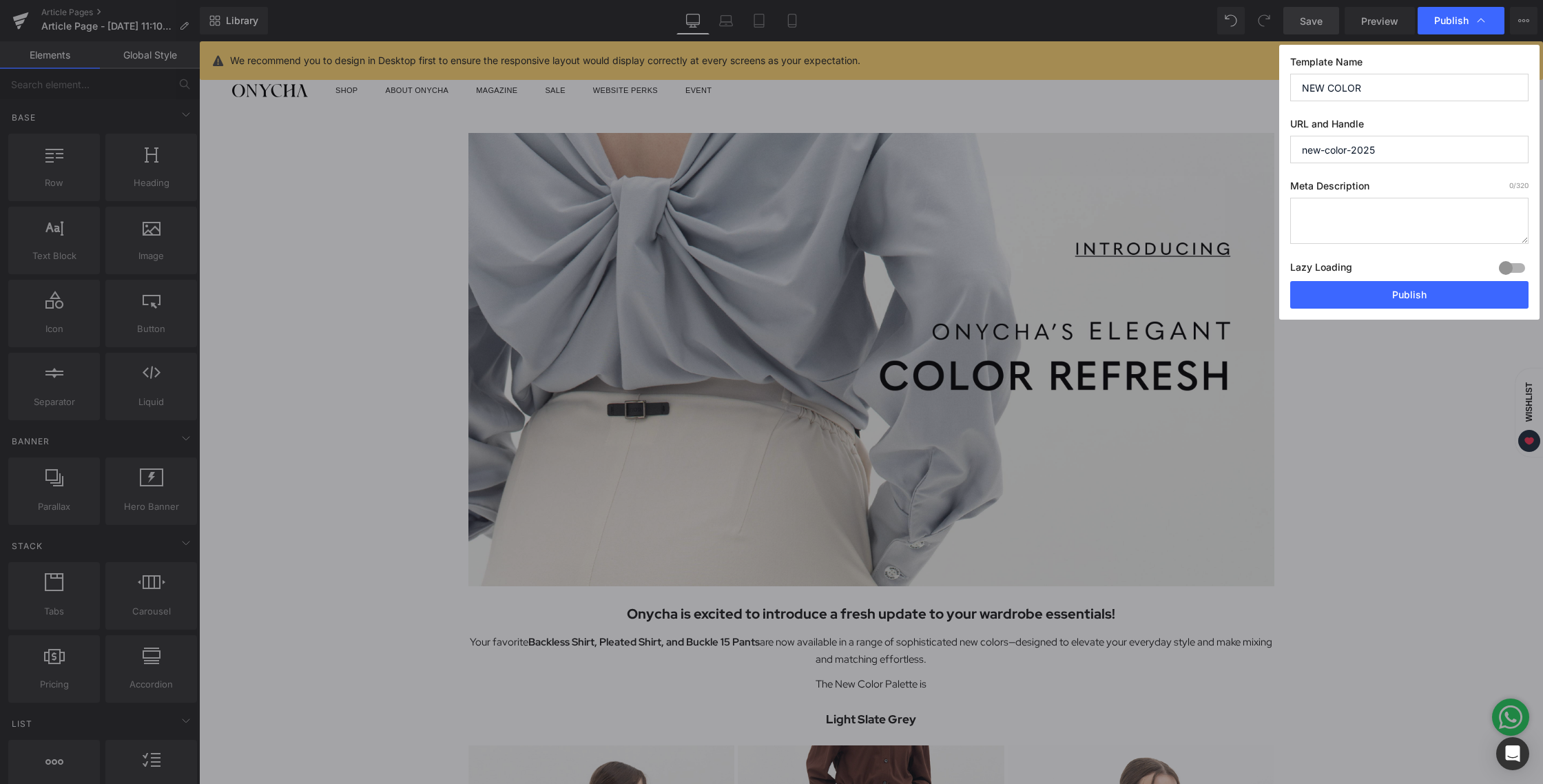
click at [1369, 88] on input "NEW COLOR" at bounding box center [1409, 87] width 238 height 27
click at [1338, 83] on input "NEW COLOR 2025" at bounding box center [1409, 87] width 238 height 27
click at [1325, 83] on input "NEW COLOR 2025" at bounding box center [1409, 87] width 238 height 27
click at [1301, 83] on input "NEW COLOR 2025" at bounding box center [1409, 87] width 238 height 27
click at [1419, 89] on input "NEW COLOR 2025" at bounding box center [1409, 87] width 238 height 27
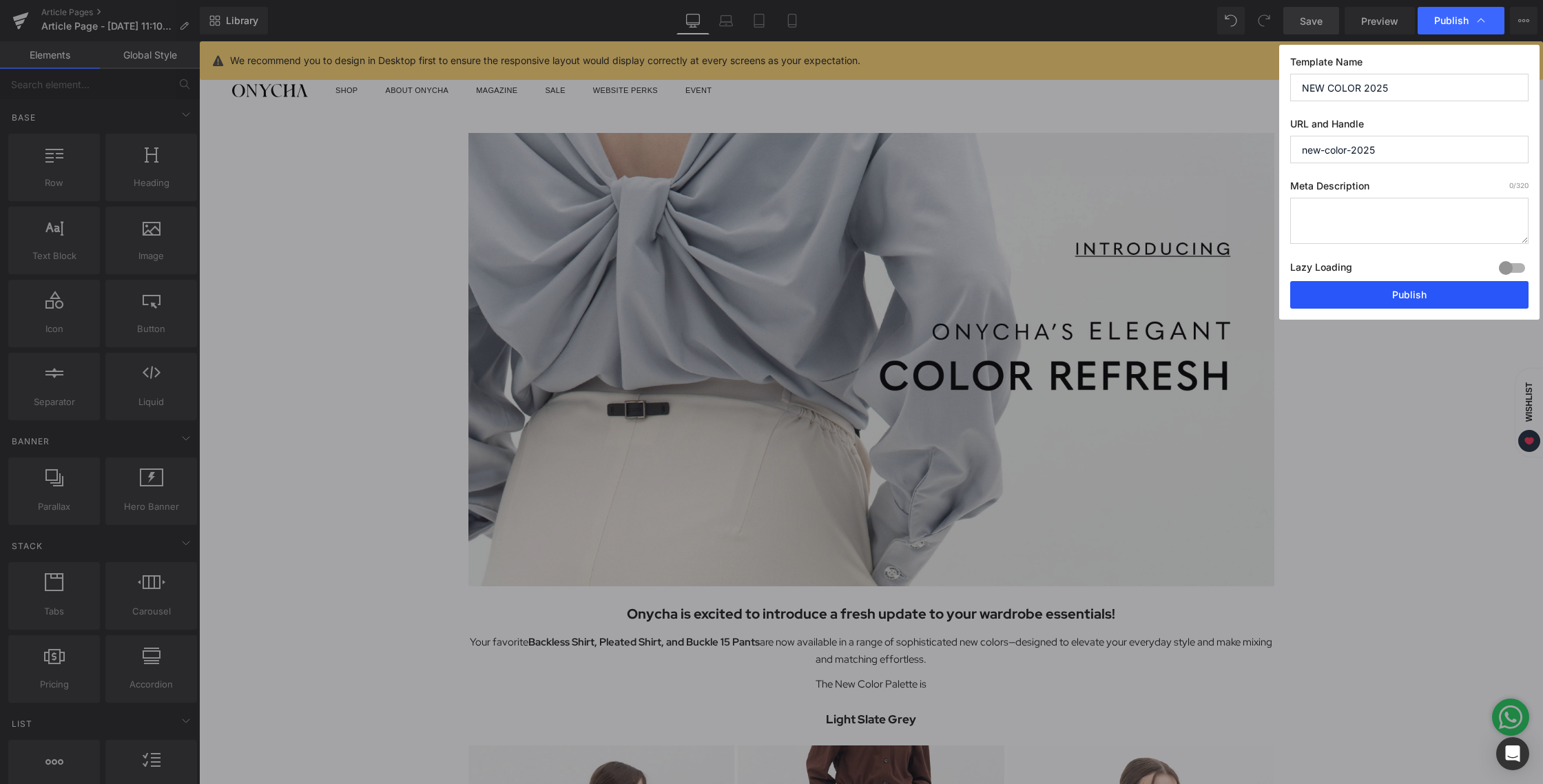
type input "NEW COLOR 2025"
click at [1399, 303] on button "Publish" at bounding box center [1409, 294] width 238 height 27
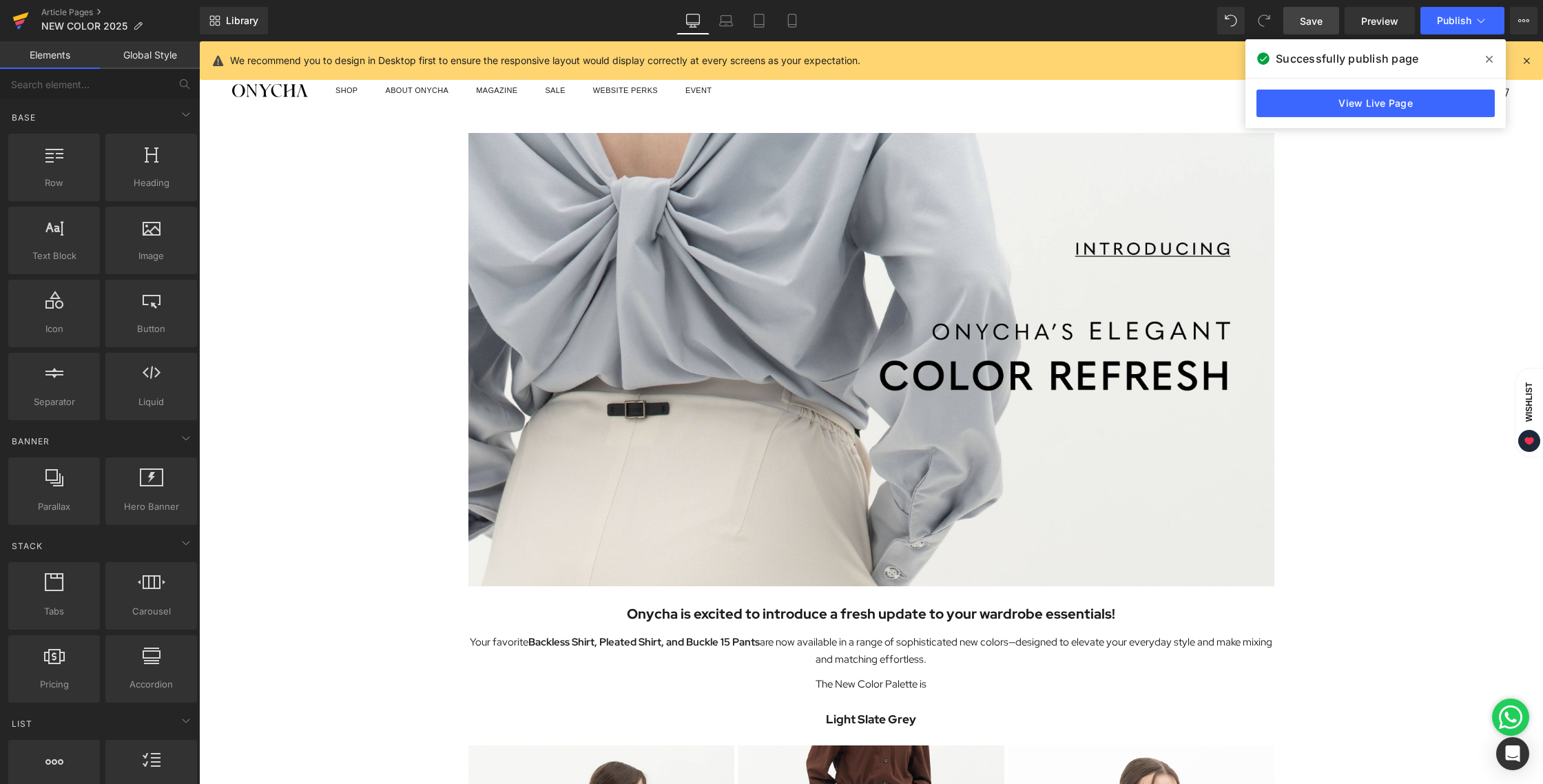
click at [19, 19] on icon at bounding box center [21, 17] width 16 height 9
